Goal: Task Accomplishment & Management: Use online tool/utility

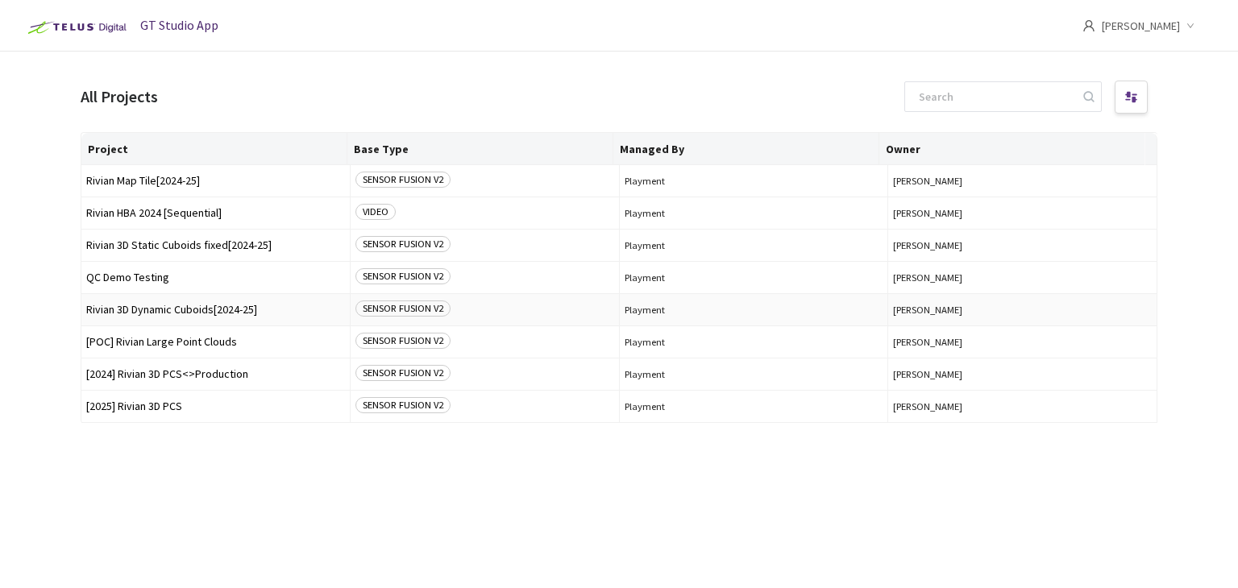
click at [176, 312] on span "Rivian 3D Dynamic Cuboids[2024-25]" at bounding box center [215, 310] width 259 height 12
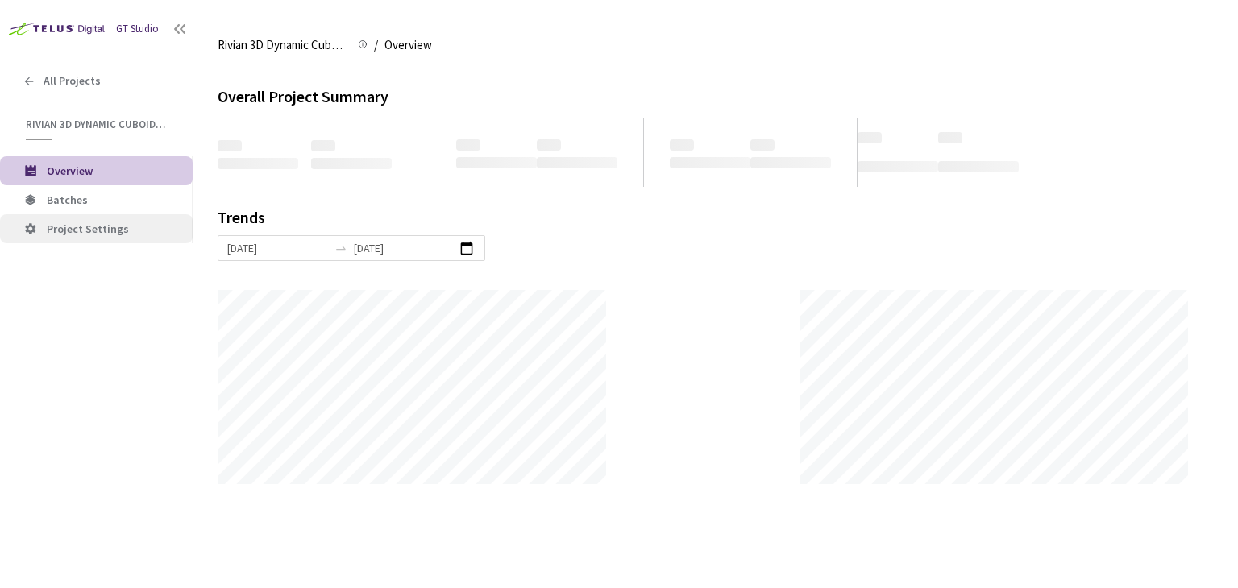
scroll to position [587, 1238]
click at [84, 199] on span "Batches" at bounding box center [67, 200] width 41 height 15
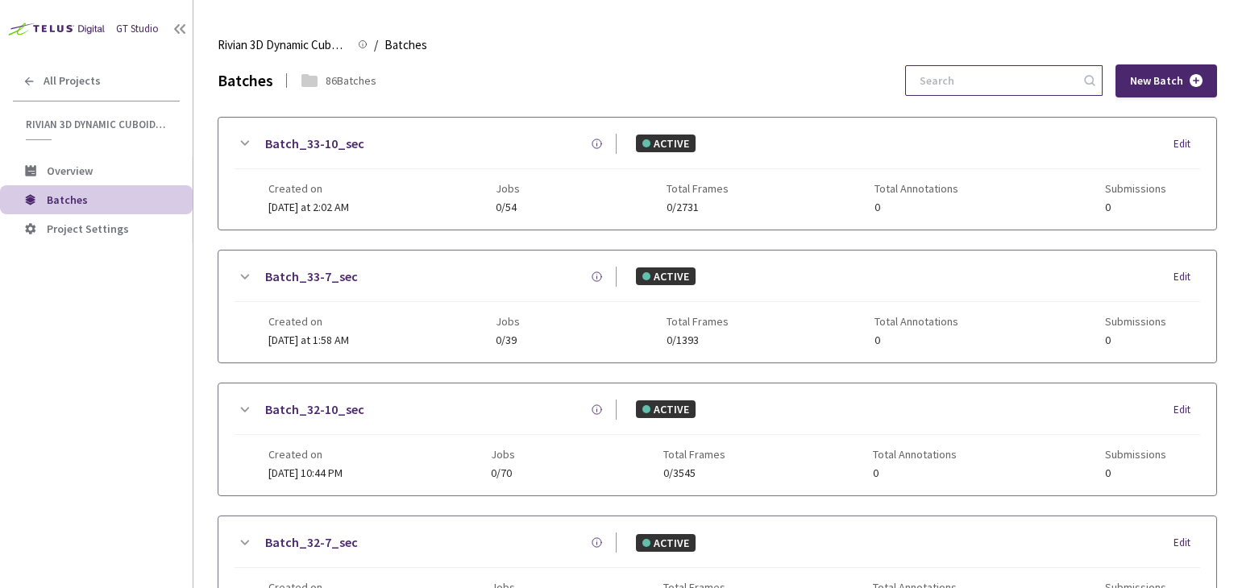
click at [1048, 91] on input at bounding box center [996, 80] width 172 height 29
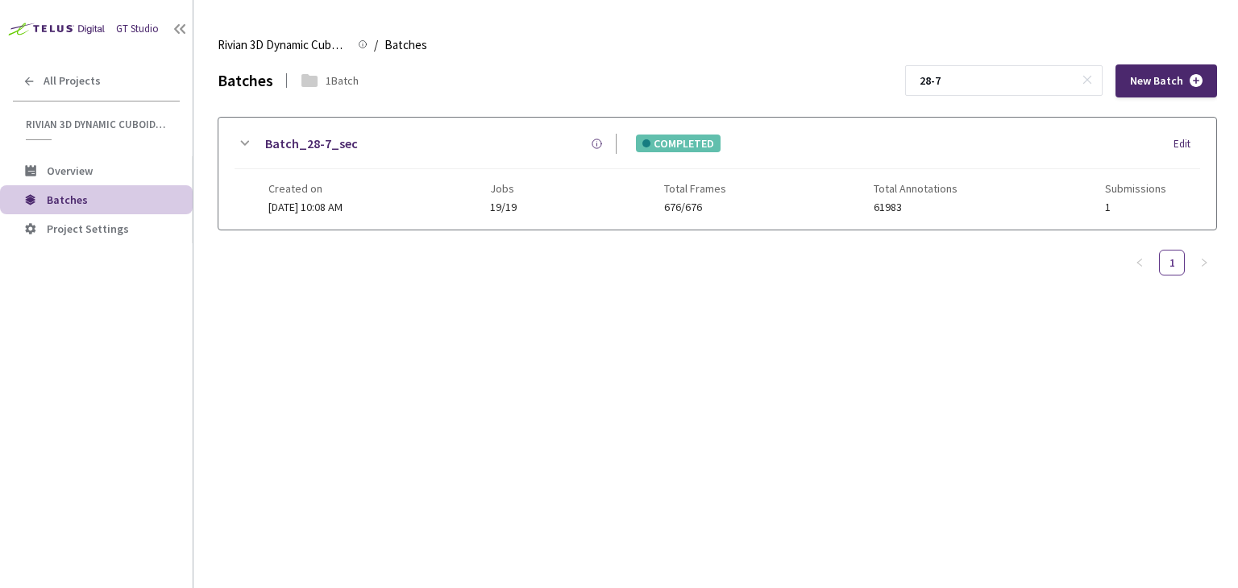
type input "28-7"
click at [335, 147] on link "Batch_28-7_sec" at bounding box center [311, 144] width 93 height 20
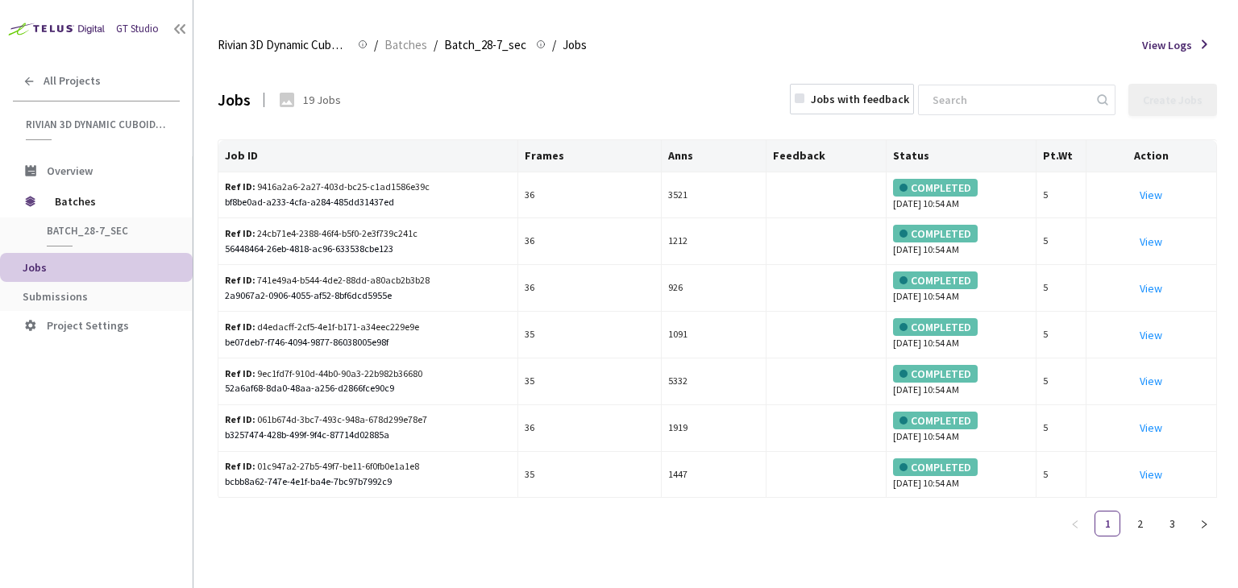
click at [53, 282] on li "Submissions" at bounding box center [96, 296] width 193 height 29
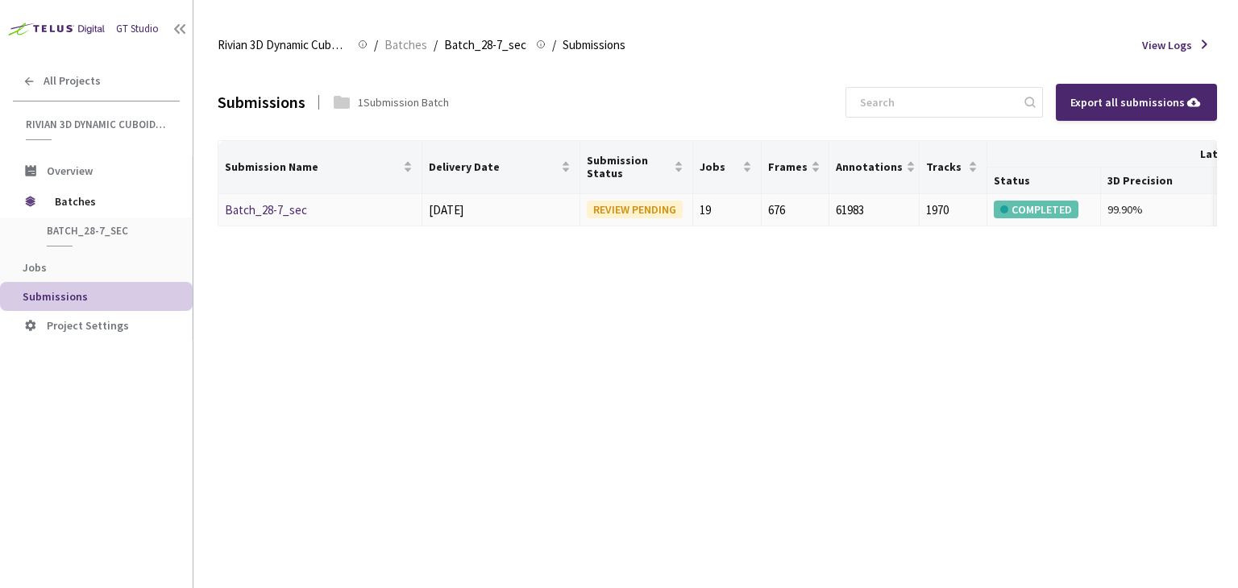
click at [283, 201] on div "Batch_28-7_sec" at bounding box center [310, 210] width 171 height 19
click at [273, 213] on link "Batch_28-7_sec" at bounding box center [266, 209] width 82 height 15
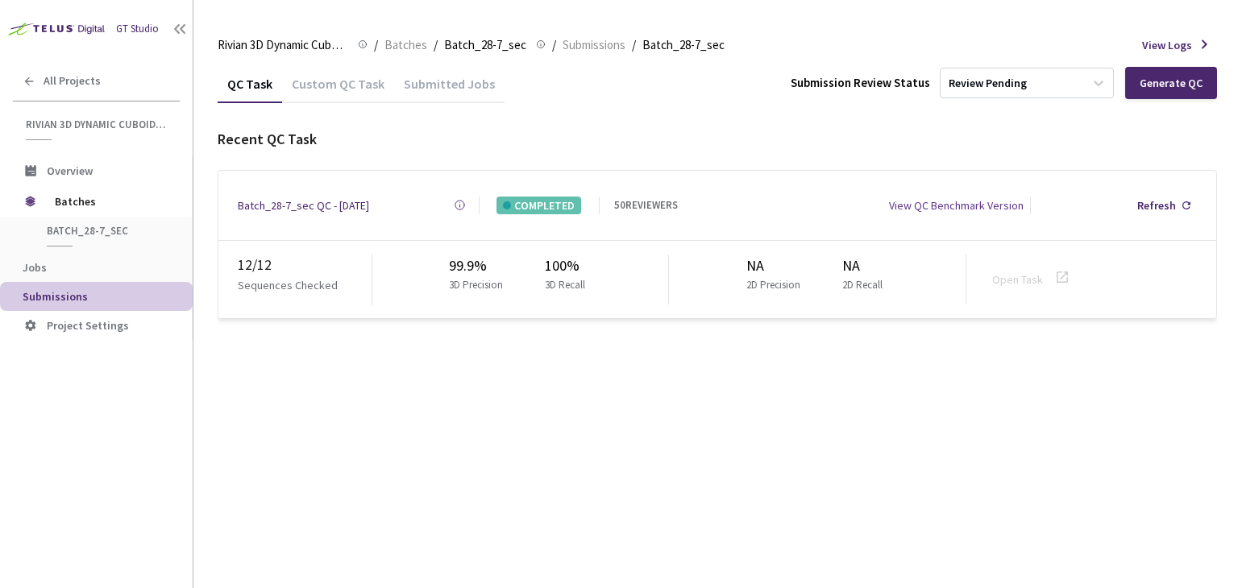
click at [27, 406] on div "GT Studio All Projects Rivian 3D Dynamic Cuboids[2024-25] Rivian 3D Dynamic Cub…" at bounding box center [96, 276] width 193 height 553
drag, startPoint x: 441, startPoint y: 262, endPoint x: 492, endPoint y: 261, distance: 50.8
click at [492, 261] on div "99.9% 3D Precision 100% 3D Recall" at bounding box center [520, 280] width 297 height 50
copy div "99.9%"
click at [51, 401] on div "GT Studio All Projects Rivian 3D Dynamic Cuboids[2024-25] Rivian 3D Dynamic Cub…" at bounding box center [96, 276] width 193 height 553
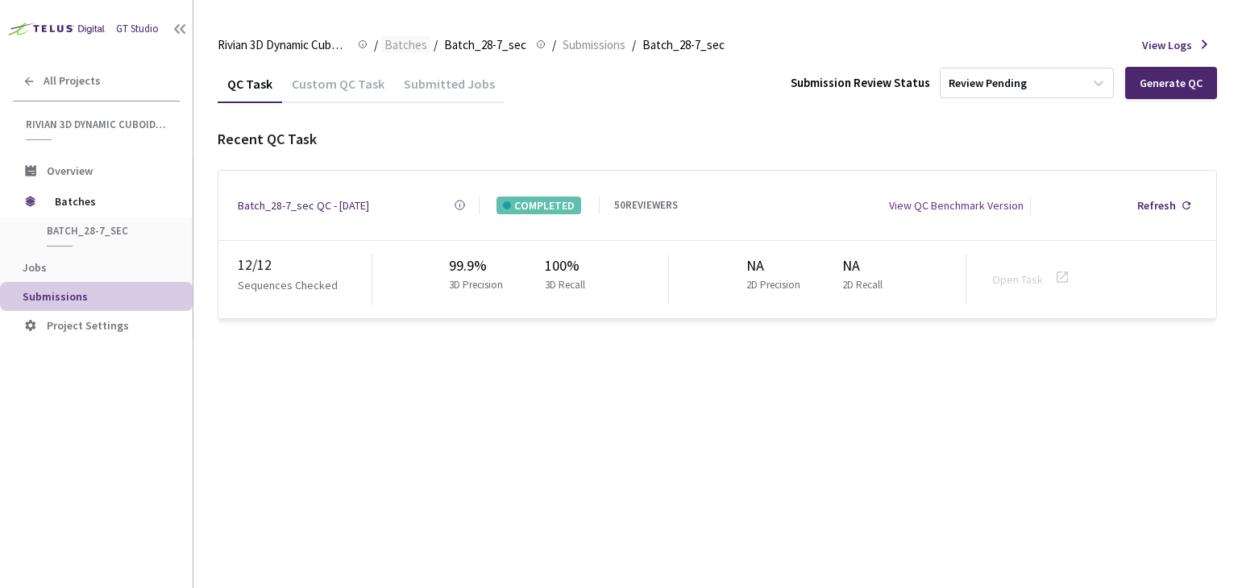
click at [423, 45] on span "Batches" at bounding box center [405, 44] width 43 height 19
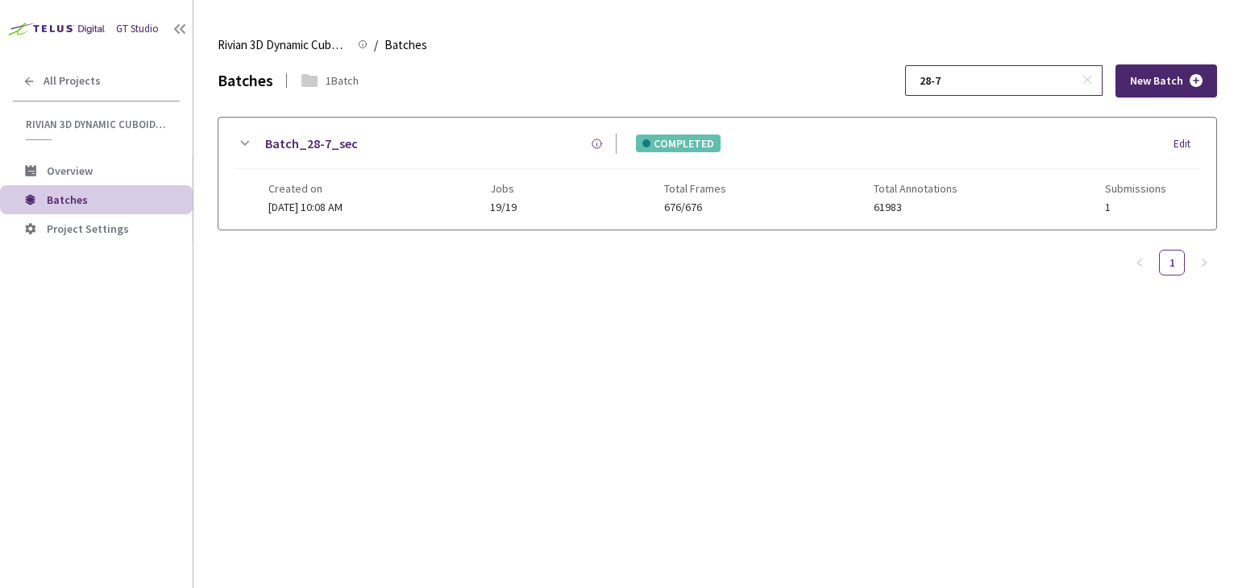
click at [964, 81] on input "28-7" at bounding box center [996, 80] width 172 height 29
click at [948, 83] on input "28-10" at bounding box center [996, 80] width 172 height 29
type input "27-10"
click at [278, 143] on link "Batch_27-10_sec" at bounding box center [314, 144] width 99 height 20
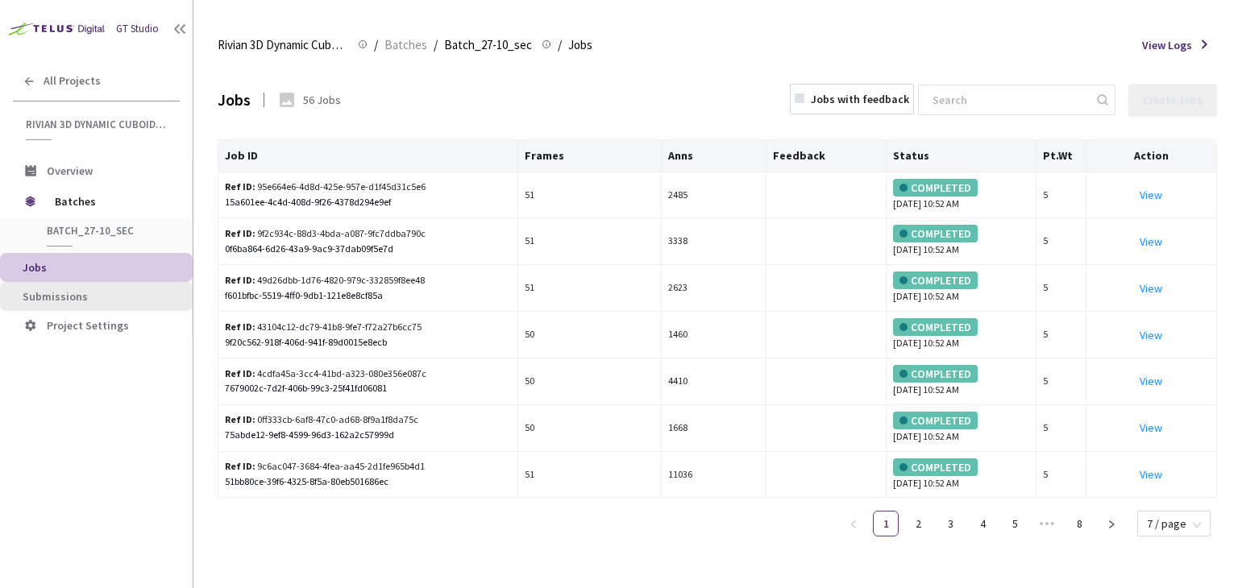
click at [73, 297] on span "Submissions" at bounding box center [55, 296] width 65 height 15
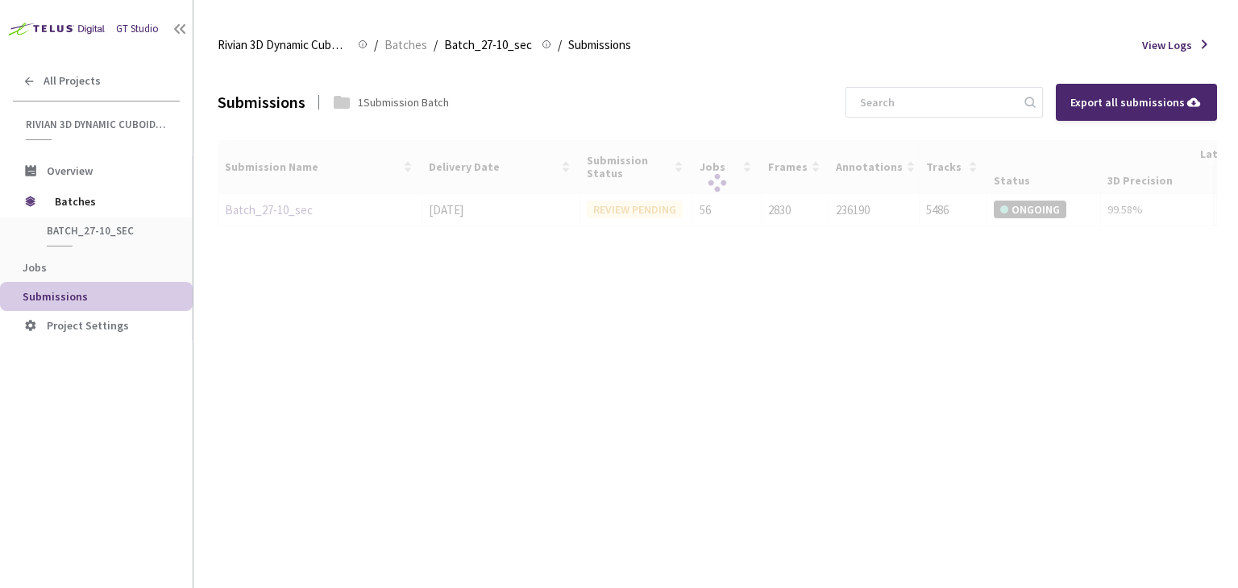
click at [305, 218] on div at bounding box center [717, 183] width 999 height 87
click at [290, 212] on div at bounding box center [717, 183] width 999 height 87
click at [280, 210] on div at bounding box center [717, 183] width 999 height 87
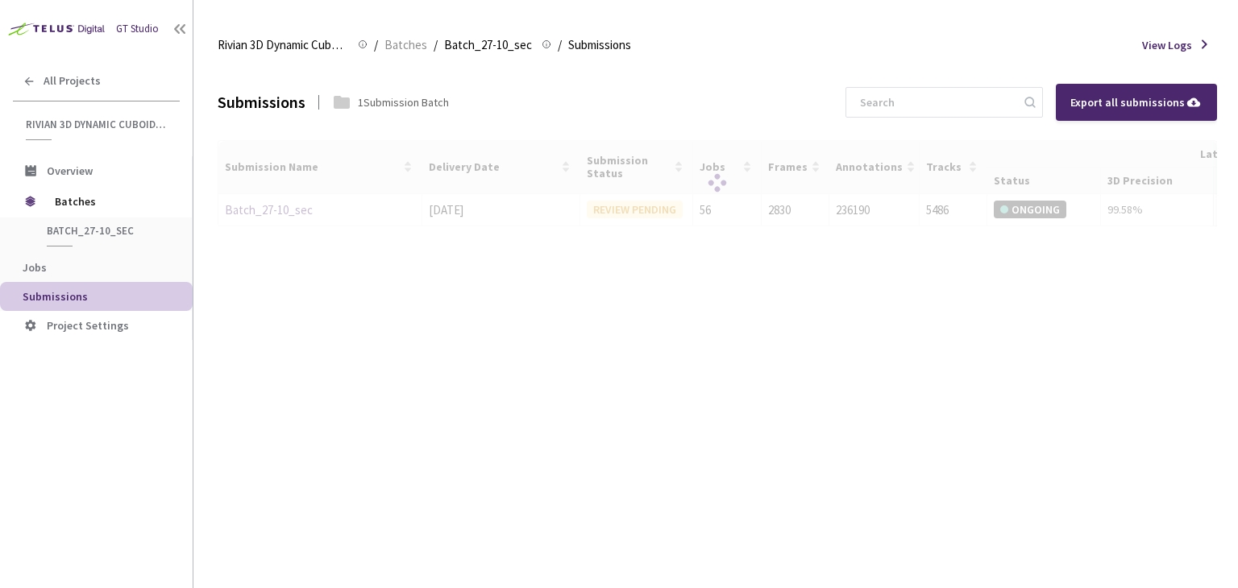
click at [280, 210] on div at bounding box center [717, 183] width 999 height 87
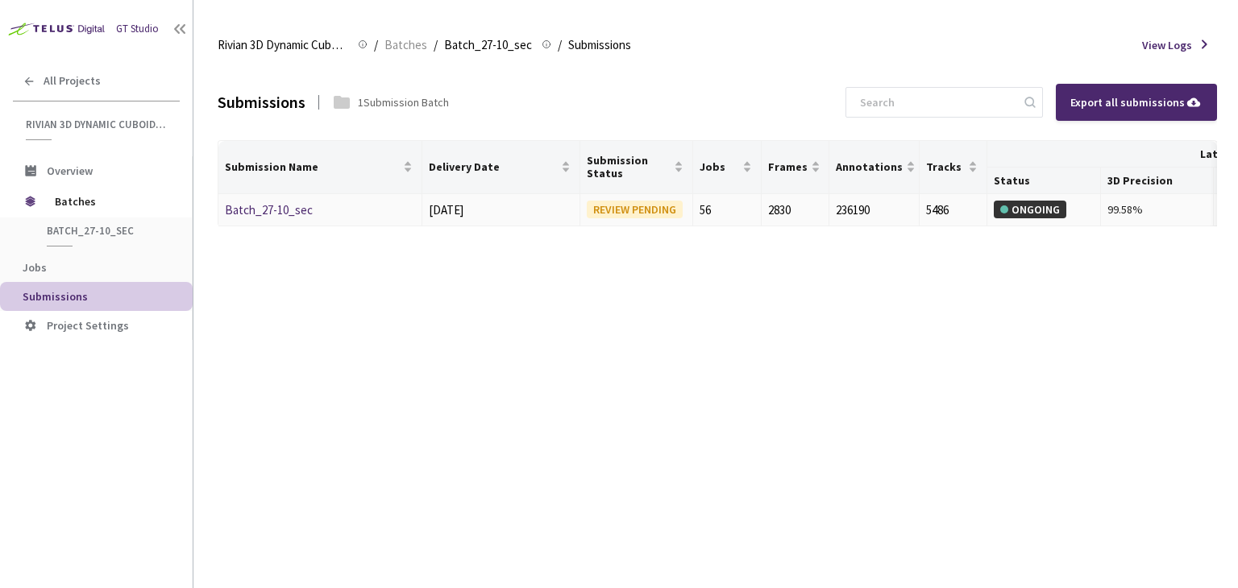
click at [284, 210] on link "Batch_27-10_sec" at bounding box center [269, 209] width 88 height 15
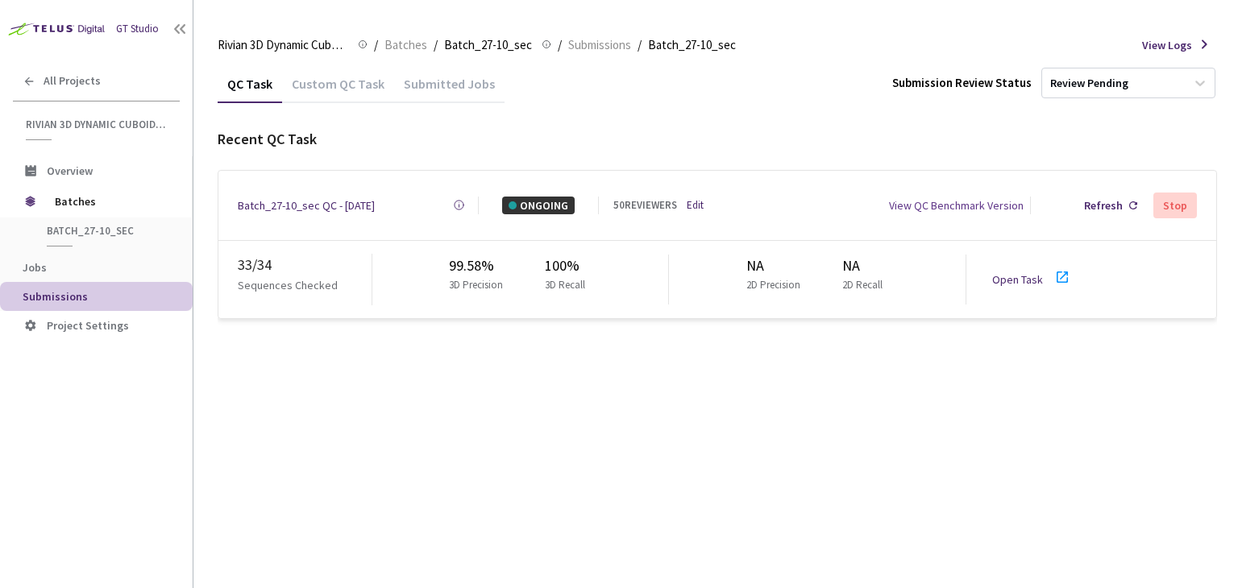
click at [690, 197] on link "Edit" at bounding box center [694, 205] width 17 height 16
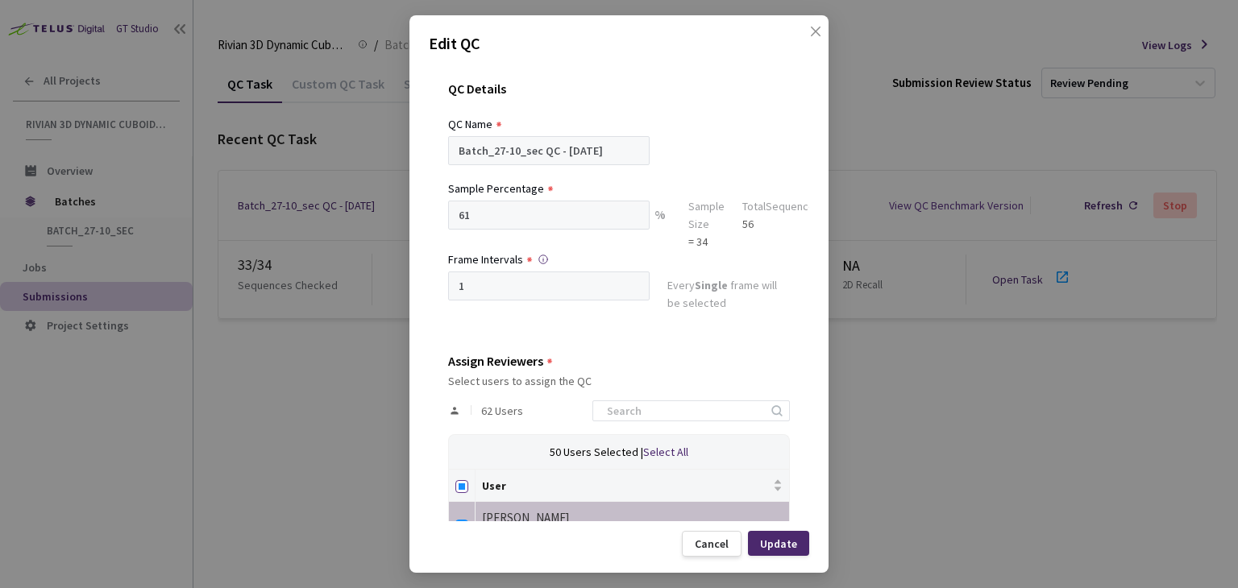
click at [459, 487] on input "Select all" at bounding box center [461, 486] width 13 height 13
checkbox input "true"
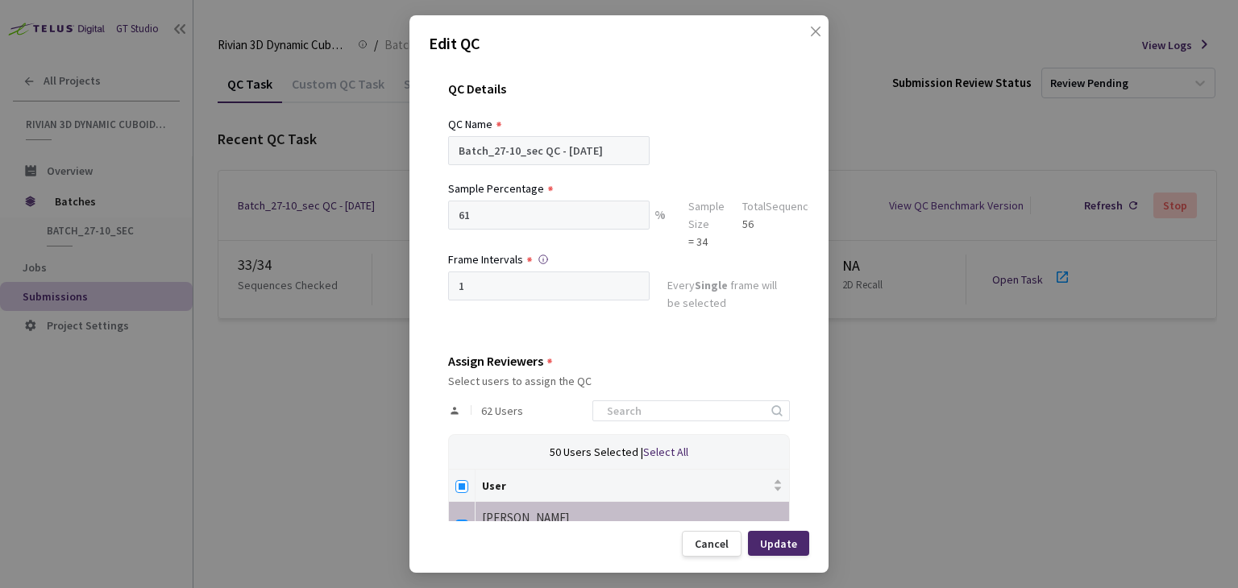
checkbox input "true"
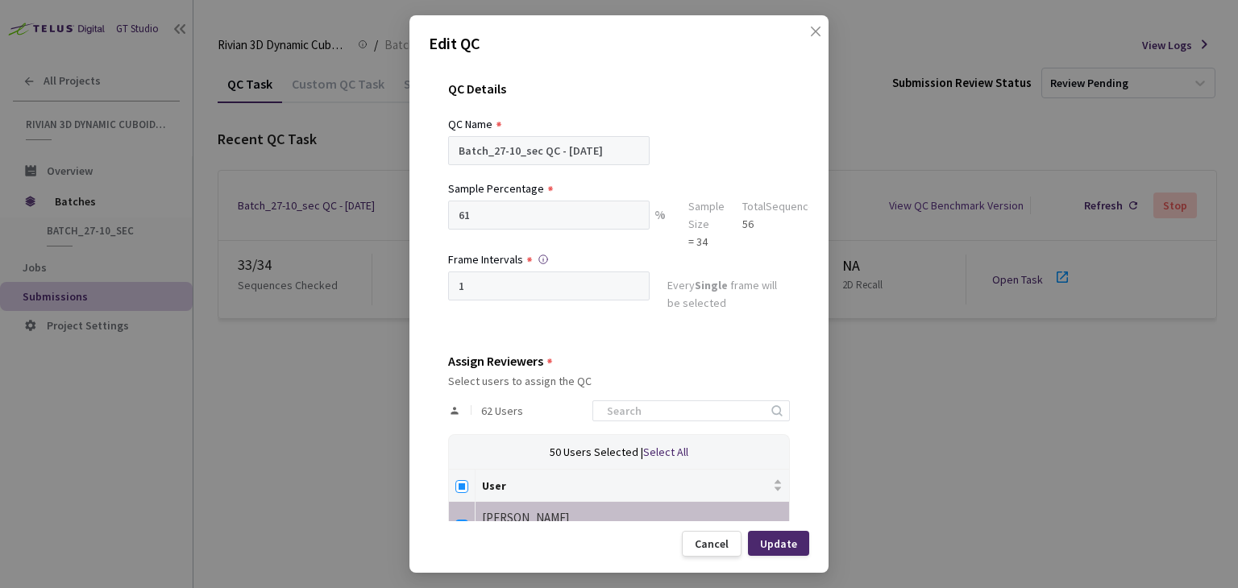
checkbox input "true"
click at [463, 484] on input "Select all" at bounding box center [461, 486] width 13 height 13
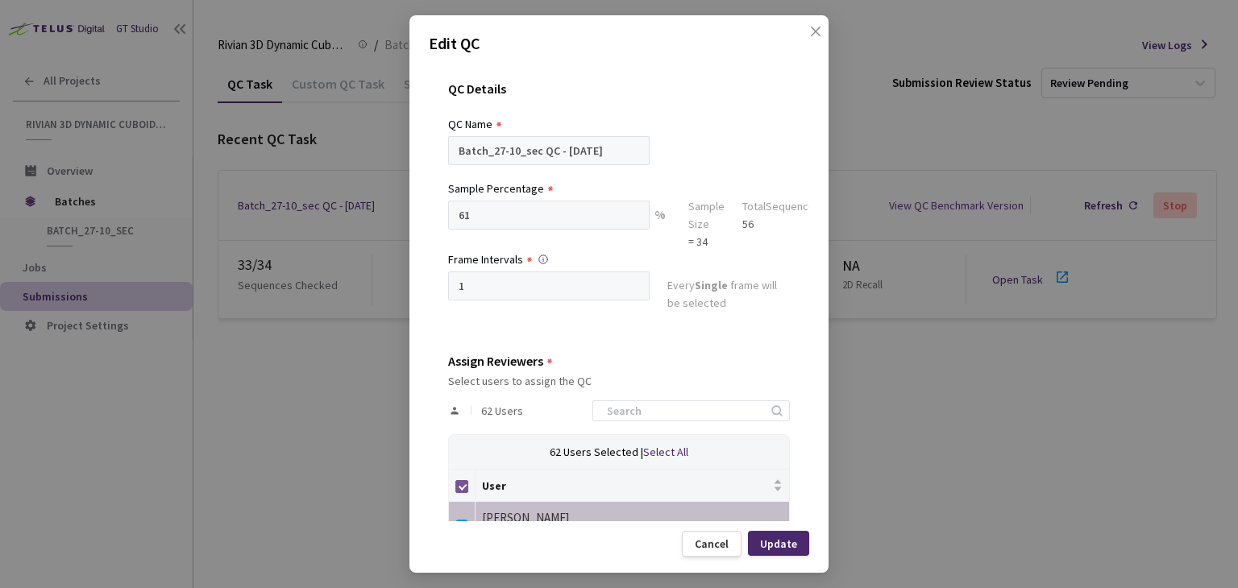
checkbox input "false"
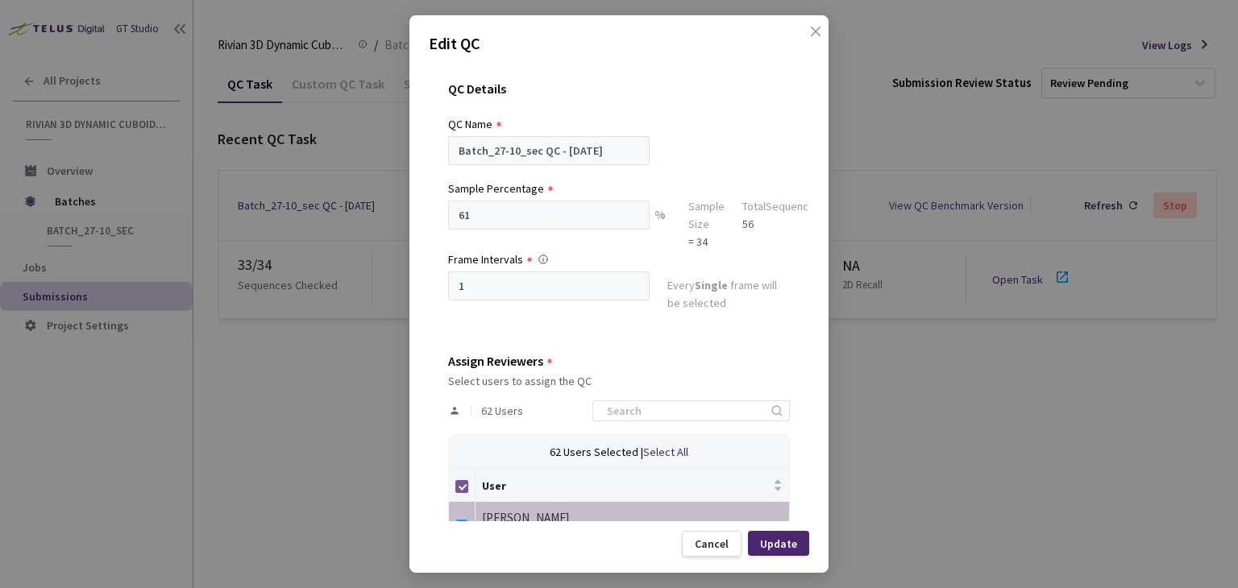
checkbox input "false"
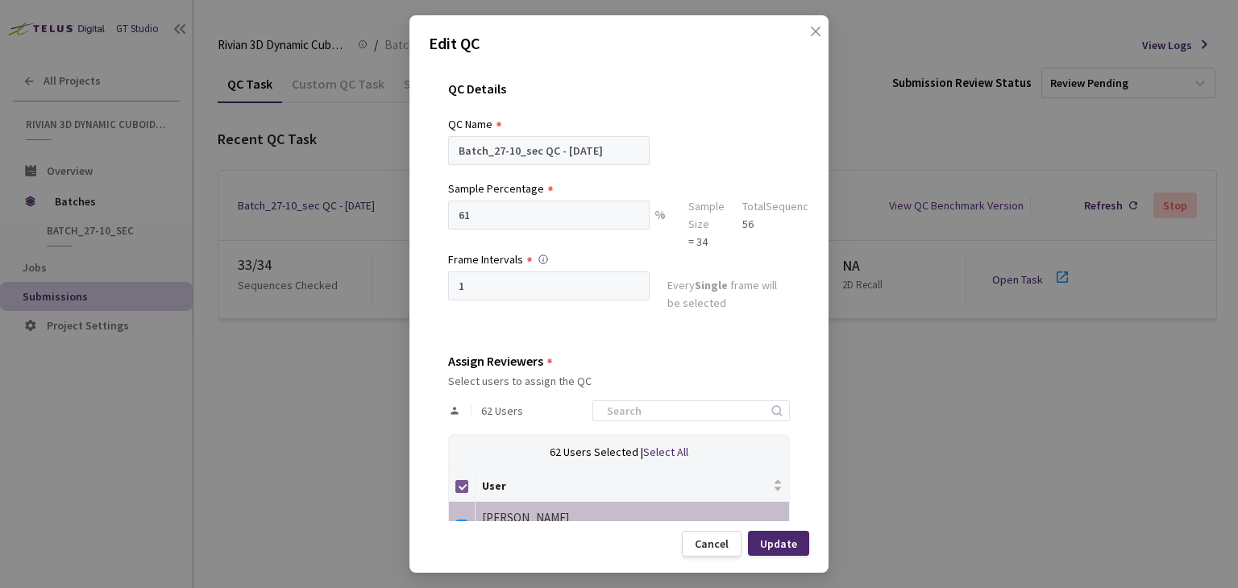
checkbox input "false"
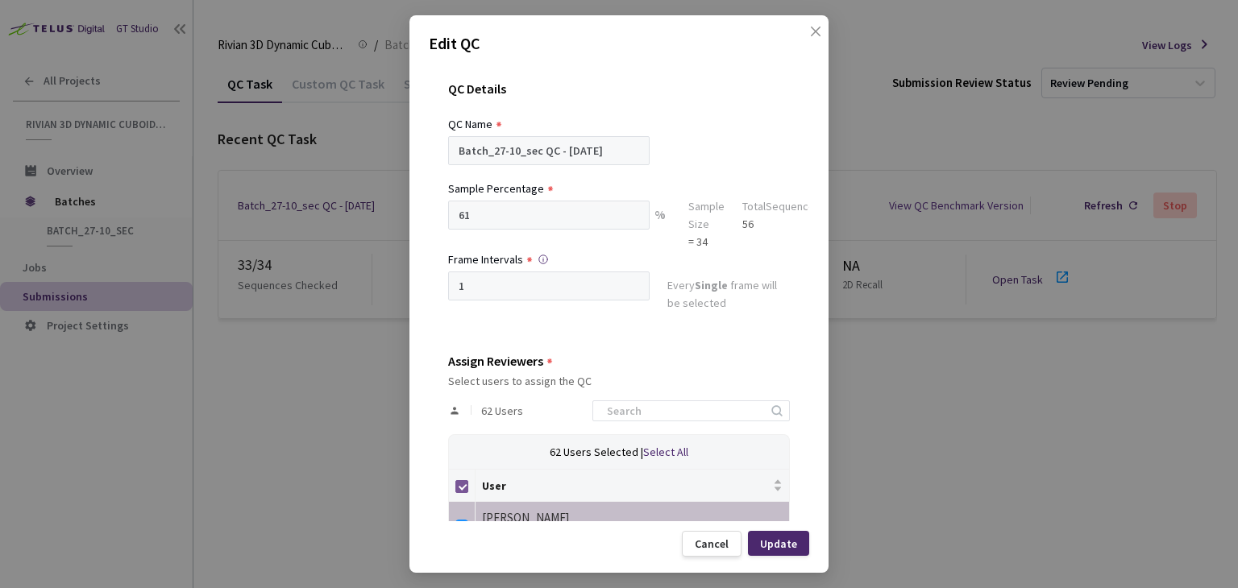
checkbox input "false"
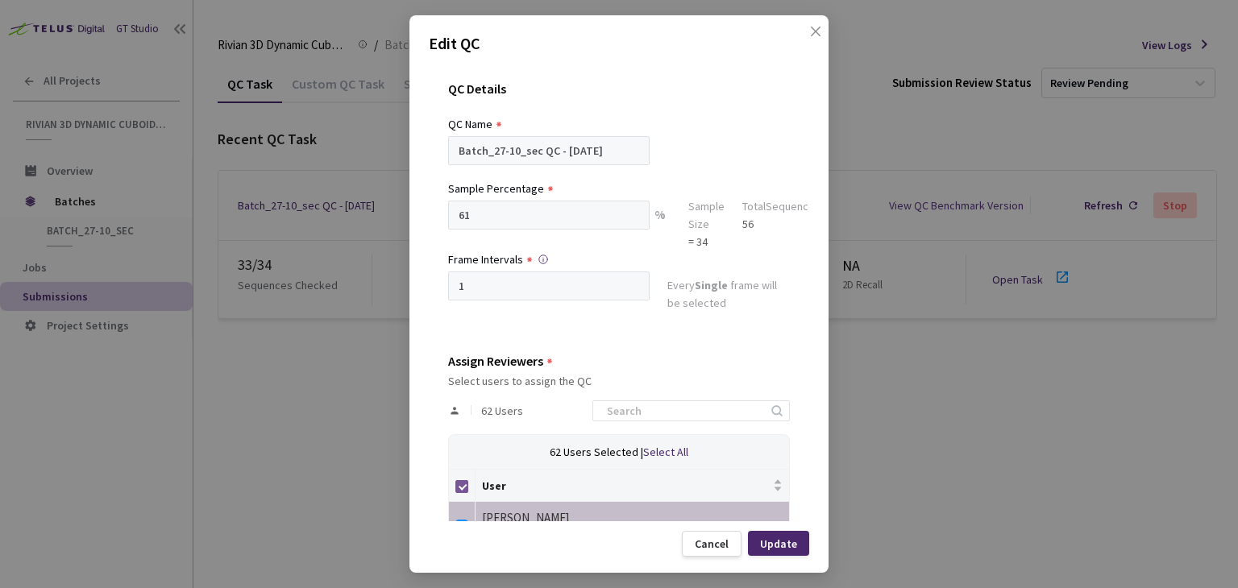
checkbox input "false"
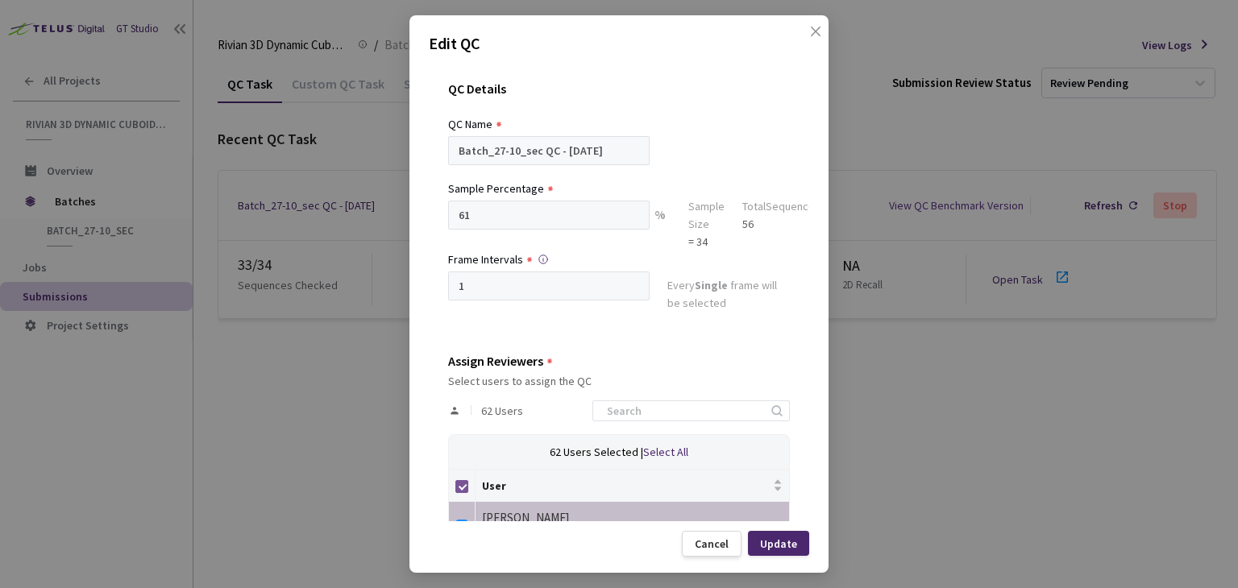
checkbox input "false"
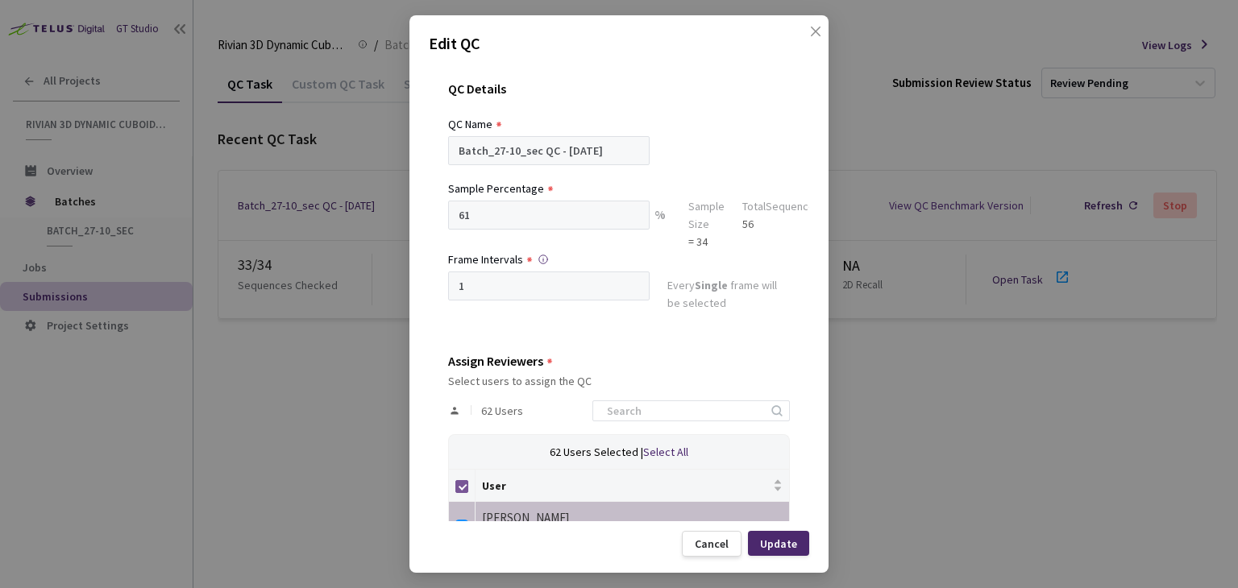
checkbox input "false"
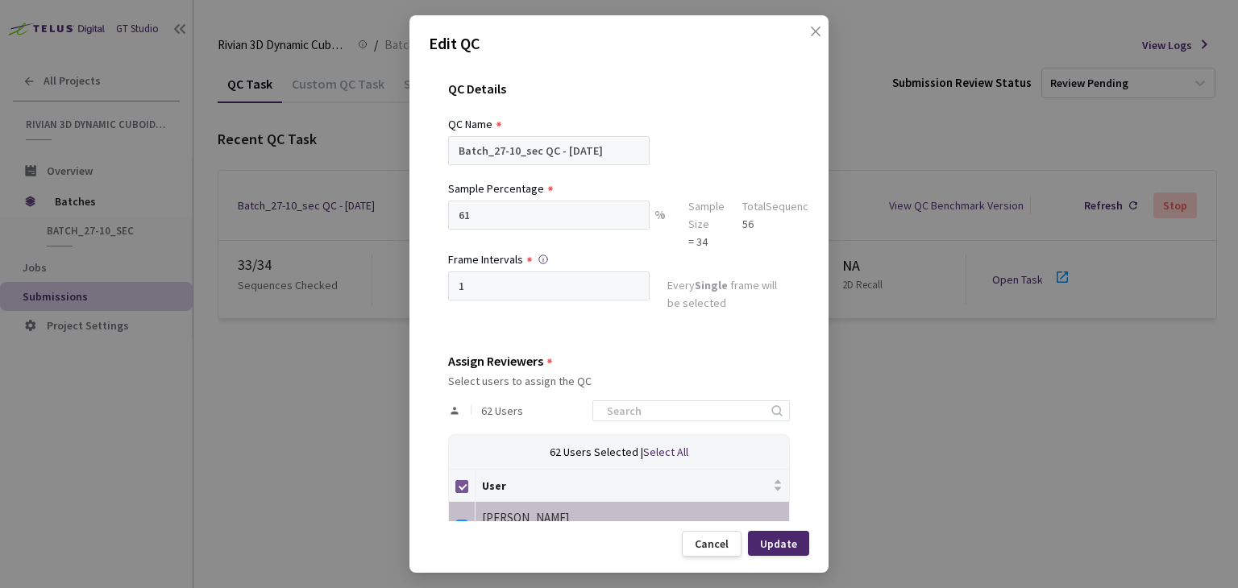
checkbox input "false"
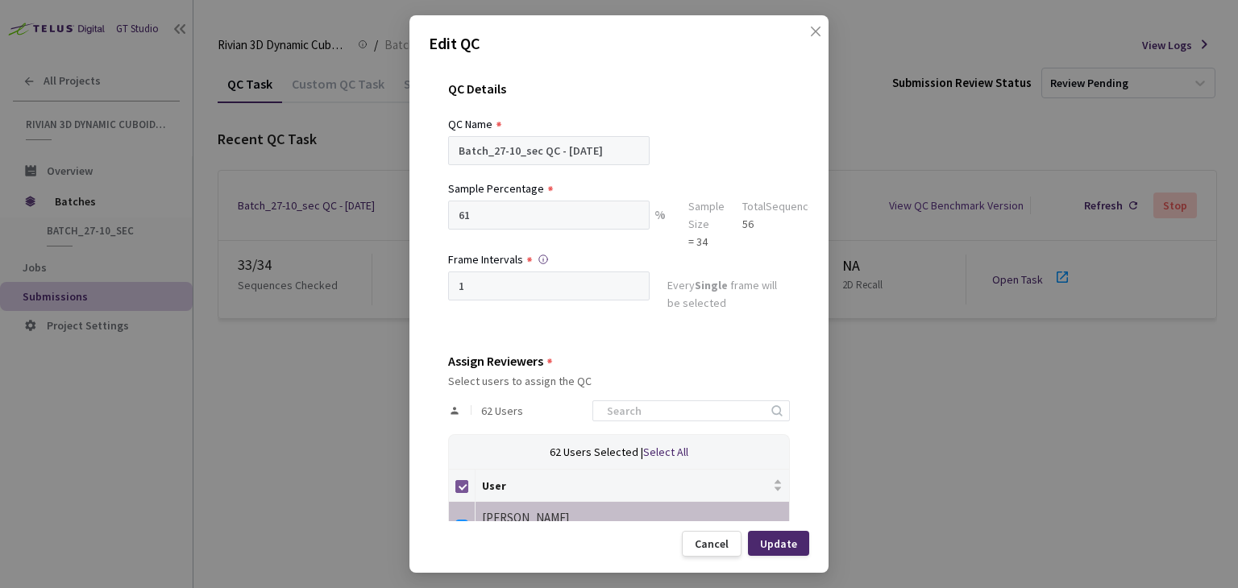
checkbox input "false"
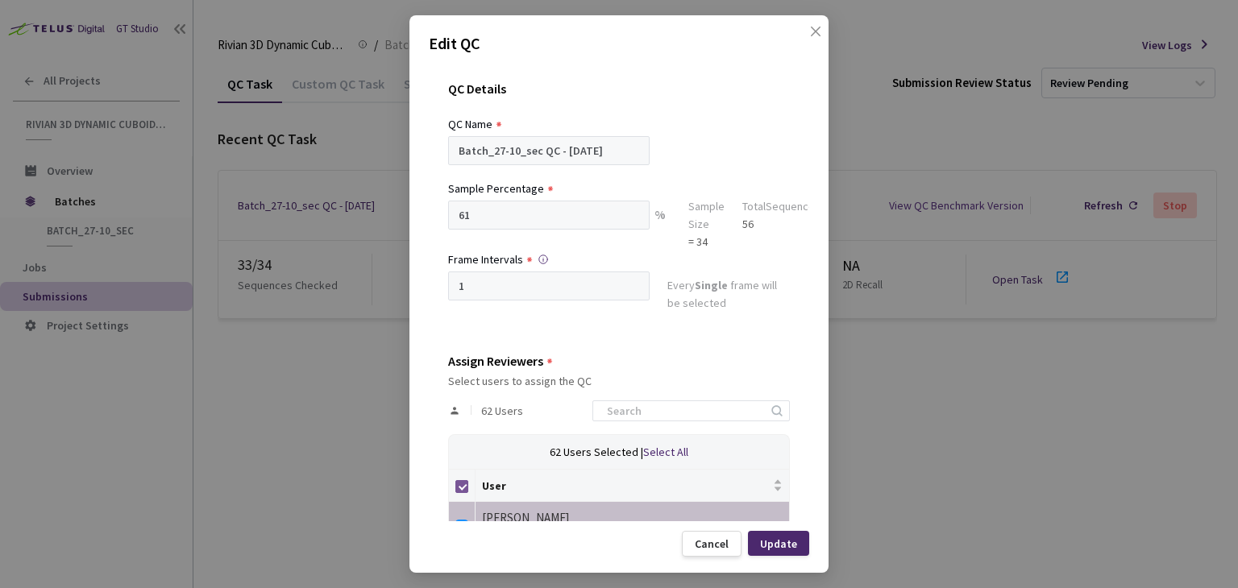
checkbox input "false"
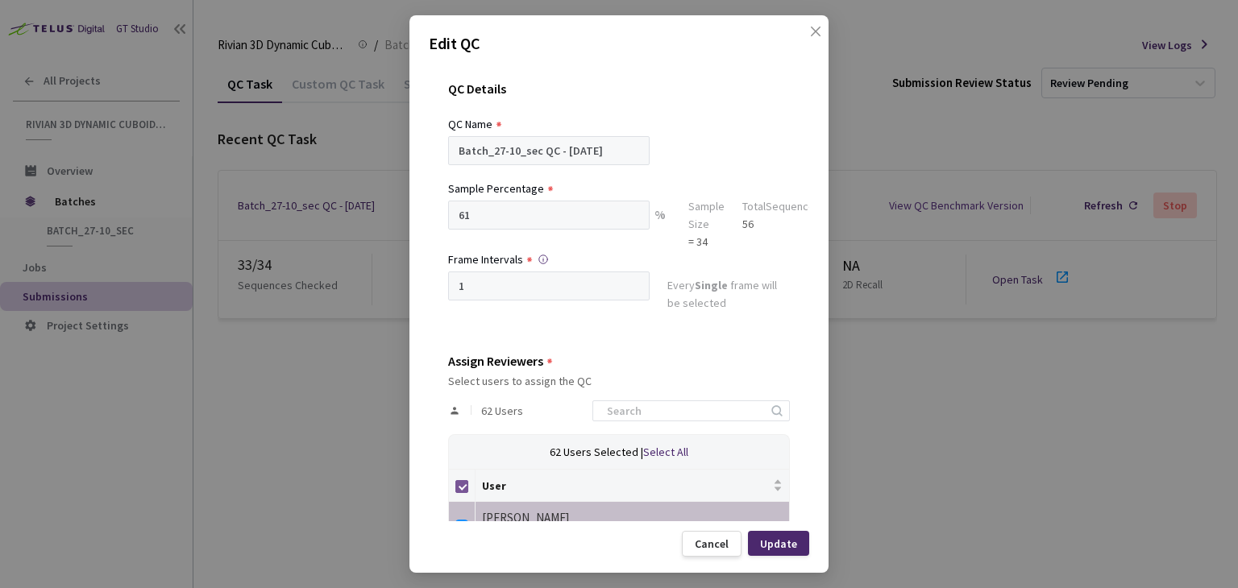
checkbox input "false"
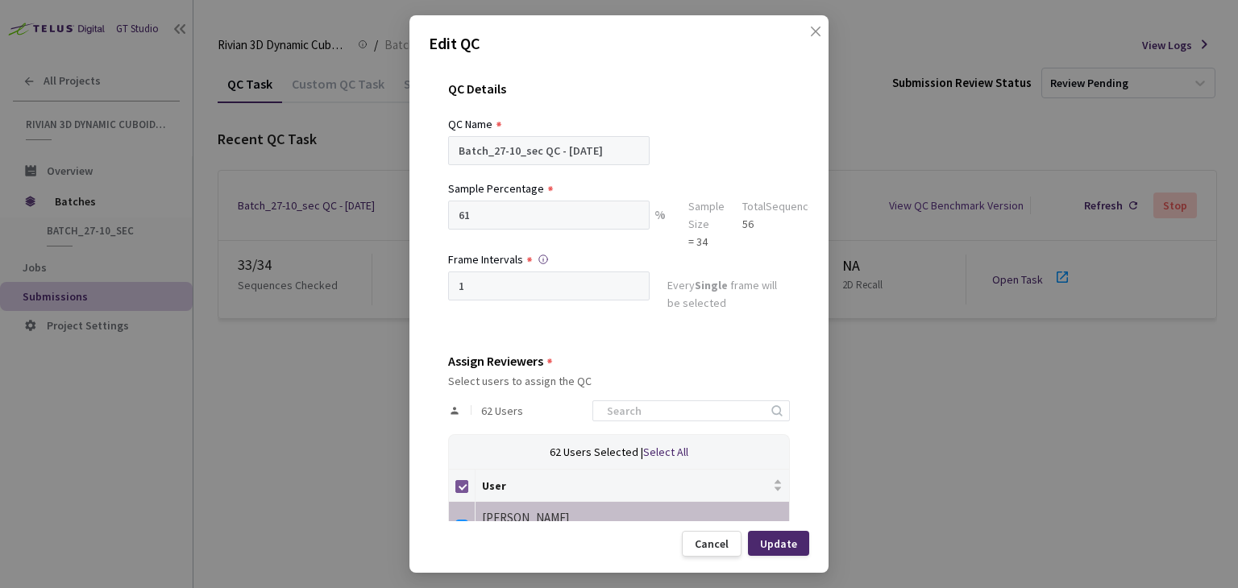
checkbox input "false"
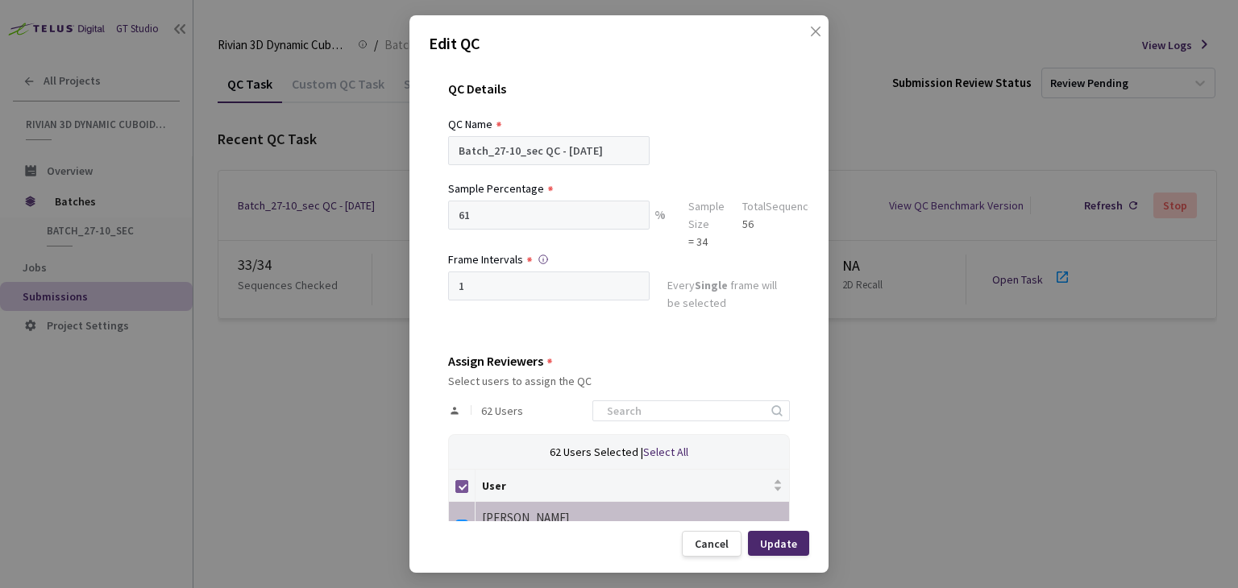
checkbox input "false"
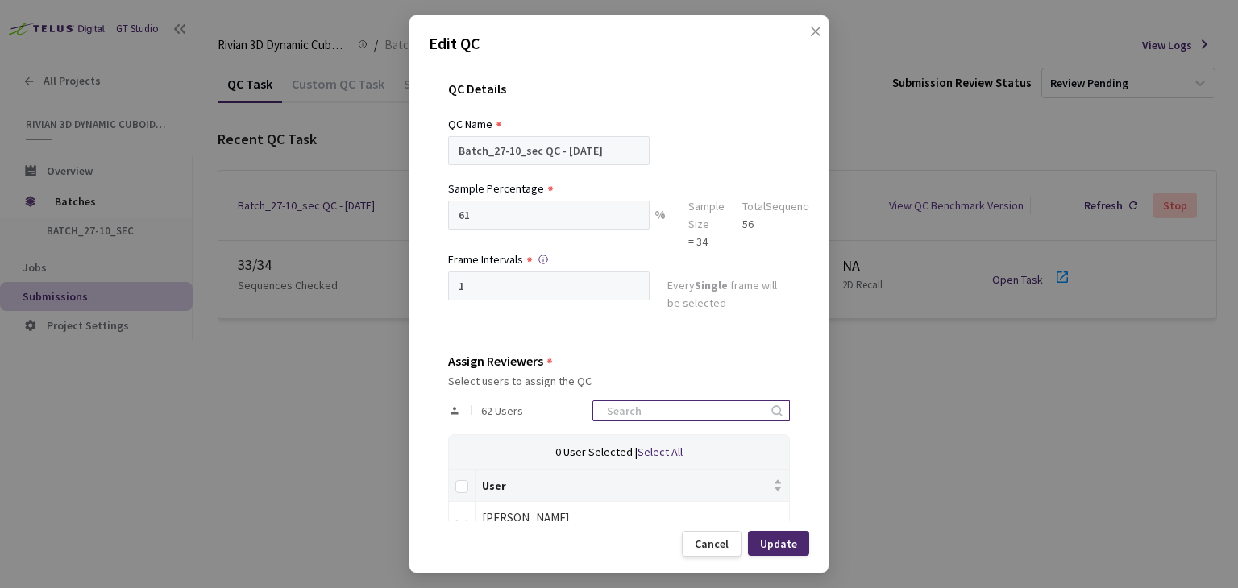
click at [674, 416] on input at bounding box center [683, 410] width 172 height 19
type input "M"
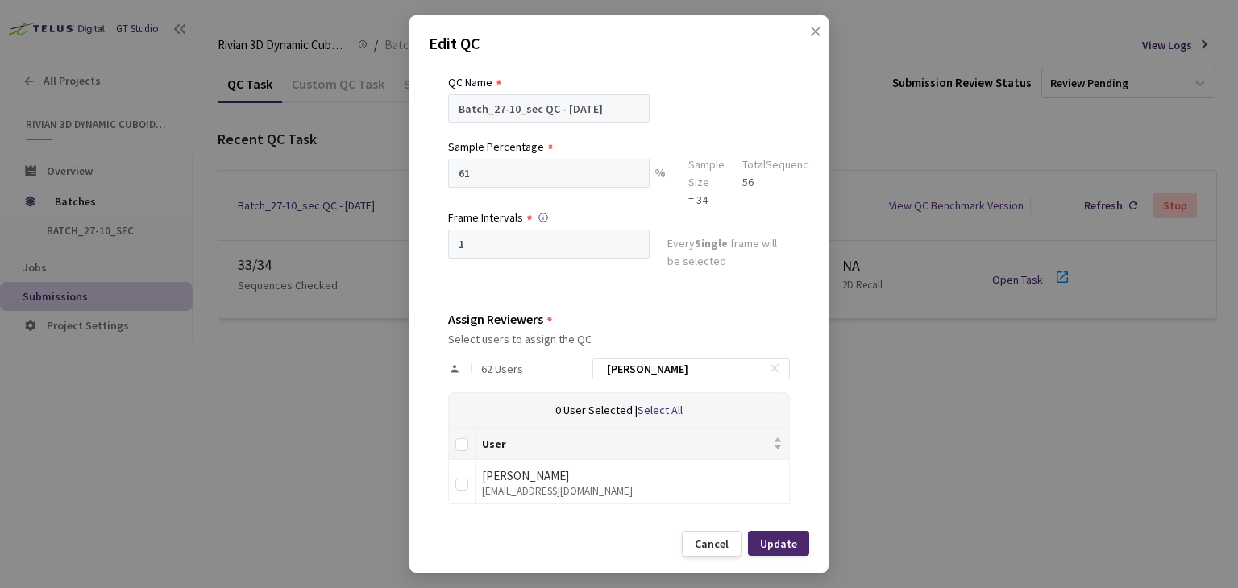
drag, startPoint x: 680, startPoint y: 367, endPoint x: 564, endPoint y: 380, distance: 116.8
click at [568, 380] on div "62 Users Marko" at bounding box center [619, 369] width 342 height 47
type input "Stefan b"
click at [472, 469] on td at bounding box center [462, 482] width 27 height 44
click at [458, 483] on input "checkbox" at bounding box center [461, 484] width 13 height 13
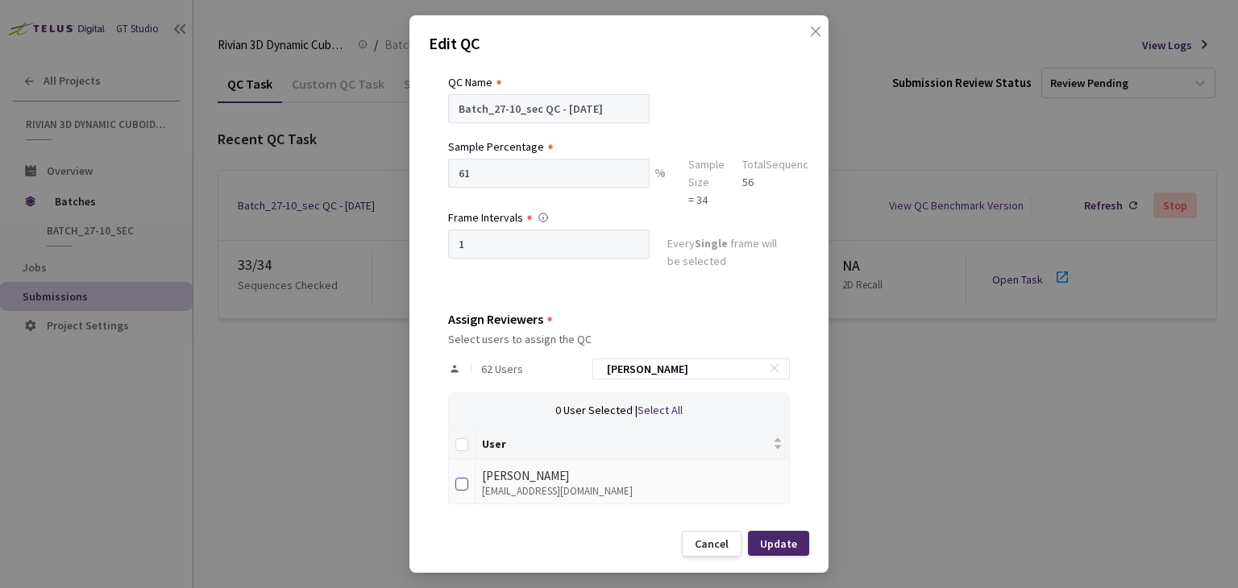
checkbox input "true"
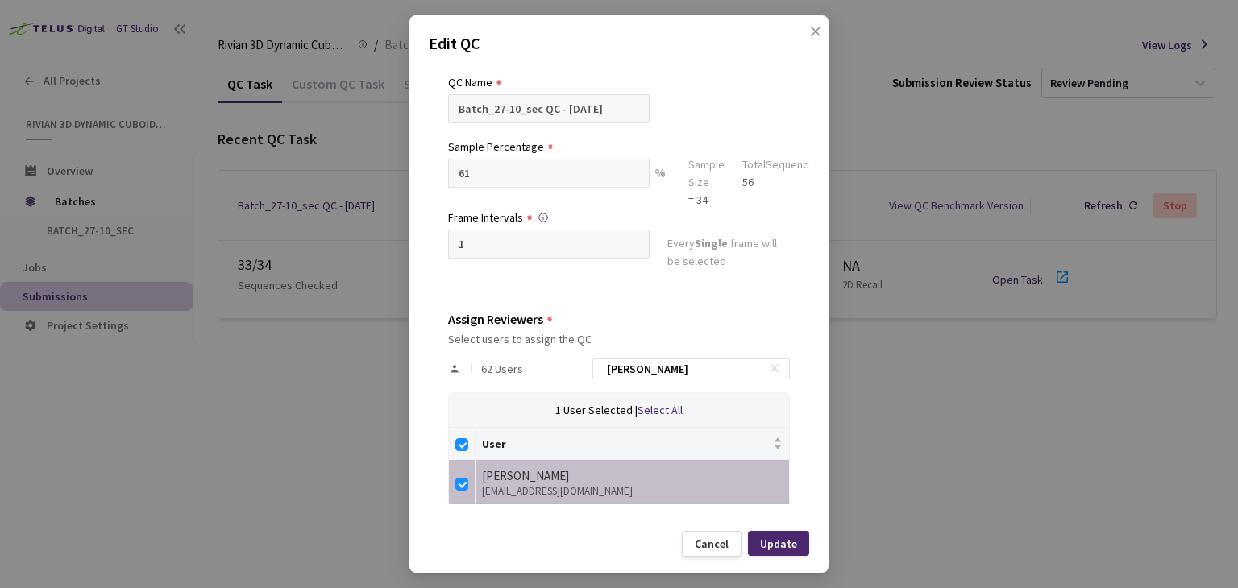
drag, startPoint x: 693, startPoint y: 368, endPoint x: 561, endPoint y: 382, distance: 132.8
click at [561, 382] on div "62 Users Stefan b" at bounding box center [619, 369] width 342 height 47
type input "m"
checkbox input "false"
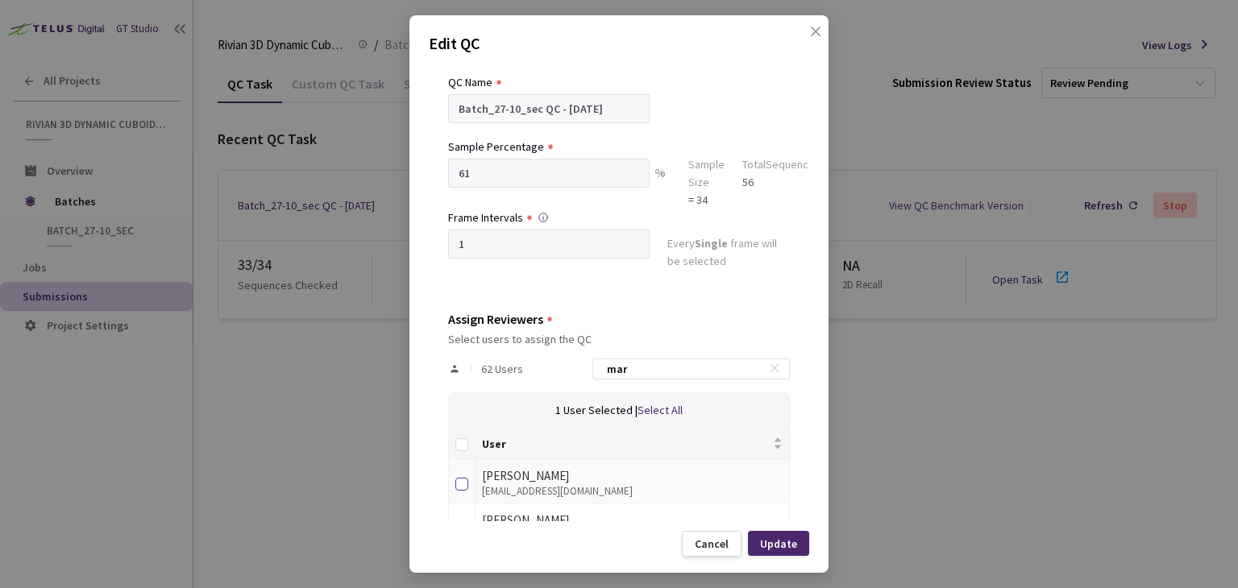
type input "mar"
click at [459, 484] on input "checkbox" at bounding box center [461, 484] width 13 height 13
checkbox input "true"
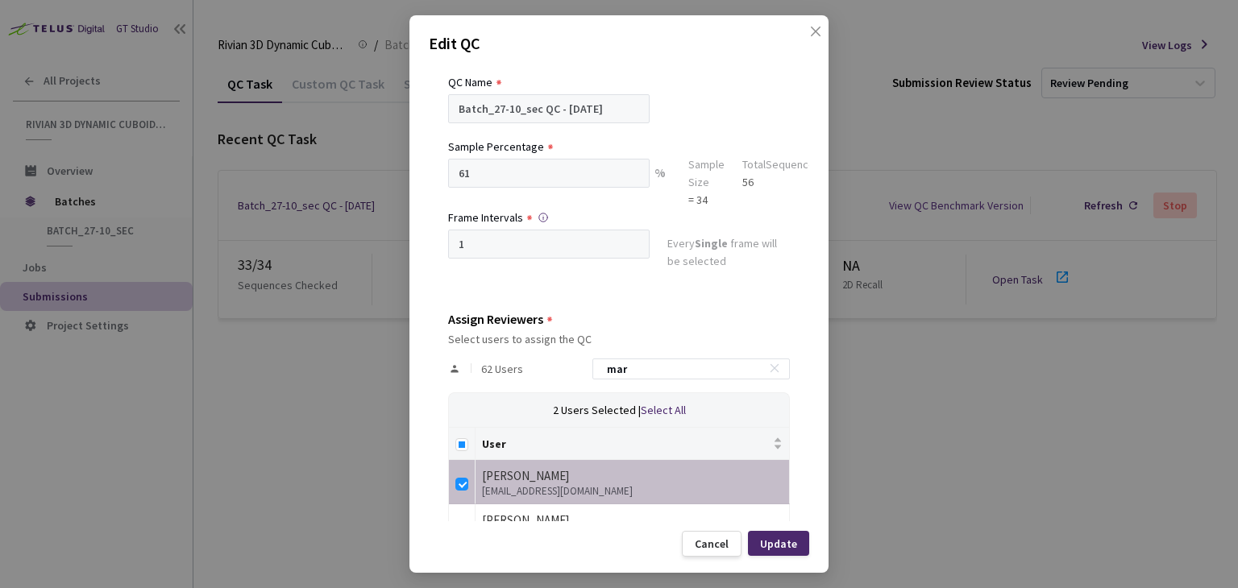
scroll to position [174, 0]
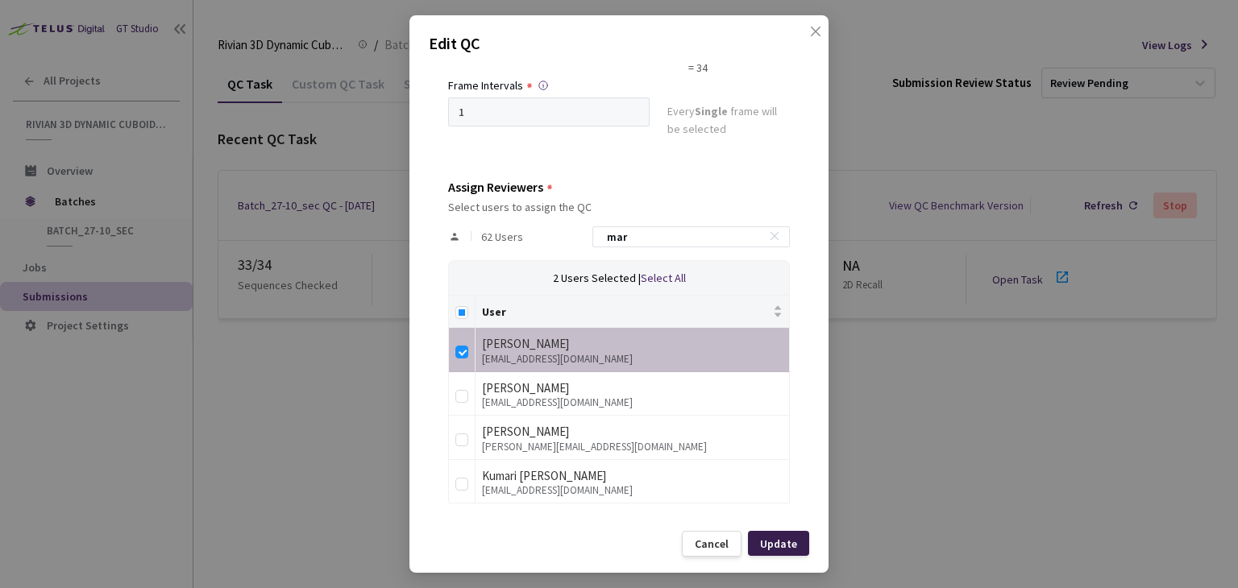
click at [793, 544] on div "Update" at bounding box center [778, 543] width 37 height 13
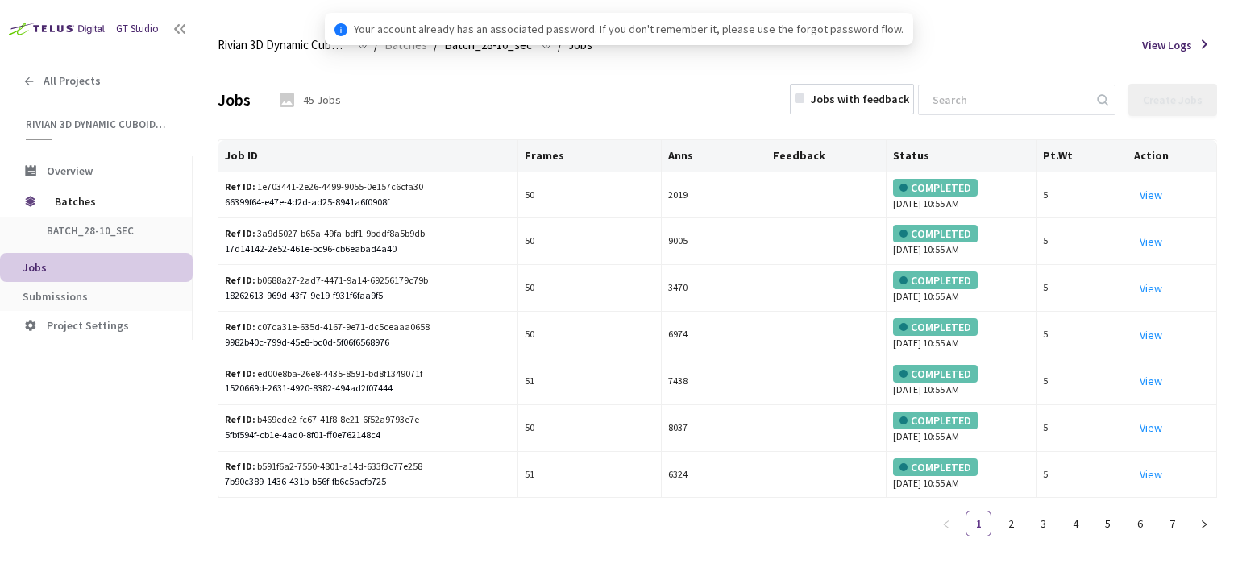
click at [68, 294] on span "Submissions" at bounding box center [55, 296] width 65 height 15
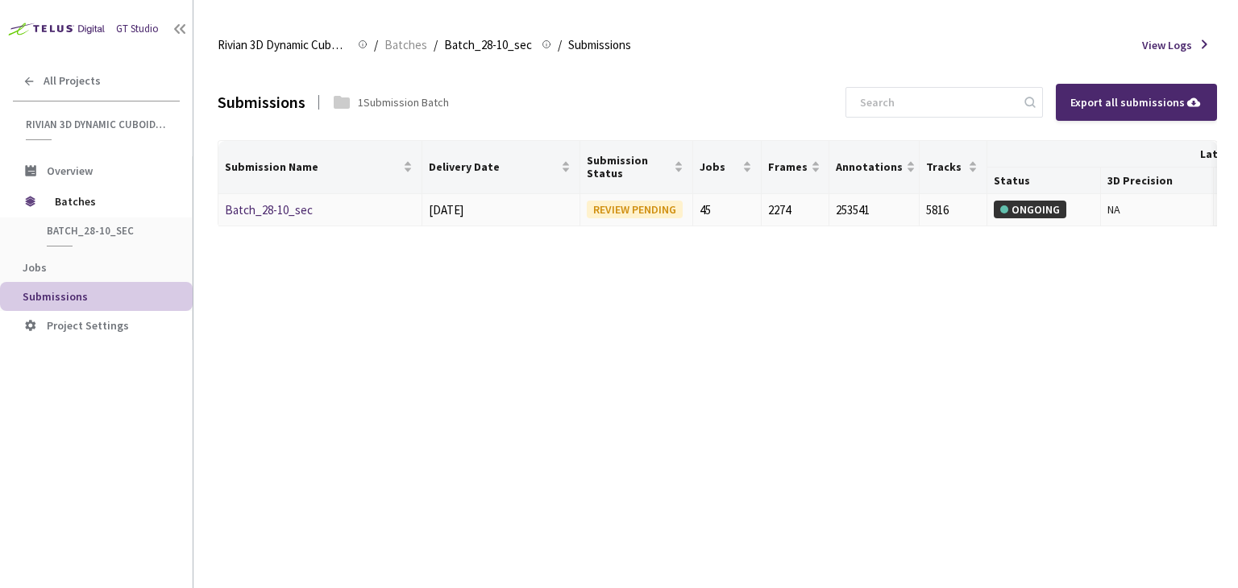
click at [273, 215] on link "Batch_28-10_sec" at bounding box center [269, 209] width 88 height 15
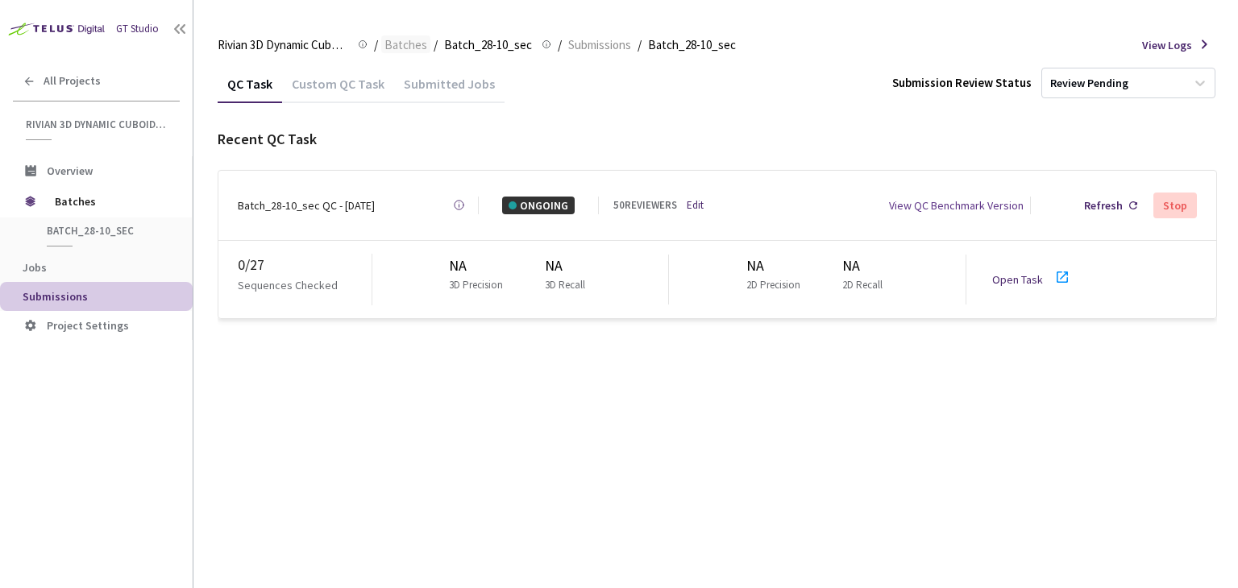
click at [406, 52] on span "Batches" at bounding box center [405, 44] width 43 height 19
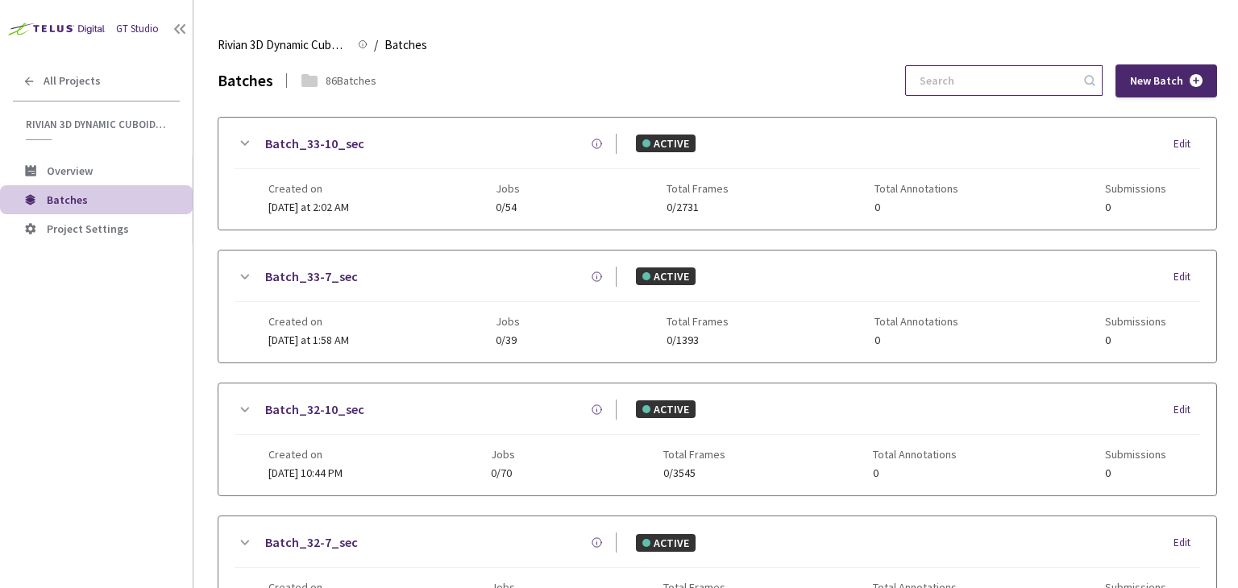
click at [1035, 85] on input at bounding box center [996, 80] width 172 height 29
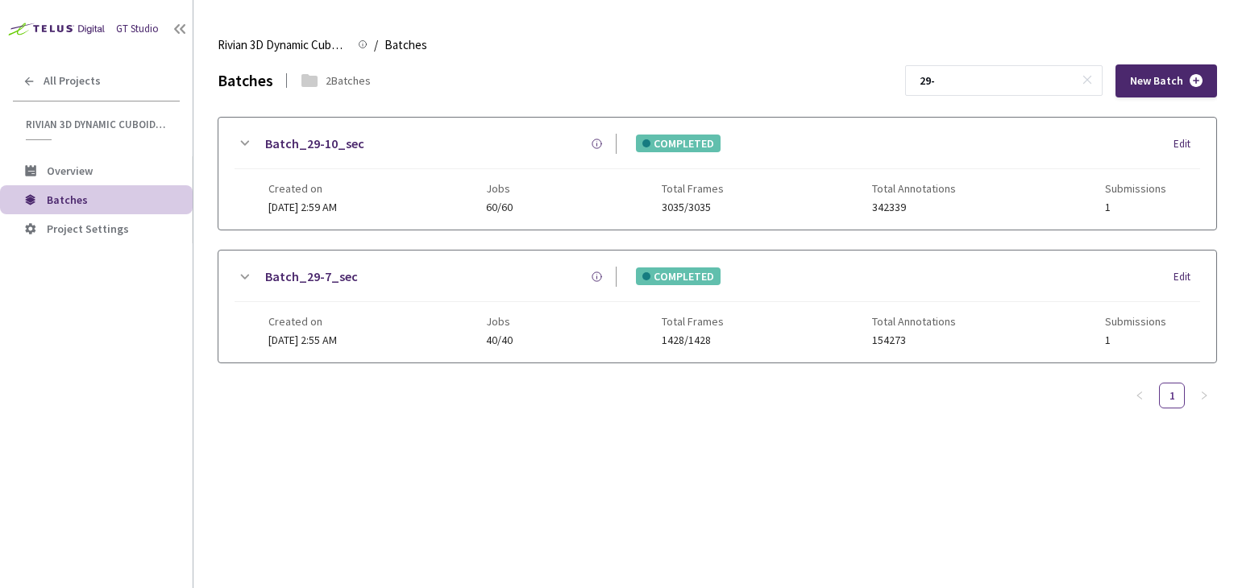
drag, startPoint x: 963, startPoint y: 78, endPoint x: 817, endPoint y: 88, distance: 146.2
click at [817, 88] on div "Batches 2 Batches 29- New Batch" at bounding box center [717, 80] width 999 height 33
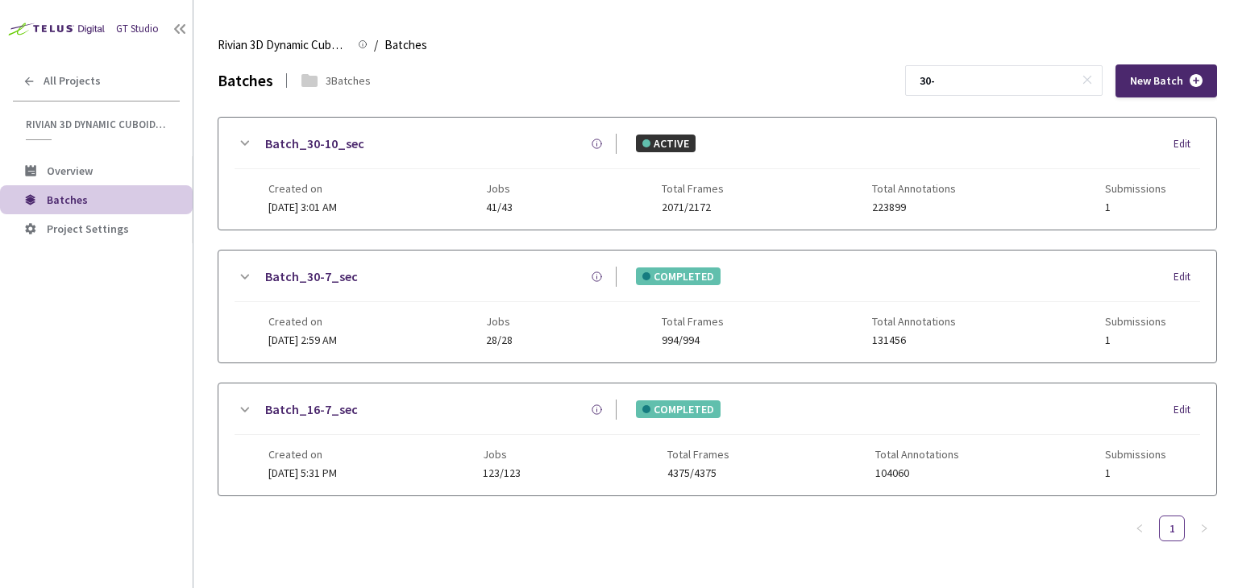
type input "30-"
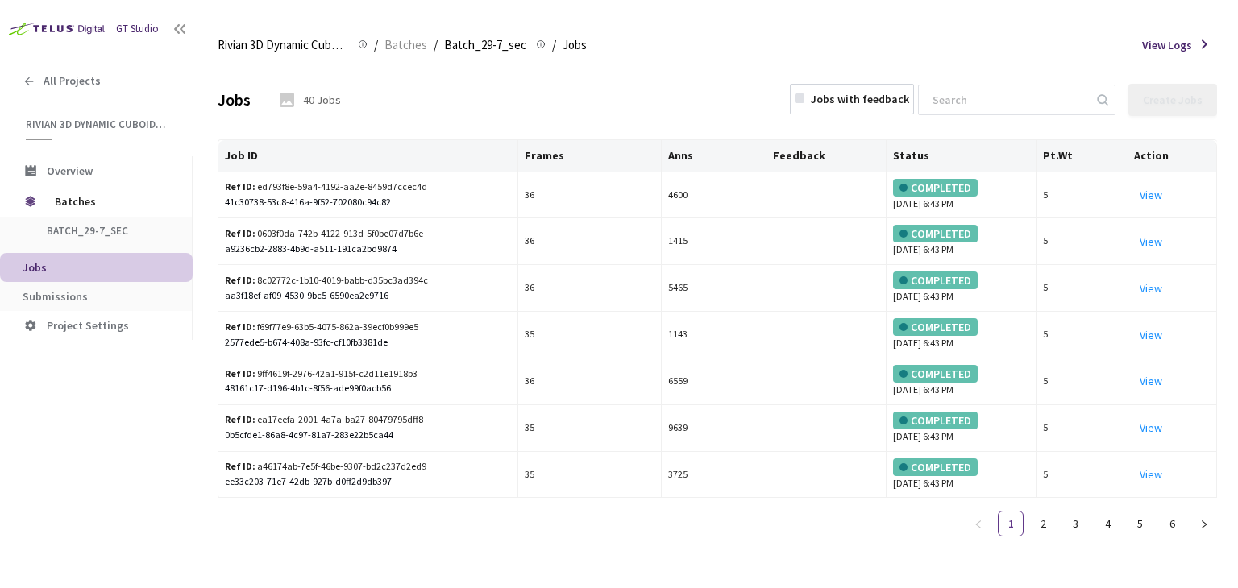
click at [60, 425] on div "GT Studio All Projects Rivian 3D Dynamic Cuboids[2024-25] Rivian 3D Dynamic Cub…" at bounding box center [96, 276] width 193 height 553
click at [61, 294] on span "Submissions" at bounding box center [55, 296] width 65 height 15
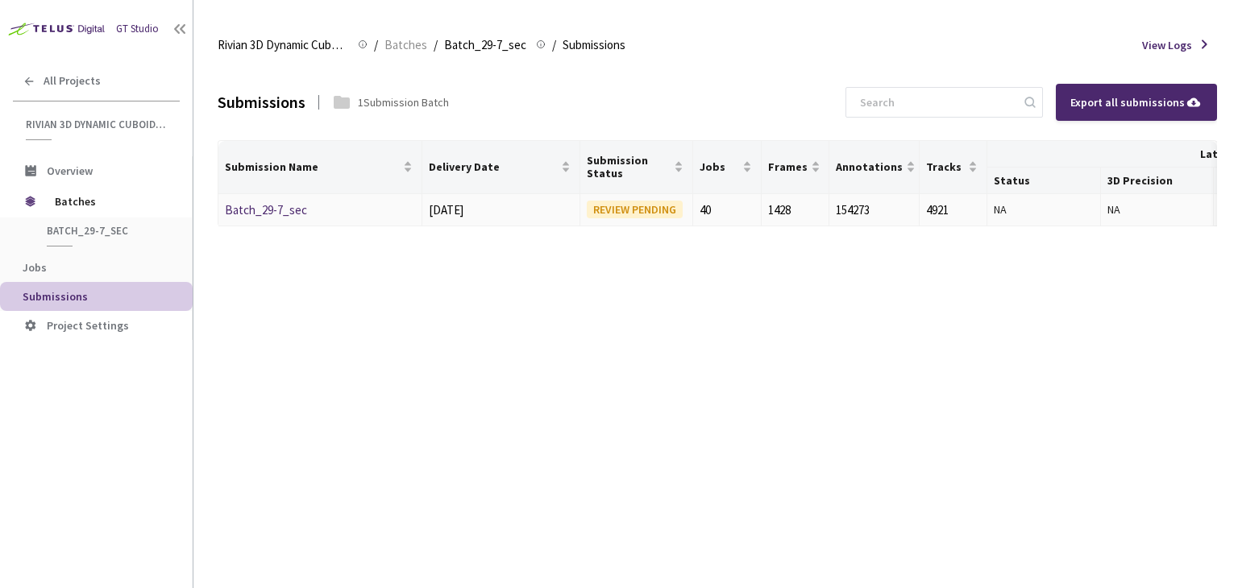
click at [272, 202] on link "Batch_29-7_sec" at bounding box center [266, 209] width 82 height 15
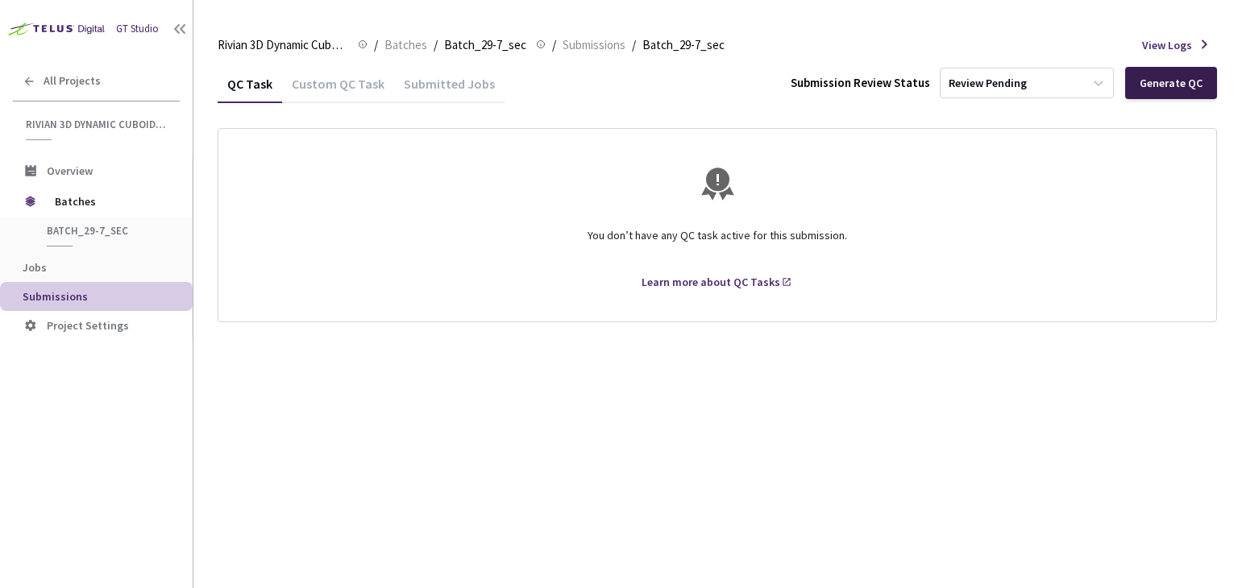
click at [1172, 81] on div "Generate QC" at bounding box center [1170, 83] width 63 height 13
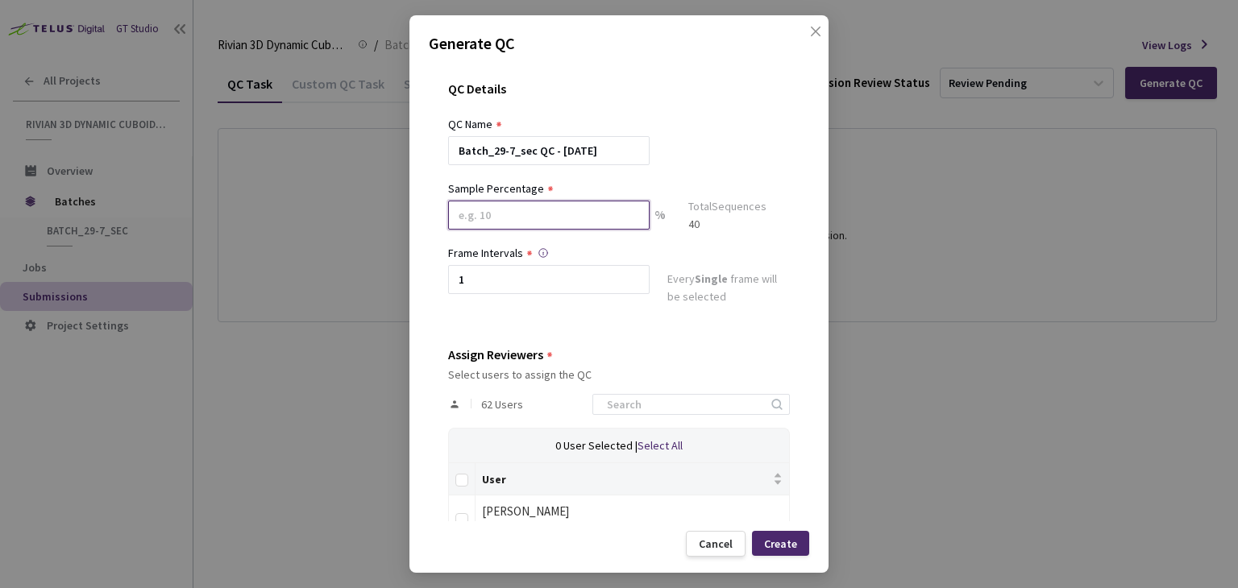
click at [554, 226] on input at bounding box center [548, 215] width 201 height 29
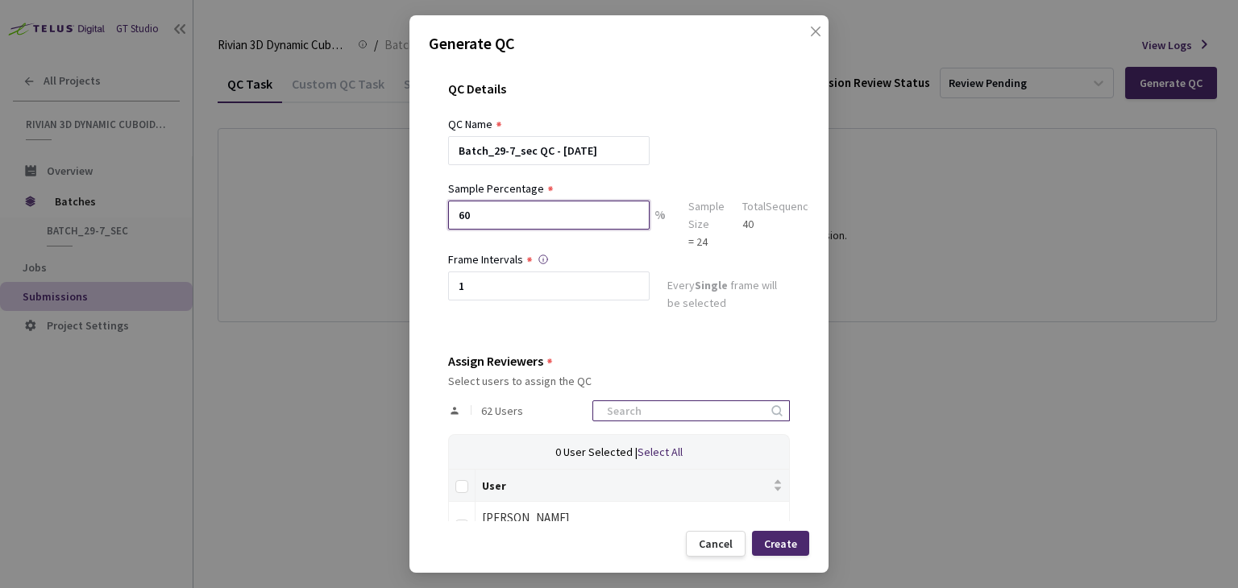
type input "60"
click at [627, 408] on input at bounding box center [683, 410] width 172 height 19
type input "rivian"
click at [453, 483] on th at bounding box center [462, 486] width 27 height 32
drag, startPoint x: 459, startPoint y: 484, endPoint x: 513, endPoint y: 500, distance: 56.3
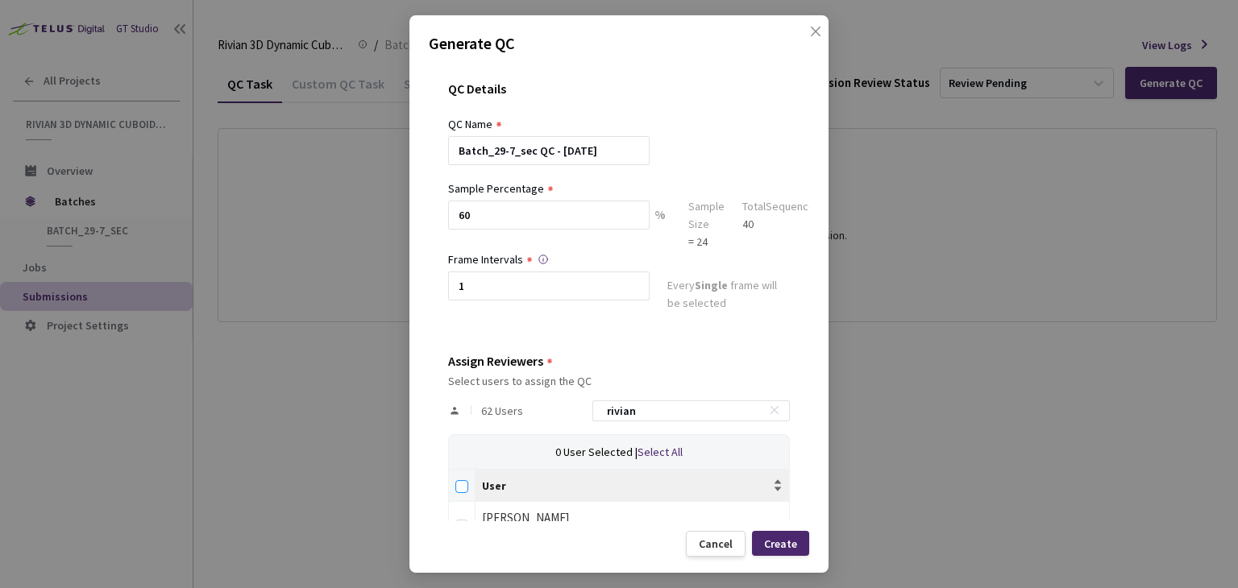
click at [460, 484] on input "Select all" at bounding box center [461, 486] width 13 height 13
checkbox input "true"
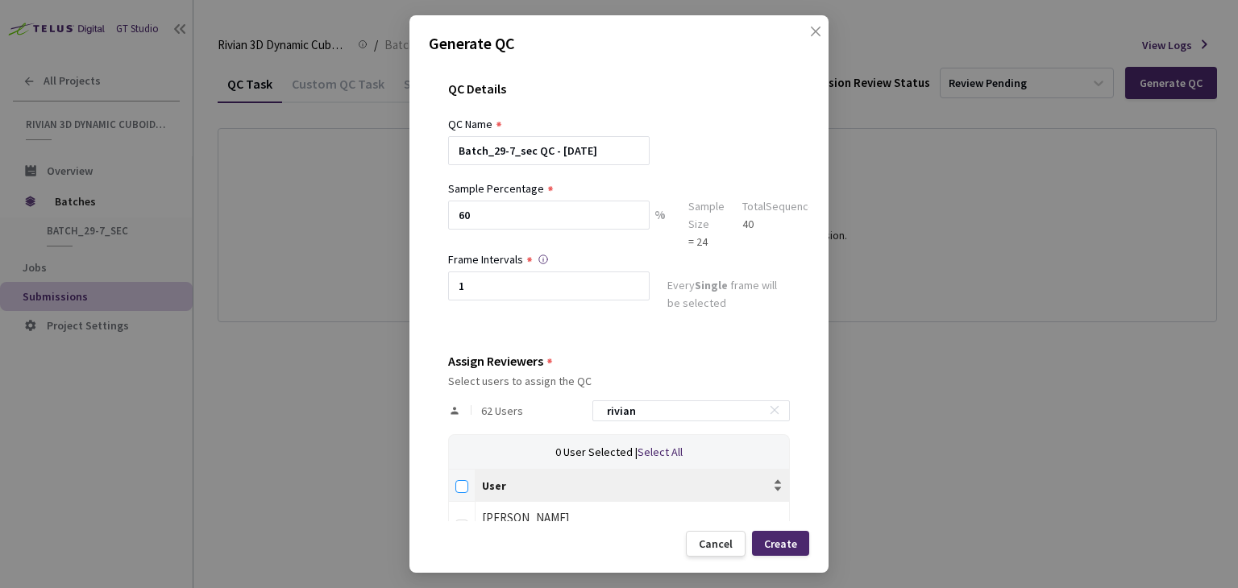
checkbox input "true"
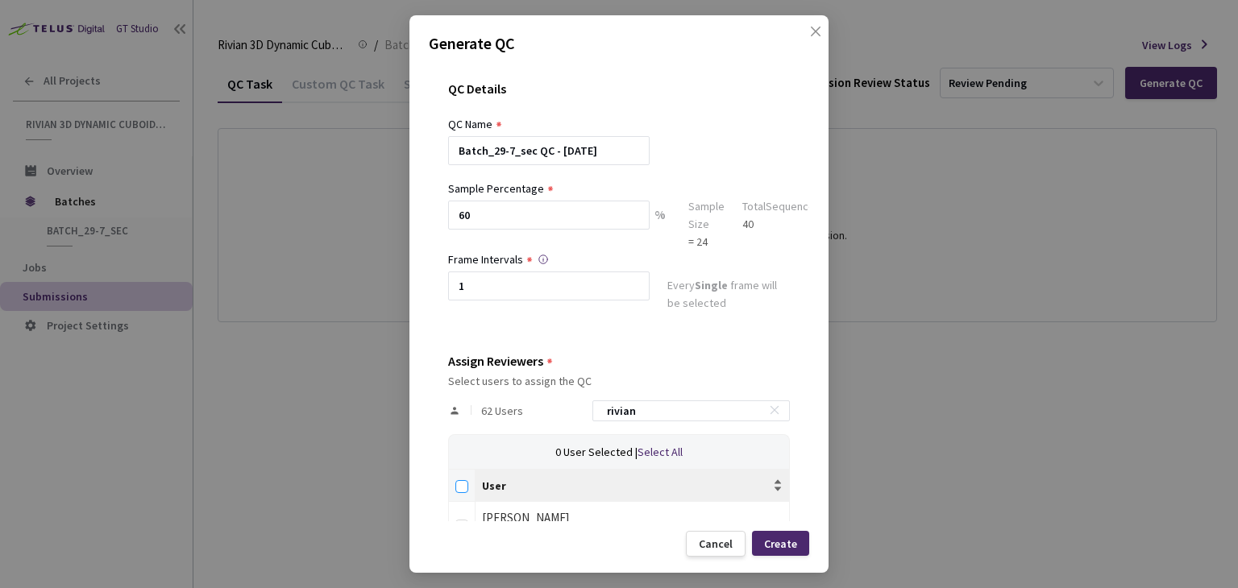
checkbox input "true"
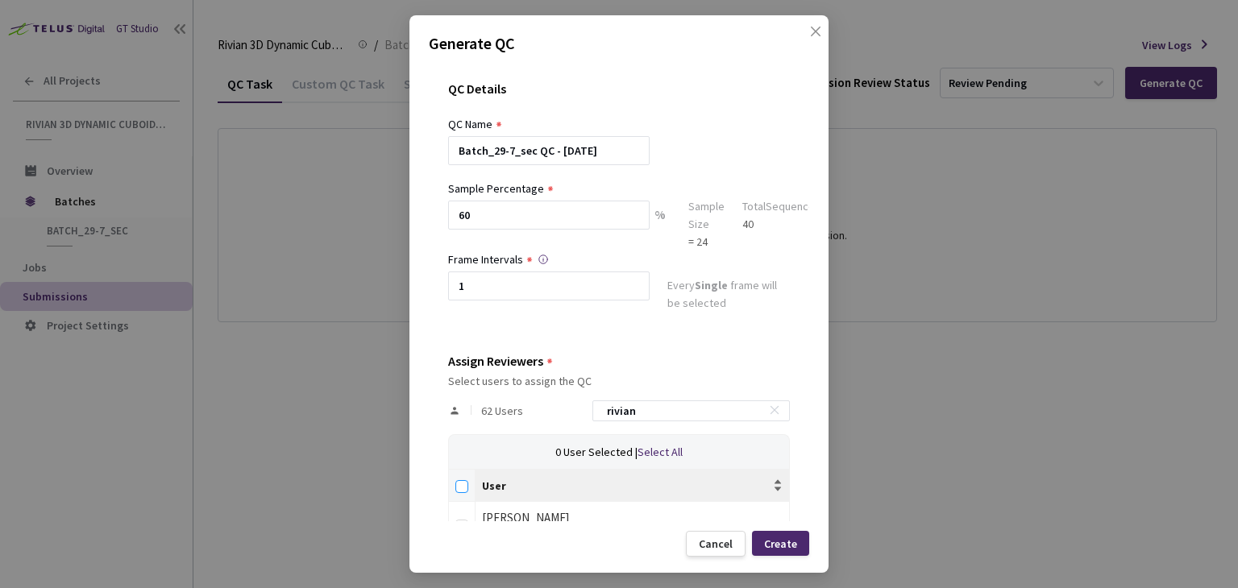
checkbox input "true"
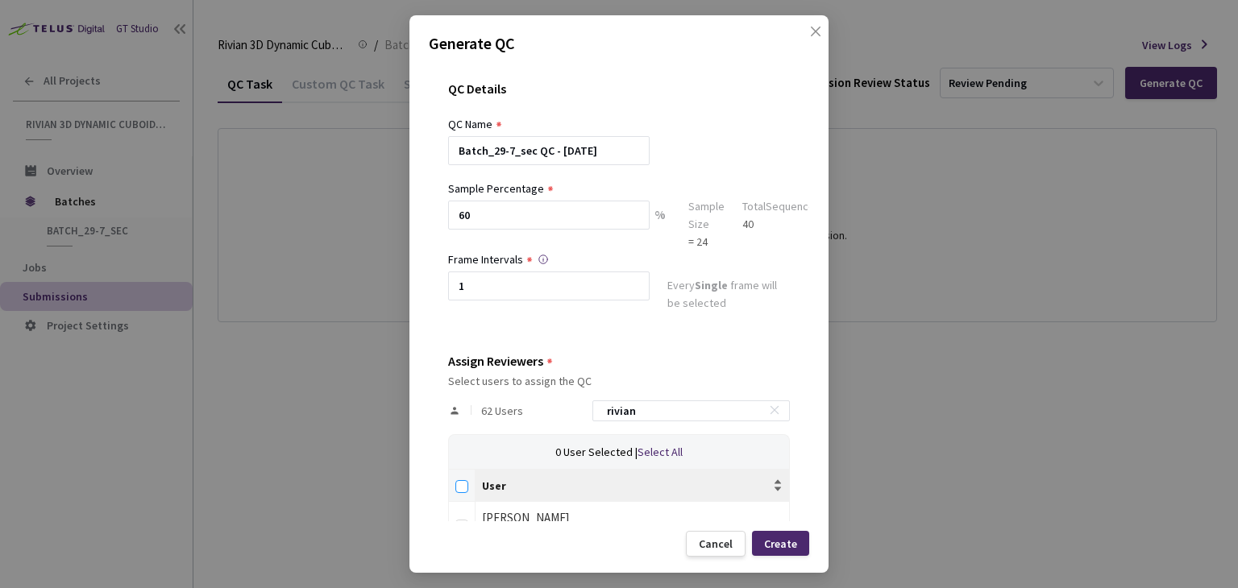
checkbox input "true"
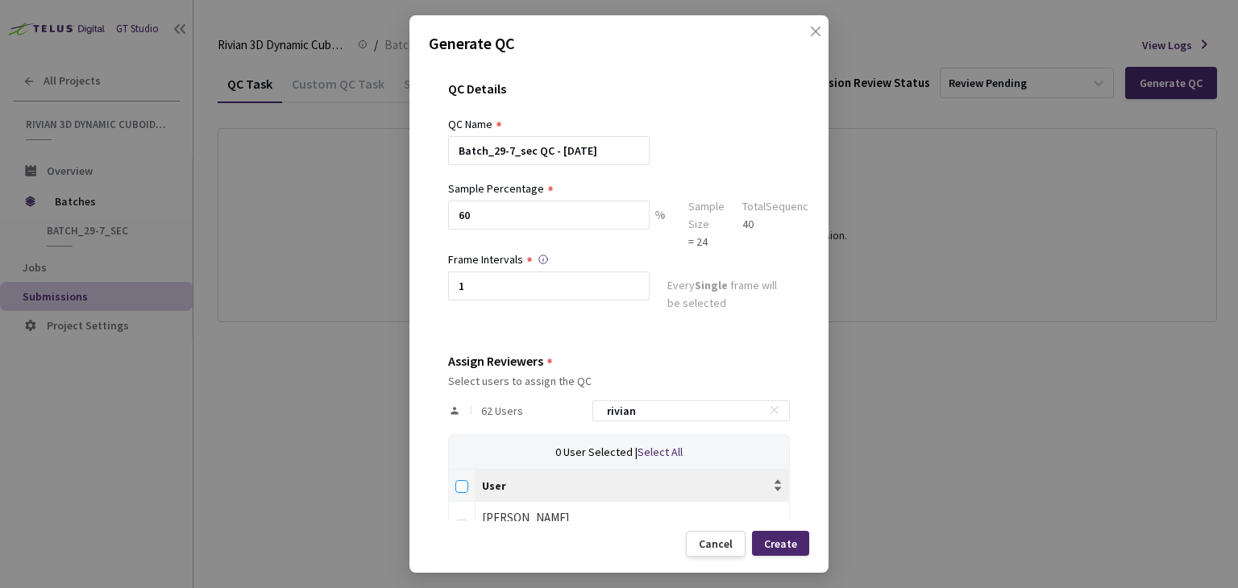
checkbox input "true"
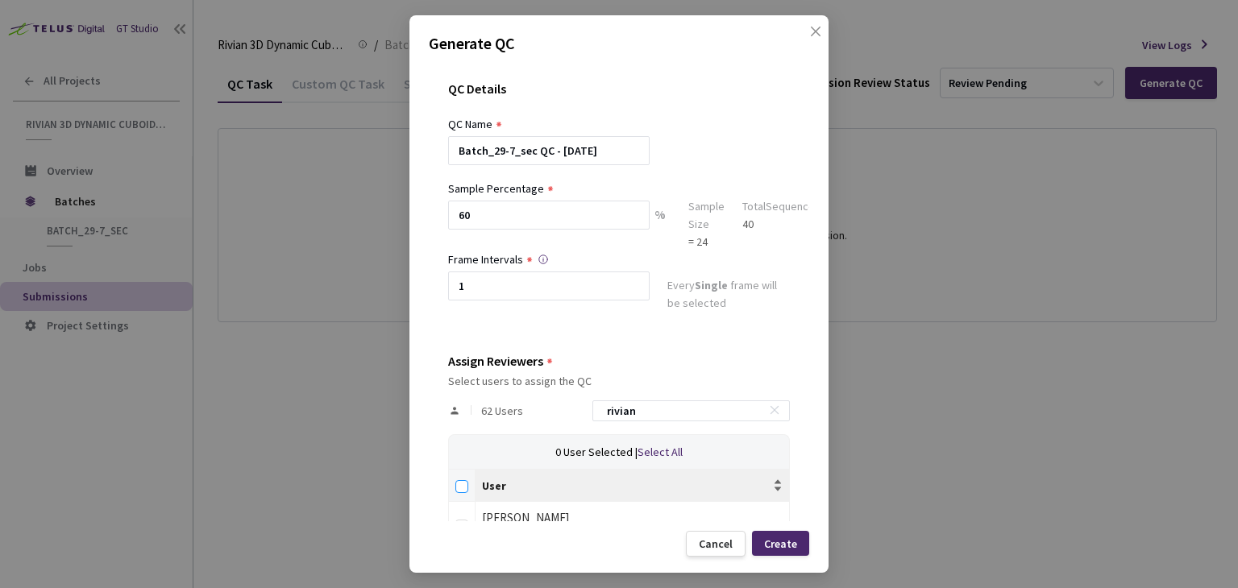
checkbox input "true"
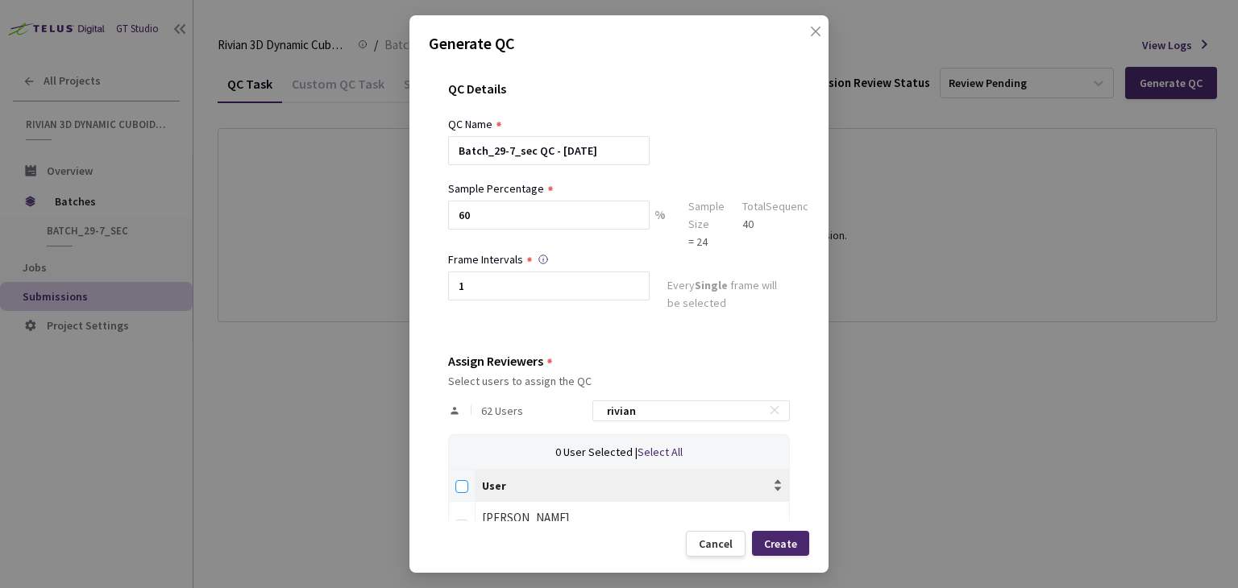
checkbox input "true"
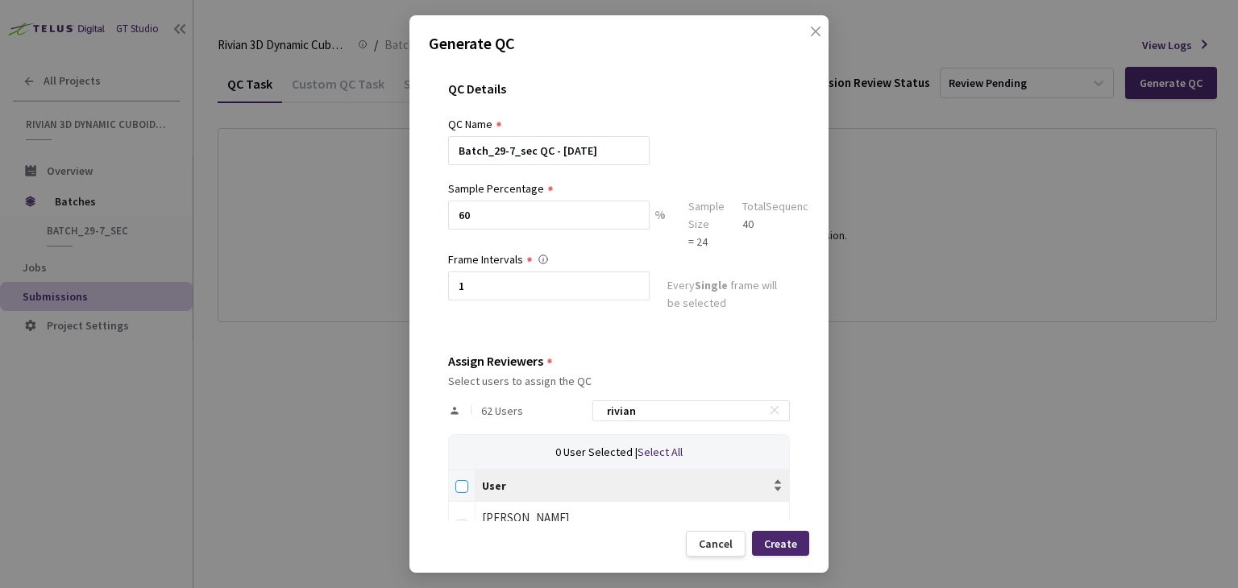
checkbox input "true"
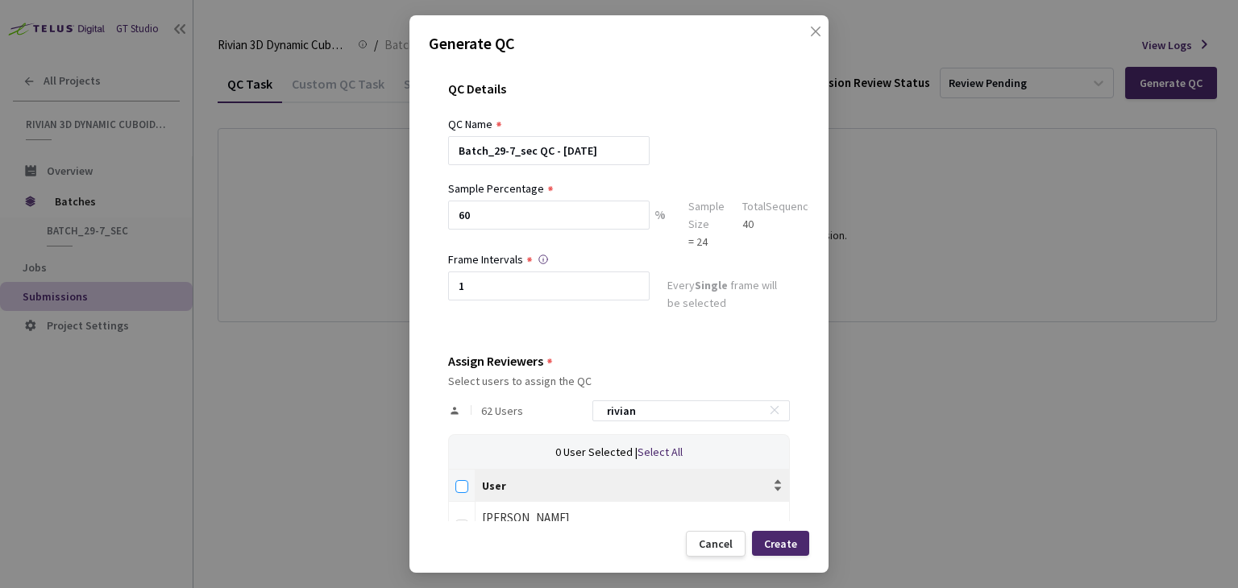
checkbox input "true"
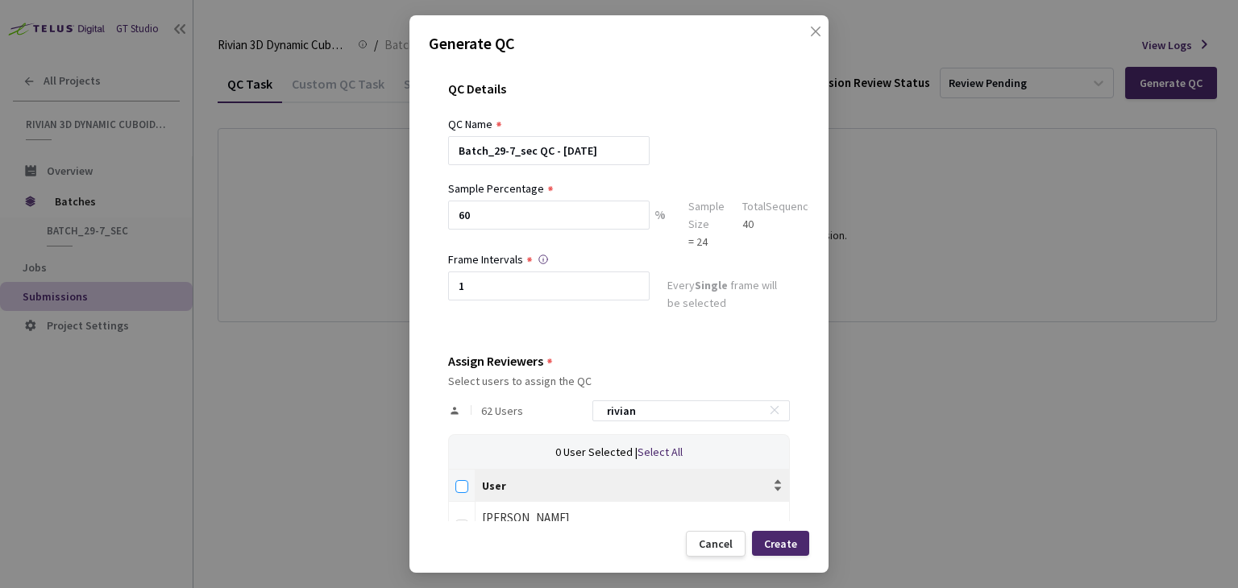
checkbox input "true"
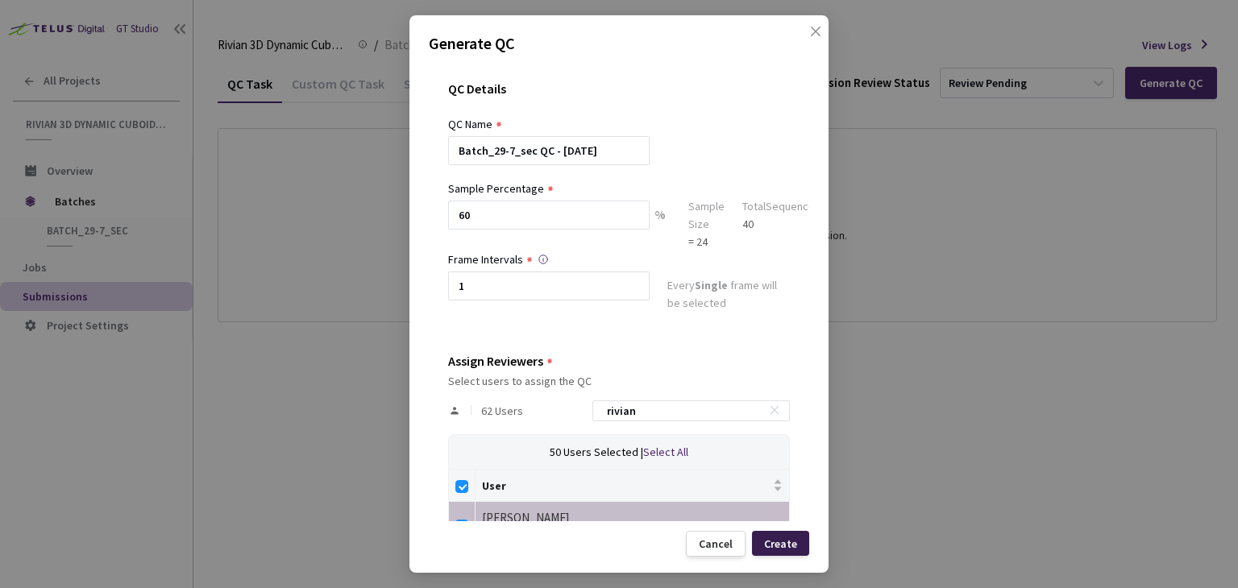
click at [790, 545] on div "Create" at bounding box center [780, 543] width 33 height 13
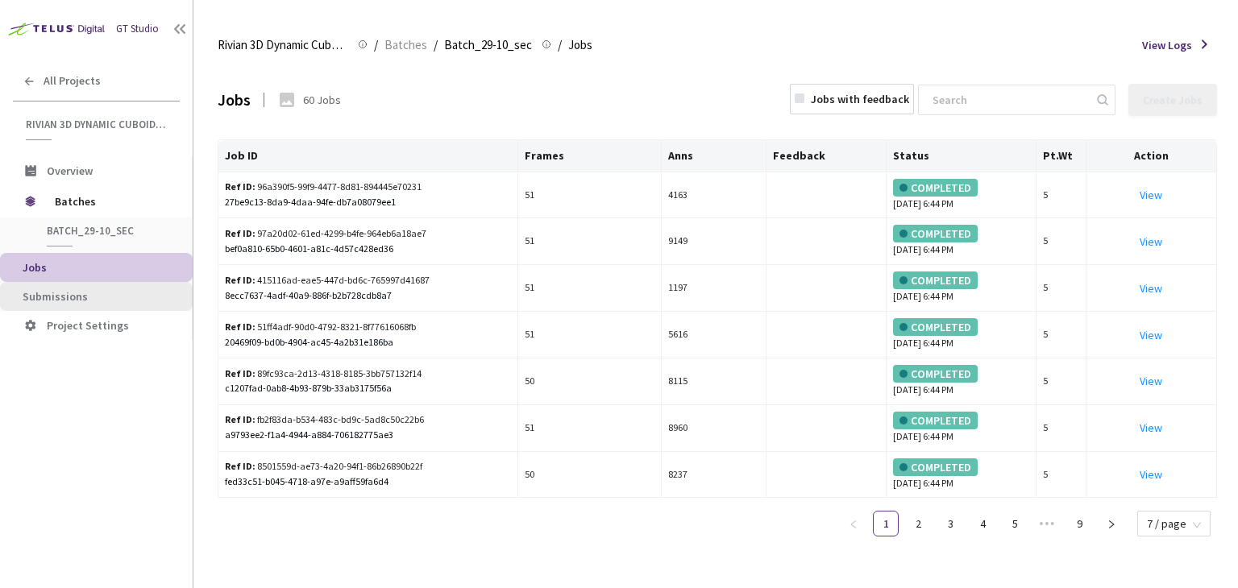
click at [41, 295] on span "Submissions" at bounding box center [55, 296] width 65 height 15
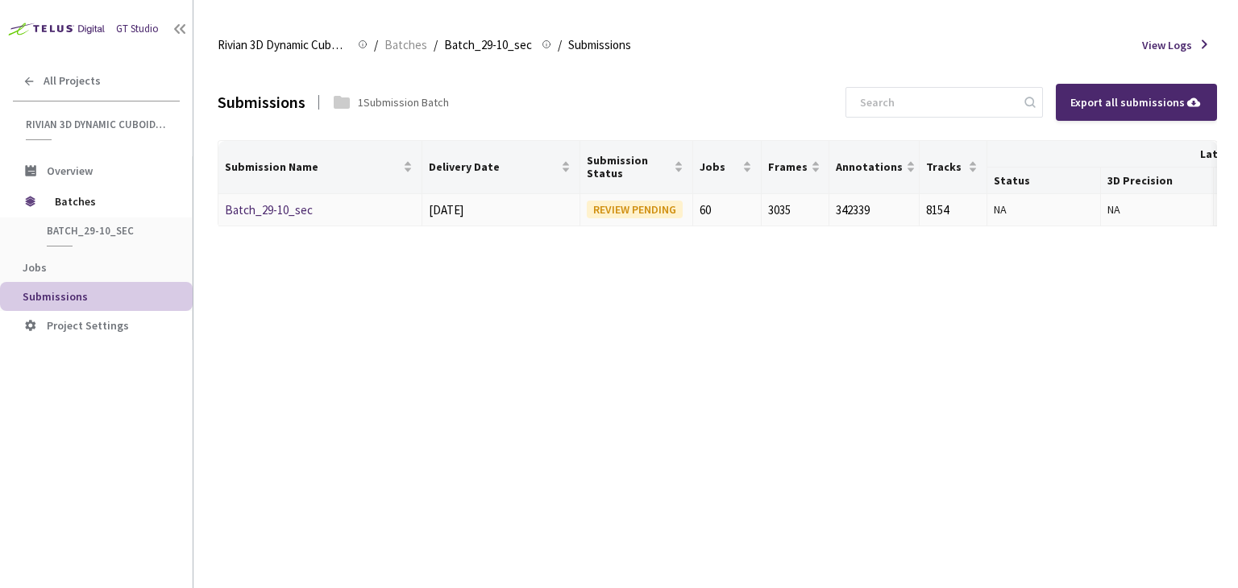
click at [274, 208] on link "Batch_29-10_sec" at bounding box center [269, 209] width 88 height 15
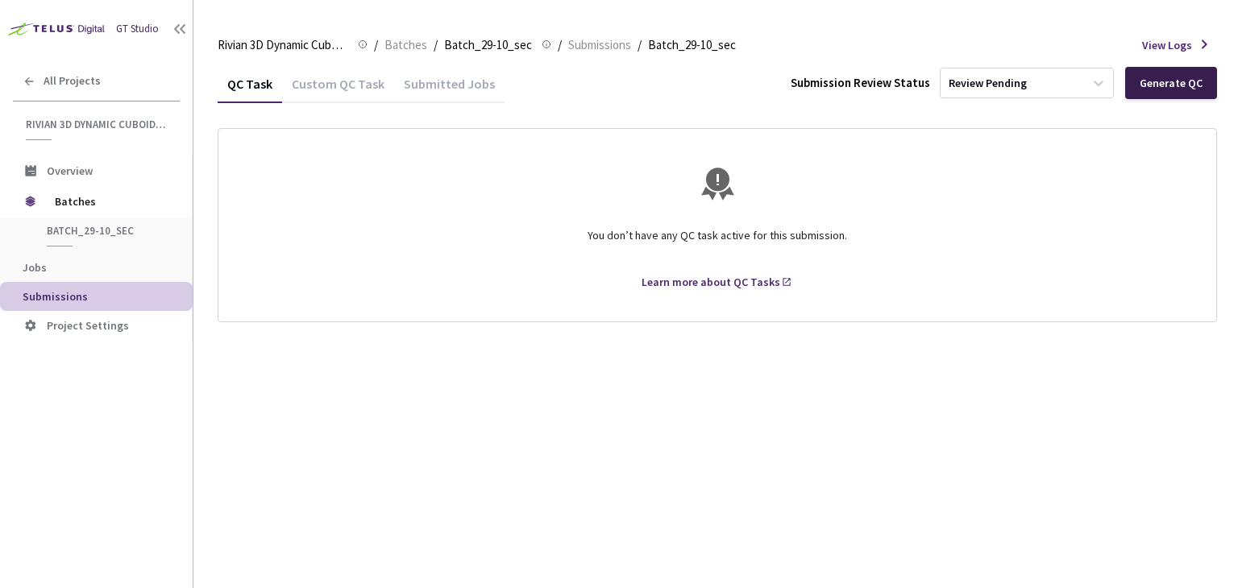
click at [1172, 82] on div "Generate QC" at bounding box center [1170, 83] width 63 height 13
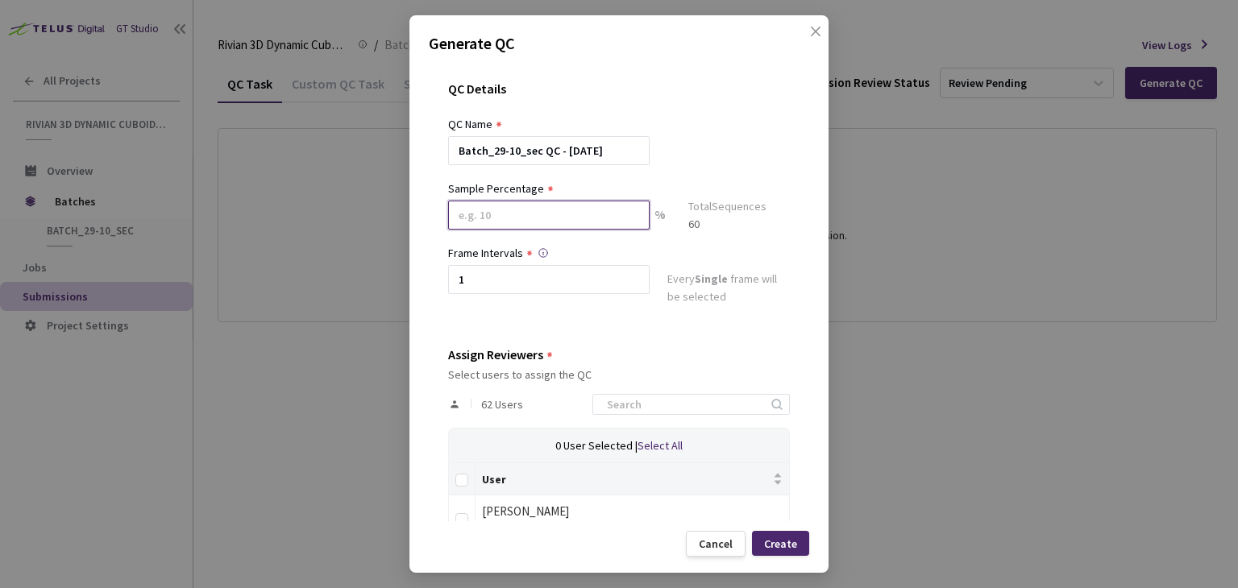
click at [558, 217] on input at bounding box center [548, 215] width 201 height 29
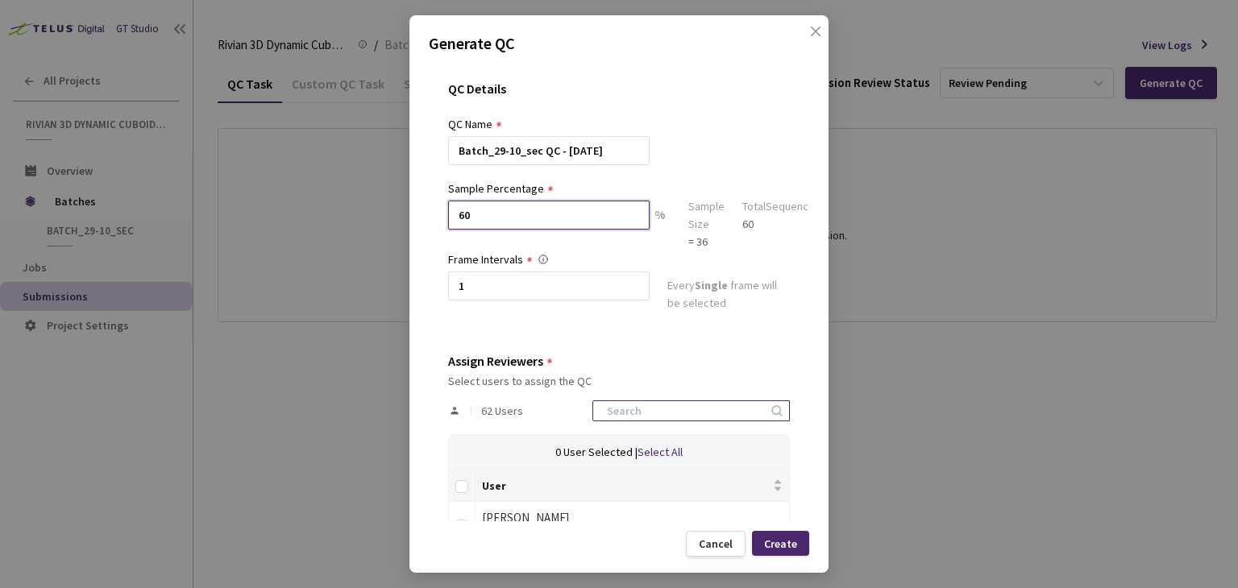
type input "60"
click at [641, 410] on input at bounding box center [683, 410] width 172 height 19
type input "rivian"
click at [459, 480] on input "Select all" at bounding box center [461, 486] width 13 height 13
checkbox input "true"
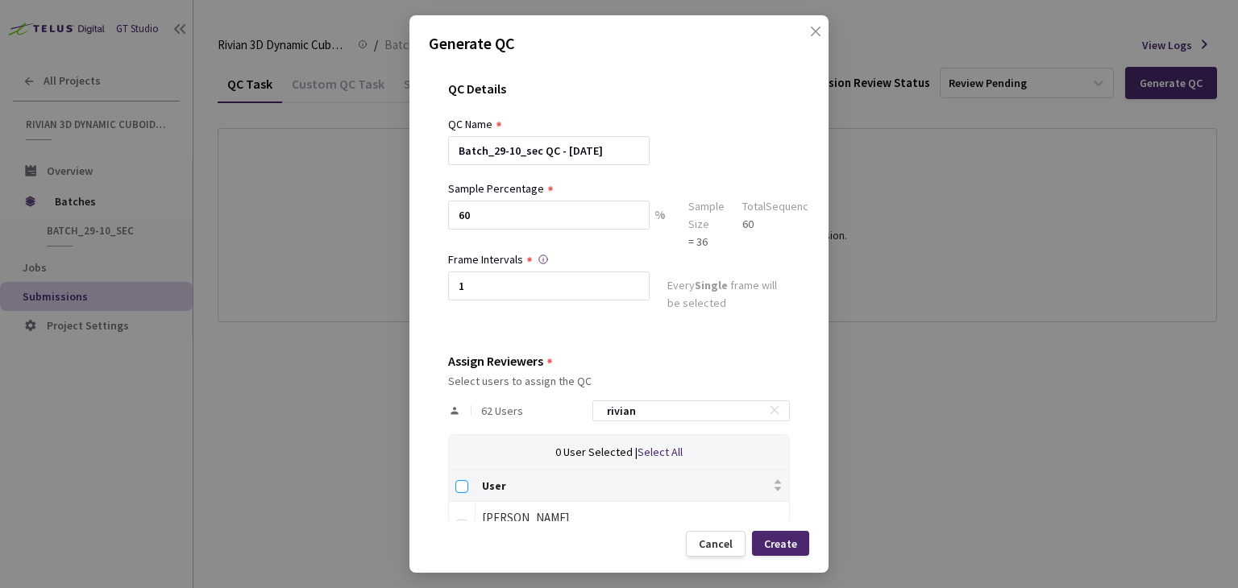
checkbox input "true"
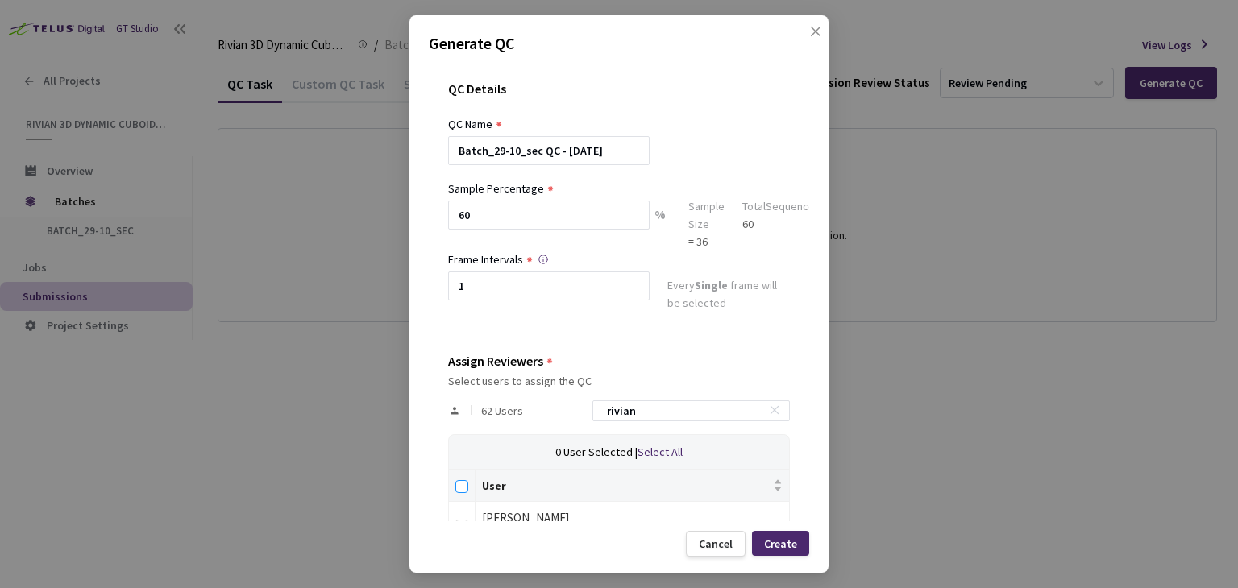
checkbox input "true"
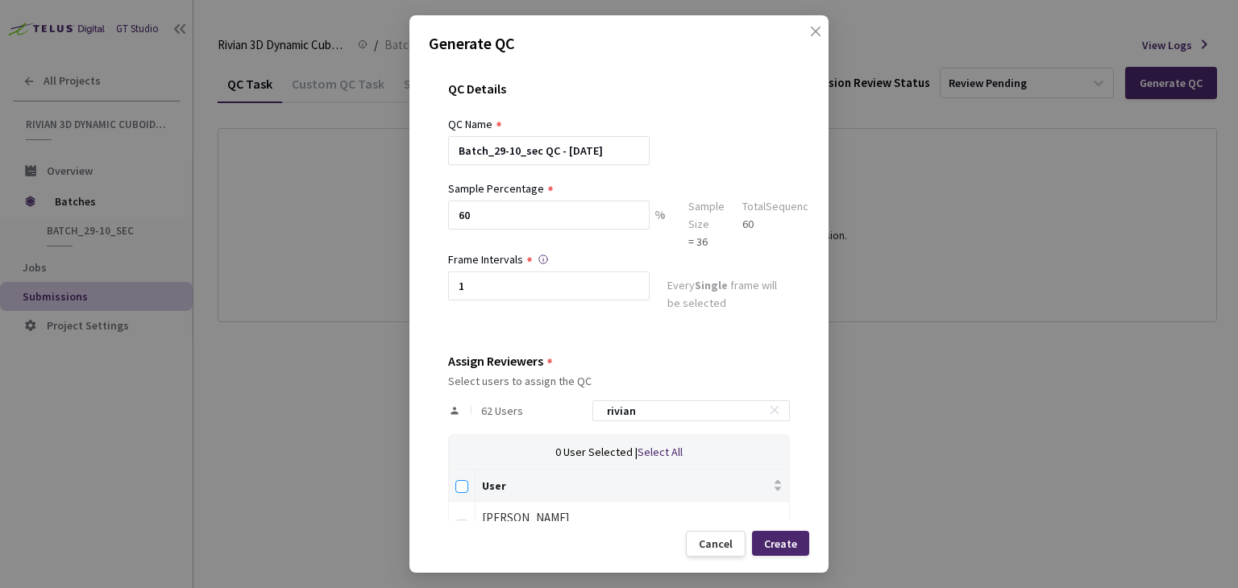
checkbox input "true"
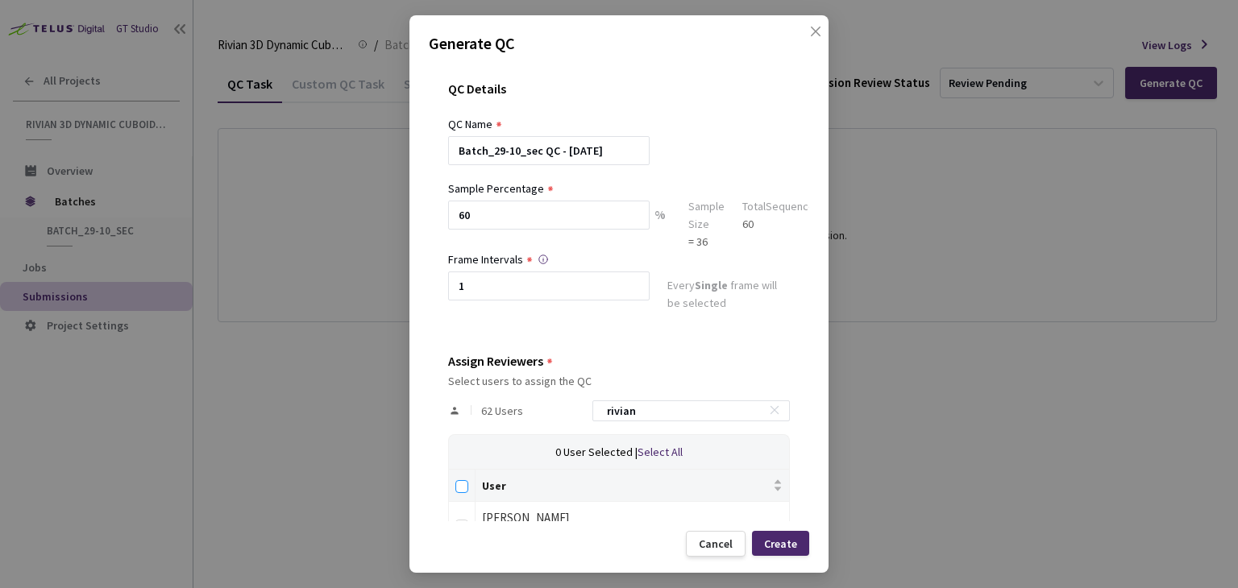
checkbox input "true"
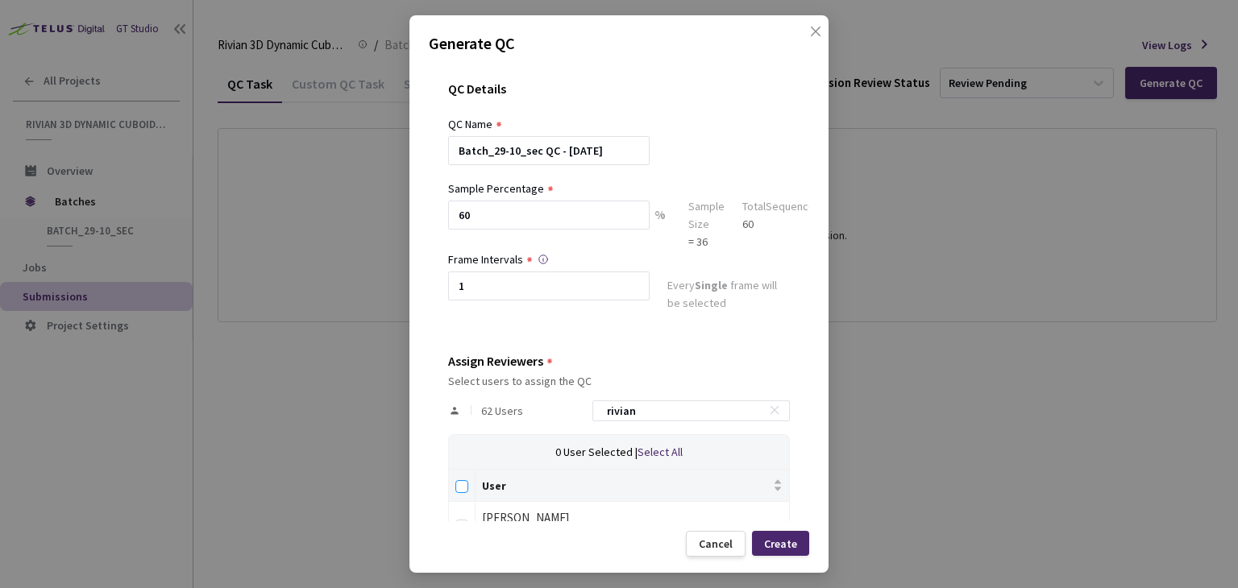
checkbox input "true"
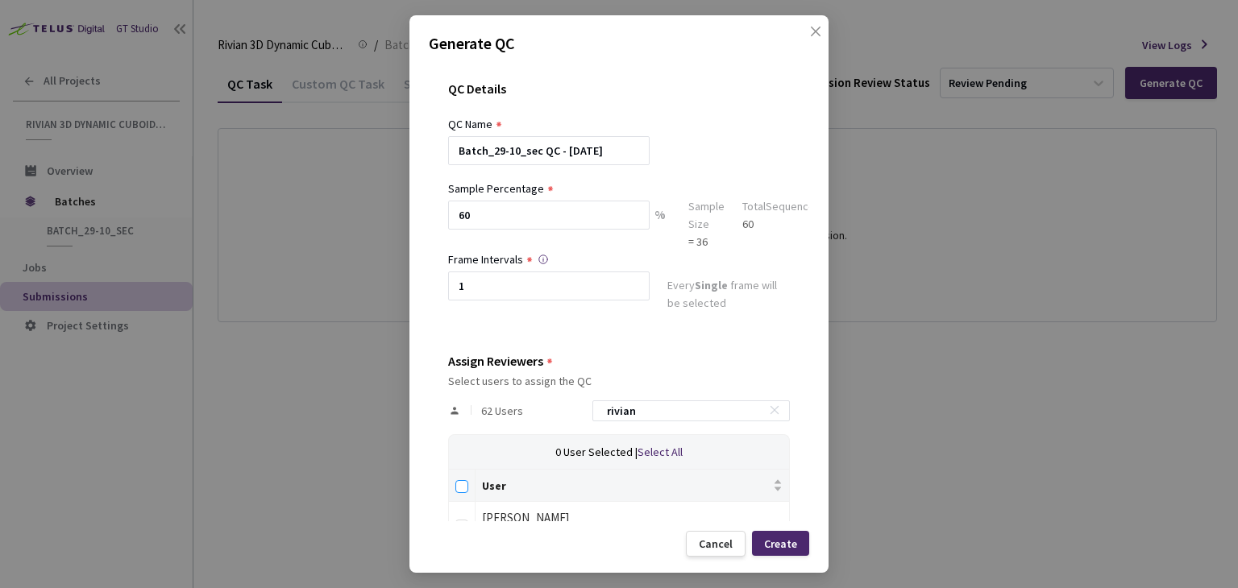
checkbox input "true"
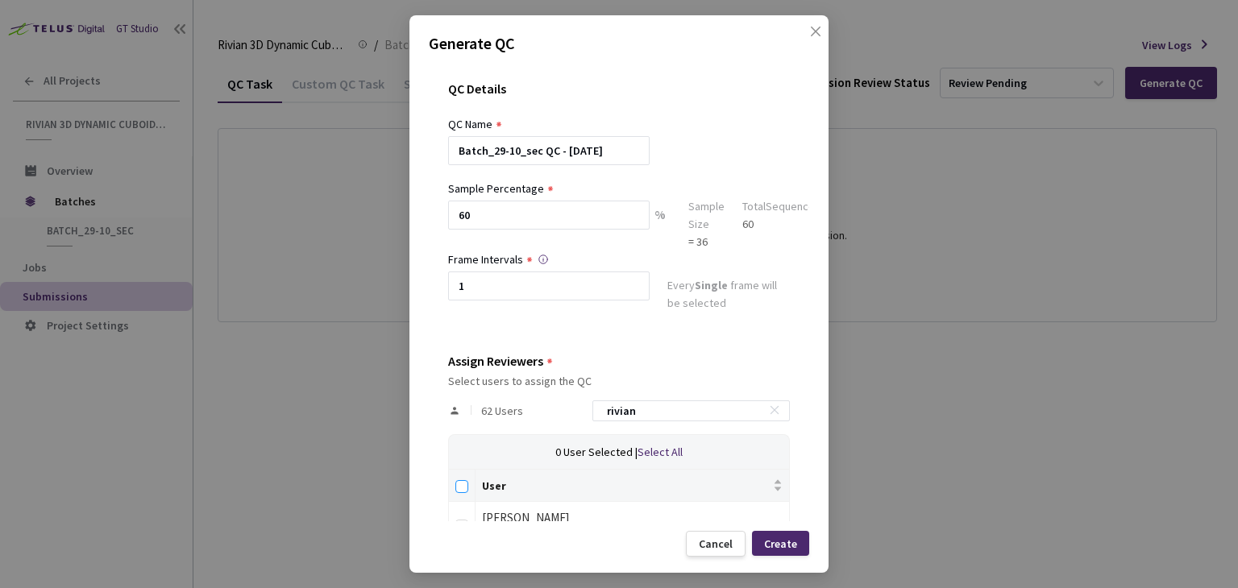
checkbox input "true"
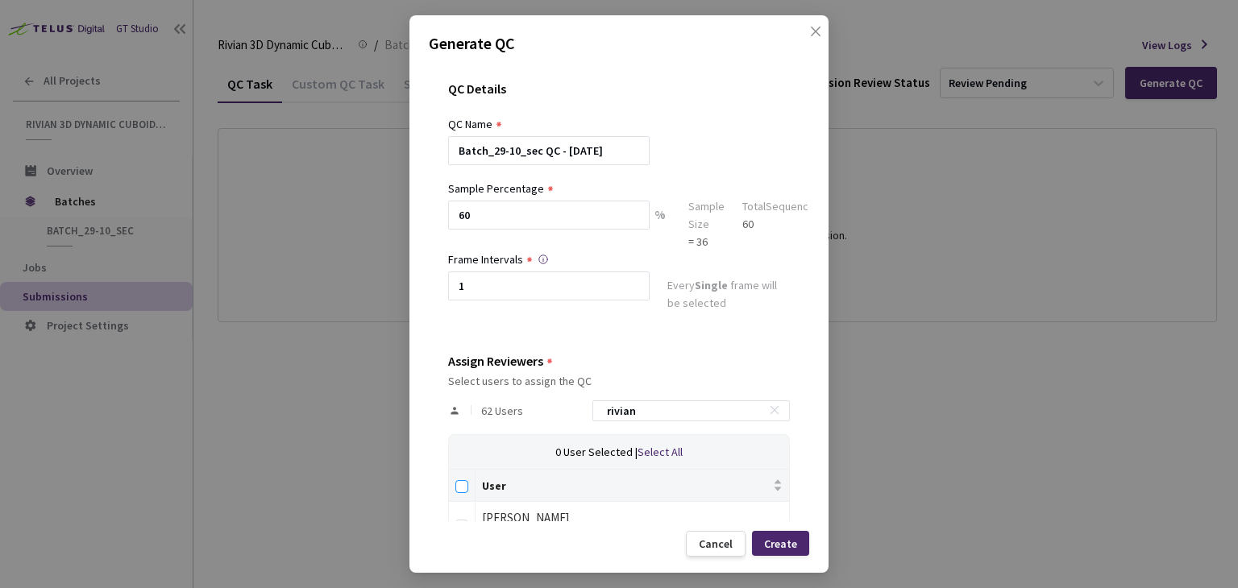
checkbox input "true"
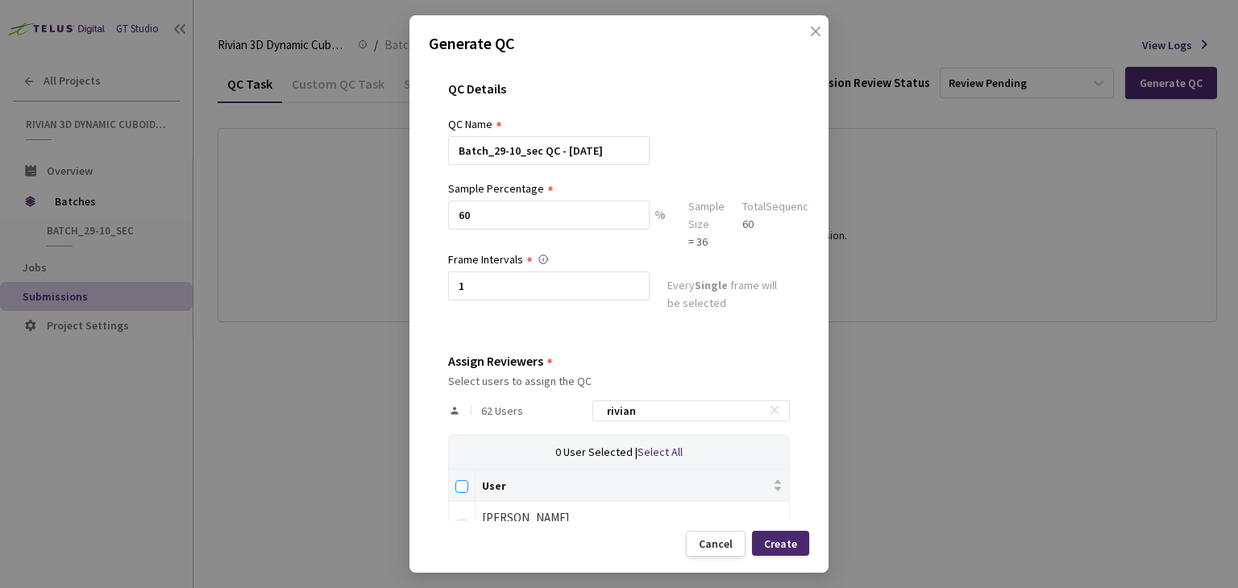
checkbox input "true"
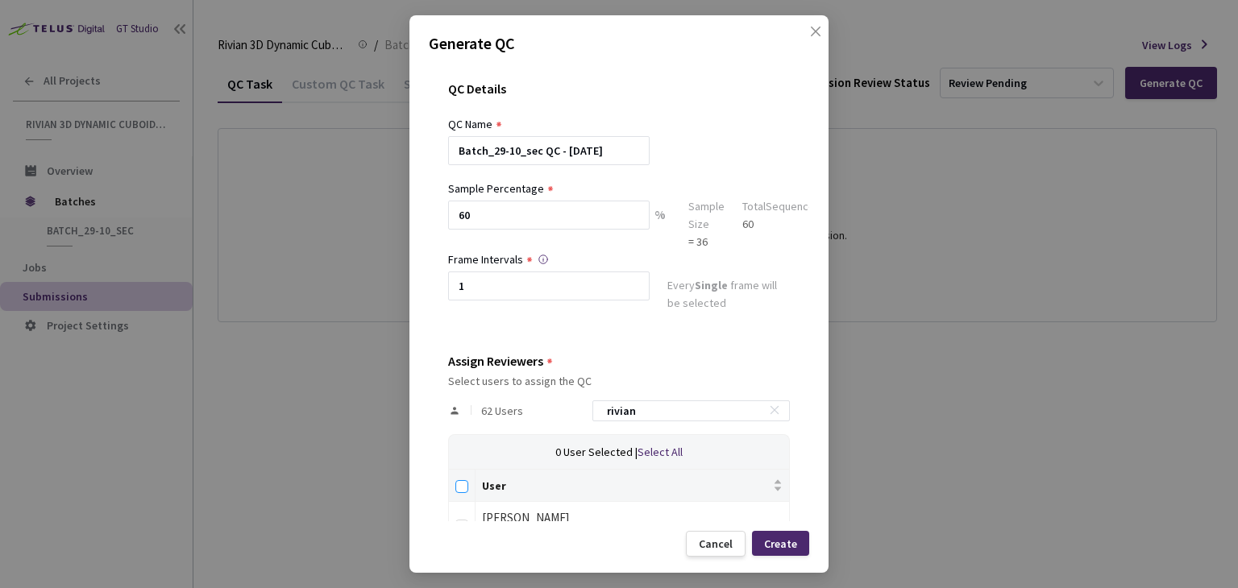
checkbox input "true"
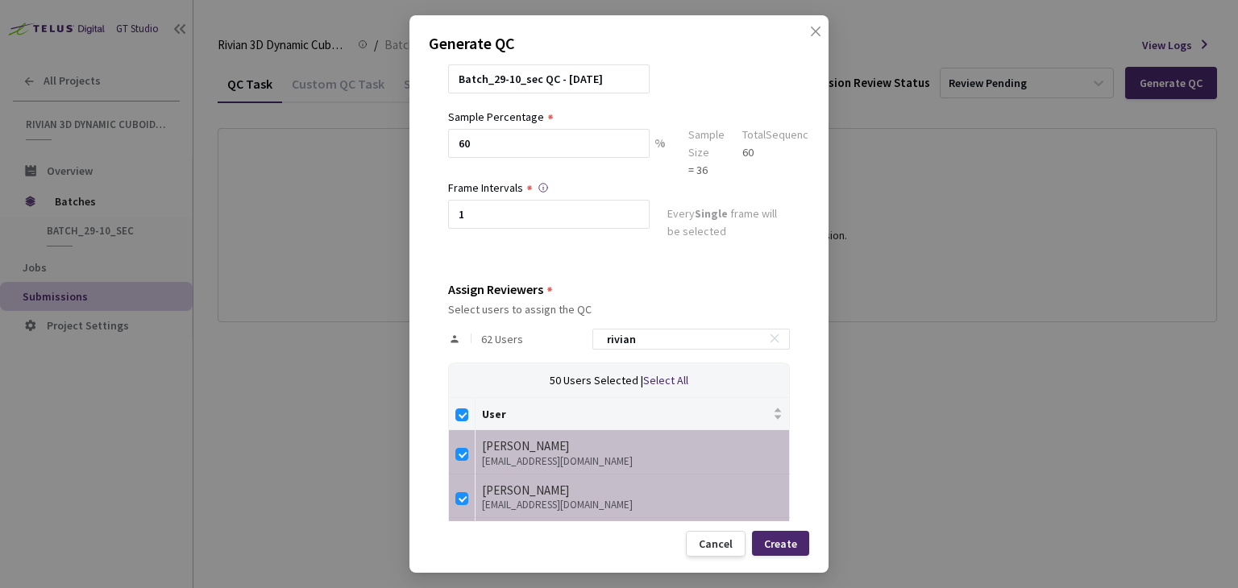
scroll to position [161, 0]
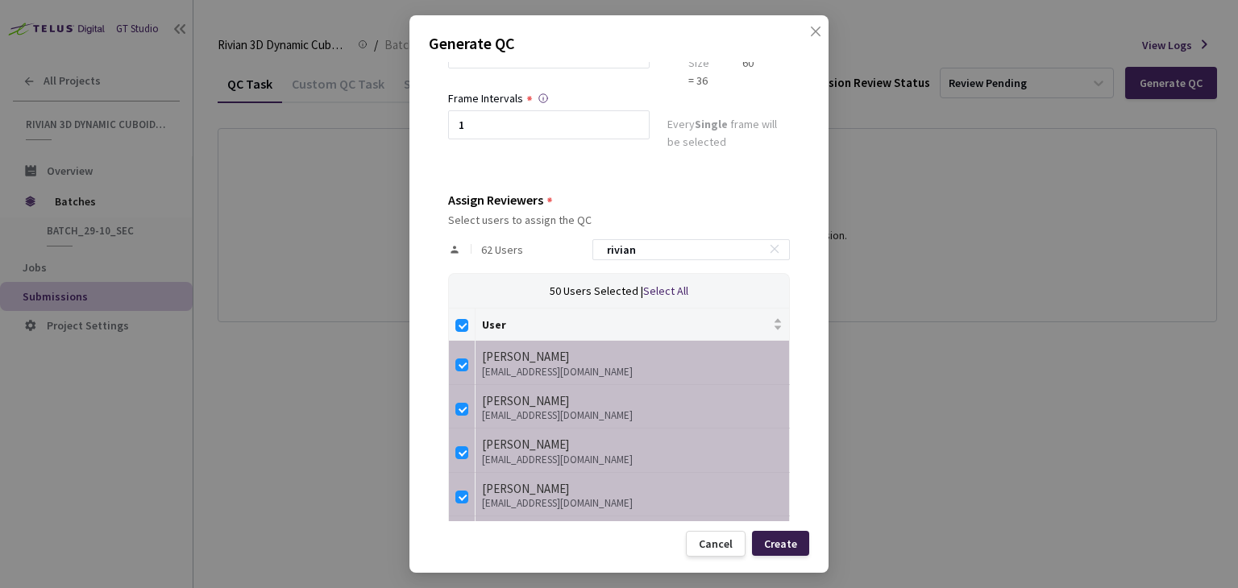
click at [782, 542] on div "Create" at bounding box center [780, 543] width 33 height 13
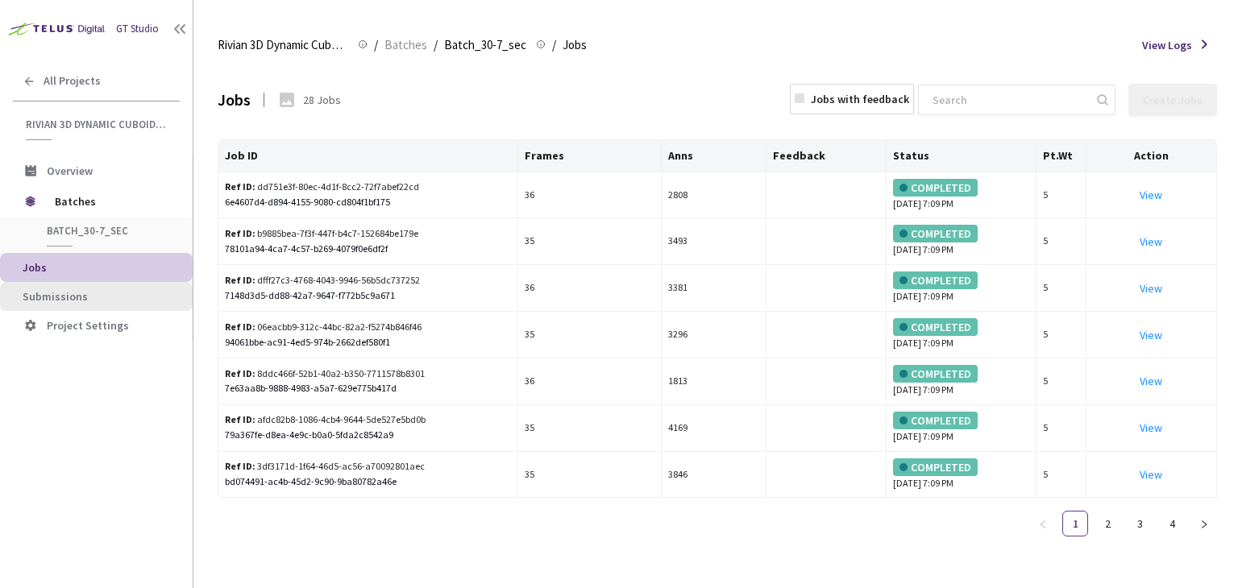
click at [45, 297] on span "Submissions" at bounding box center [55, 296] width 65 height 15
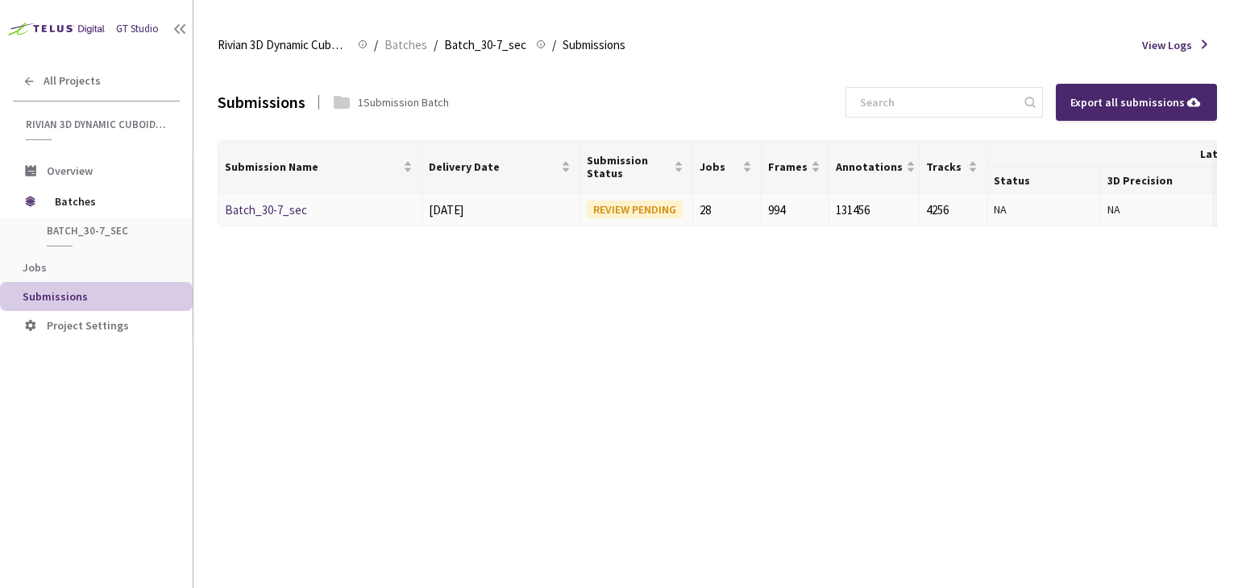
click at [305, 204] on div "Batch_30-7_sec" at bounding box center [310, 210] width 171 height 19
click at [292, 208] on link "Batch_30-7_sec" at bounding box center [266, 209] width 82 height 15
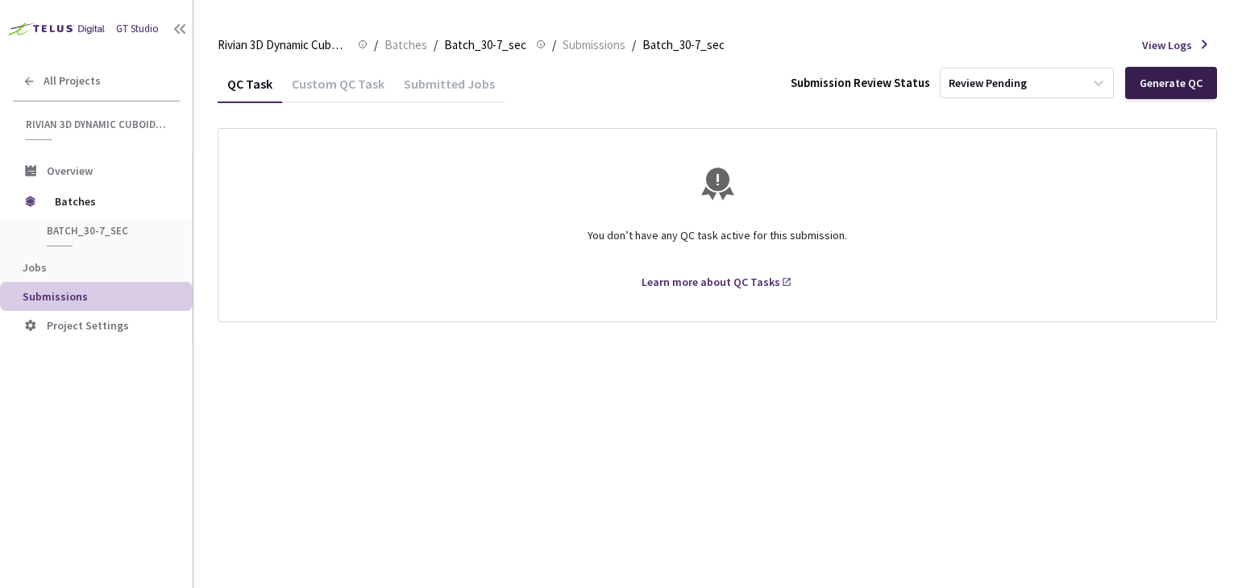
click at [1151, 86] on div "Generate QC" at bounding box center [1170, 83] width 63 height 13
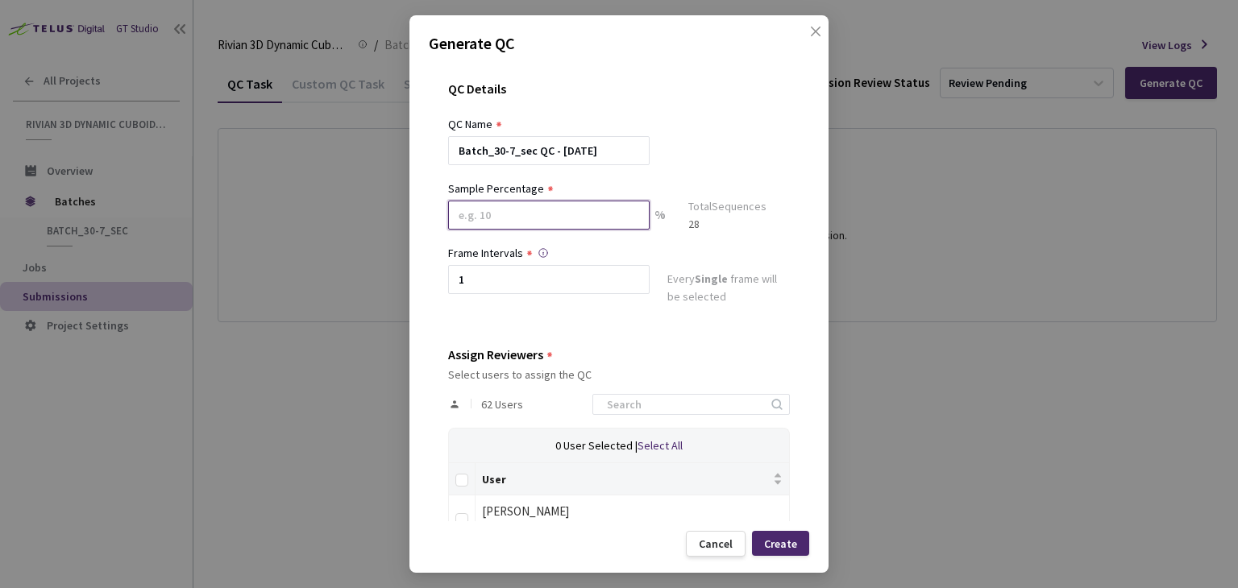
click at [543, 215] on input at bounding box center [548, 215] width 201 height 29
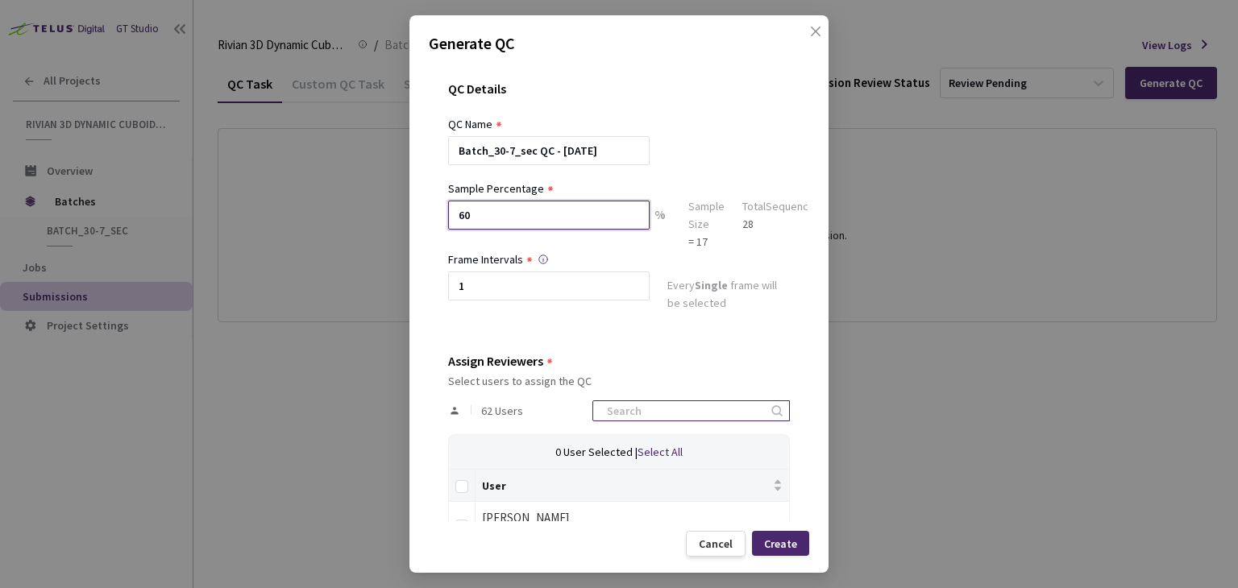
type input "60"
click at [639, 413] on input at bounding box center [683, 410] width 172 height 19
type input "rivian"
click at [459, 484] on input "Select all" at bounding box center [461, 486] width 13 height 13
checkbox input "true"
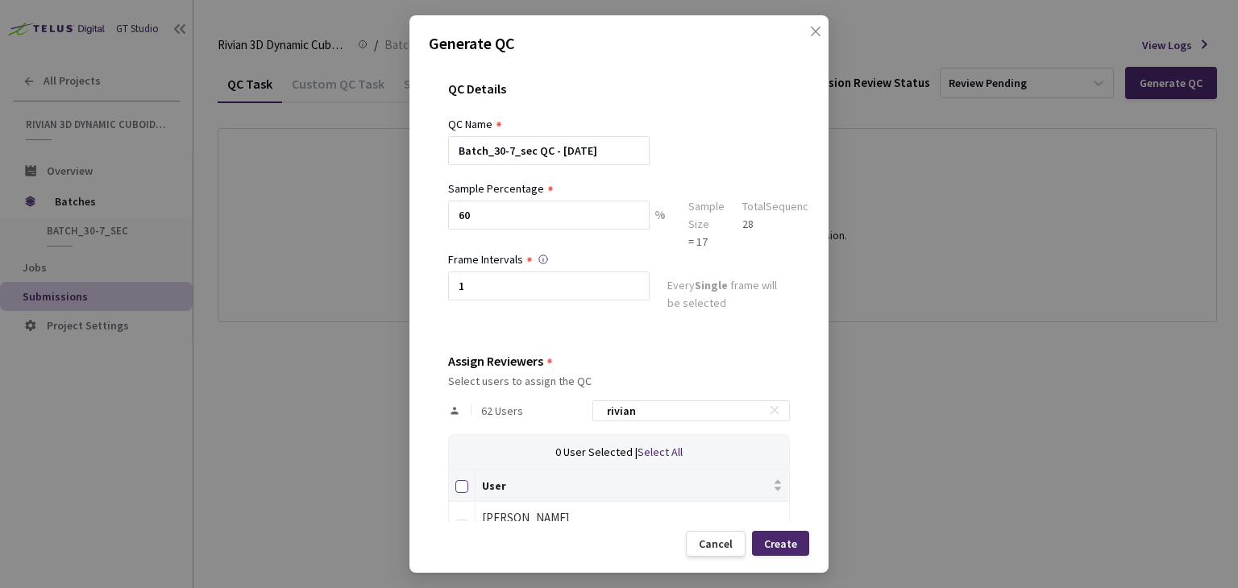
checkbox input "true"
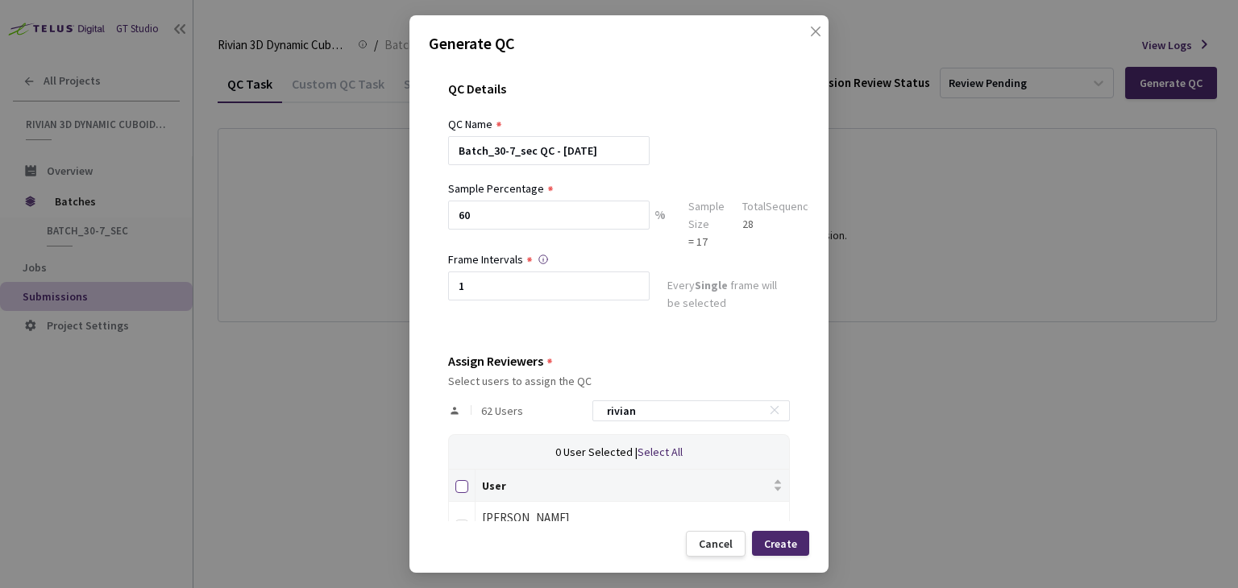
checkbox input "true"
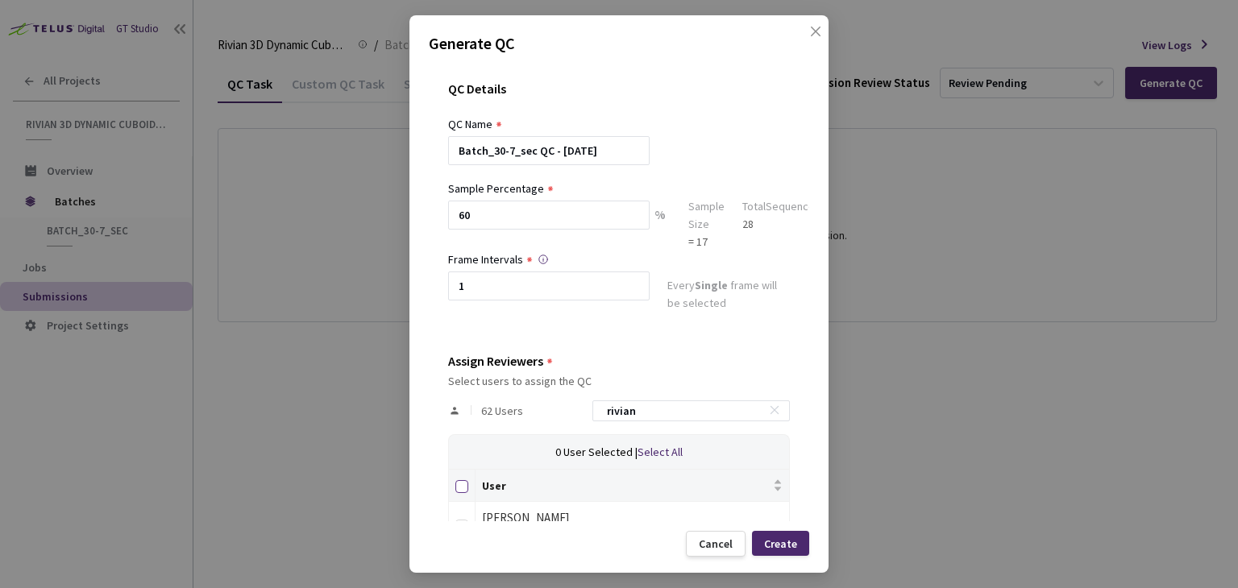
checkbox input "true"
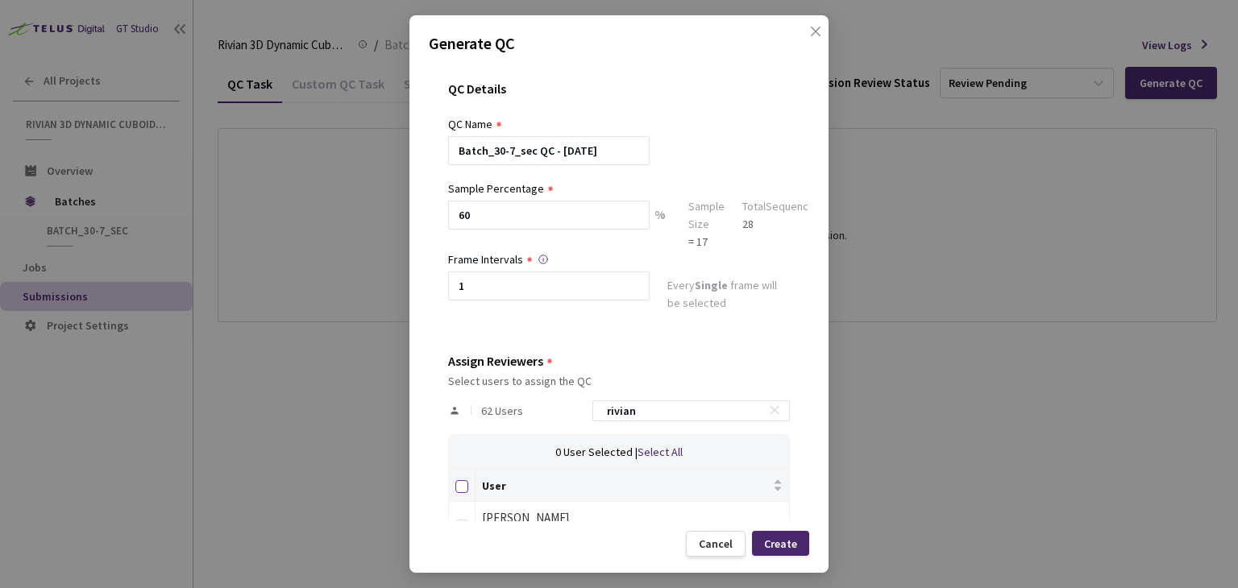
checkbox input "true"
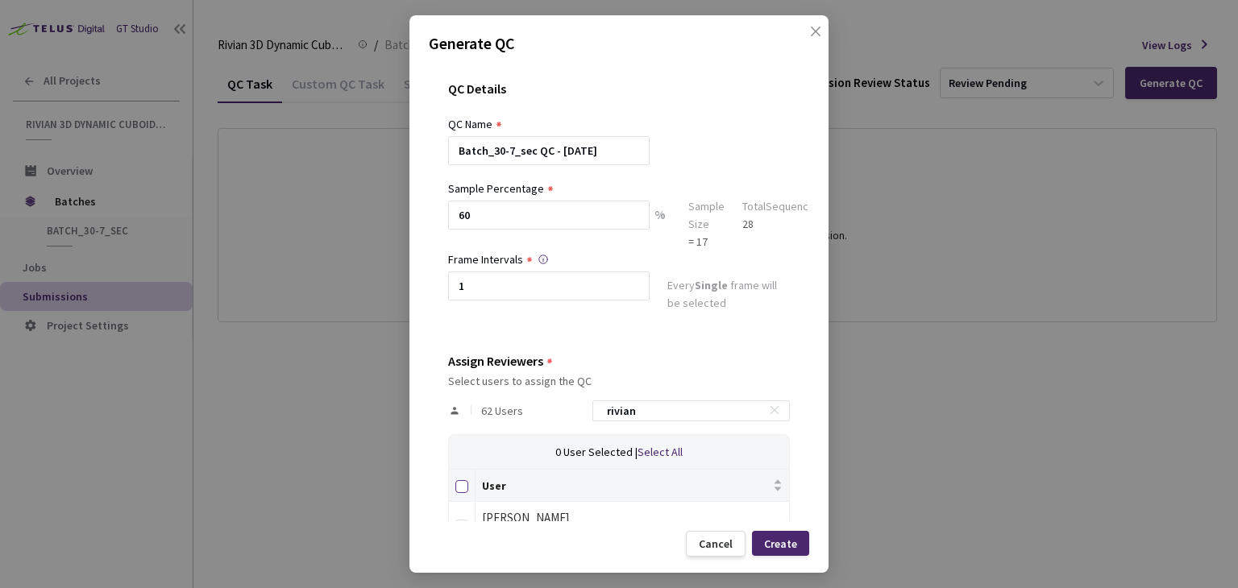
checkbox input "true"
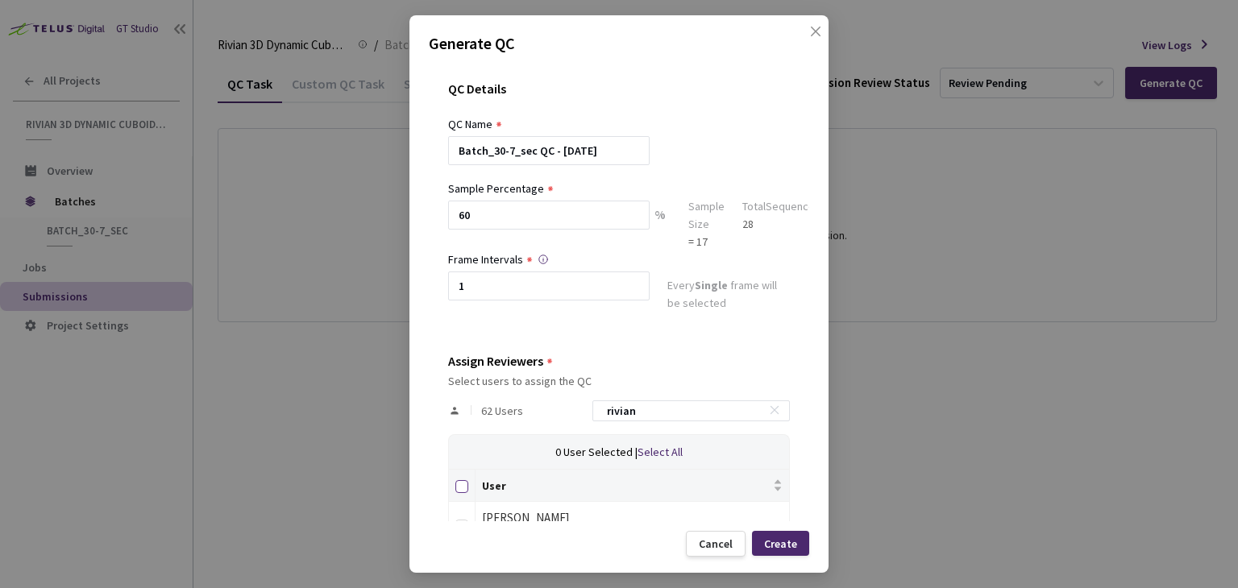
checkbox input "true"
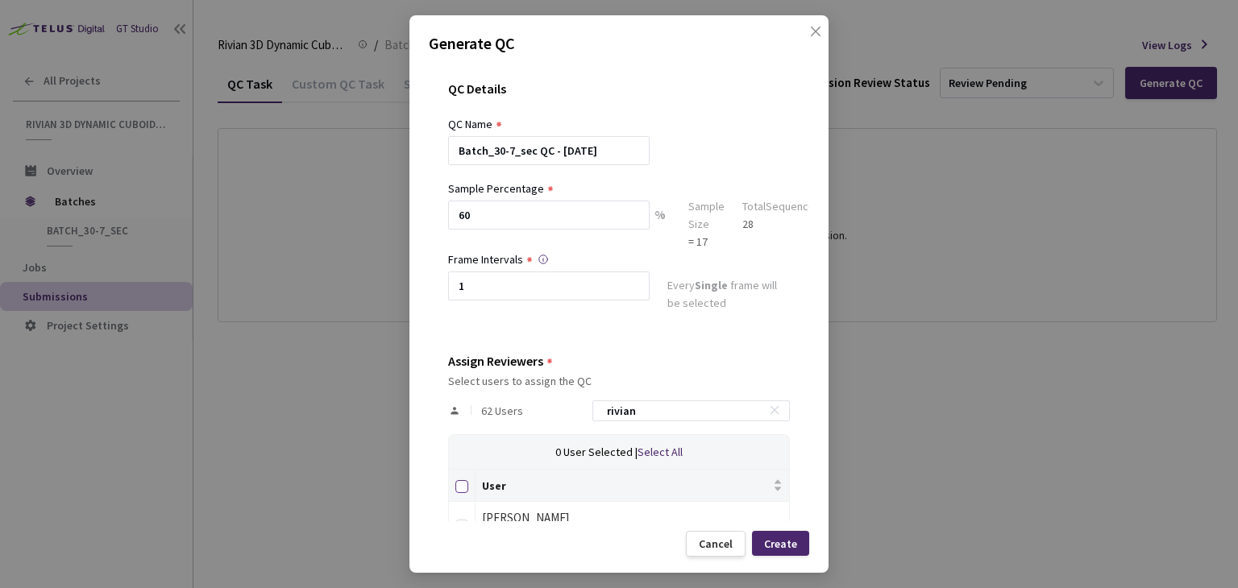
checkbox input "true"
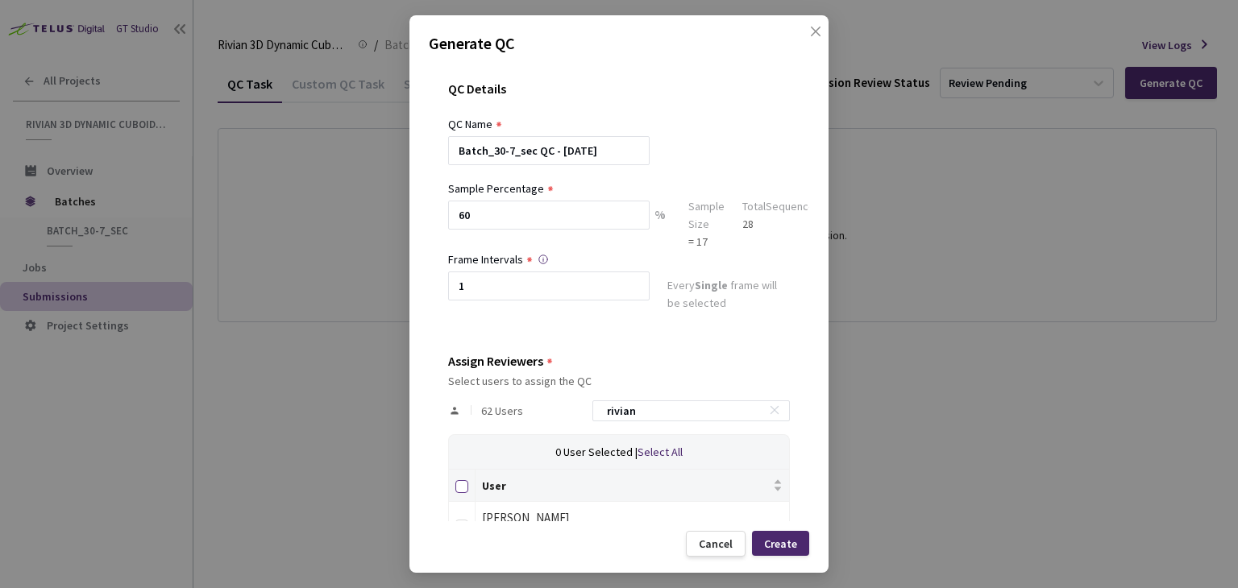
checkbox input "true"
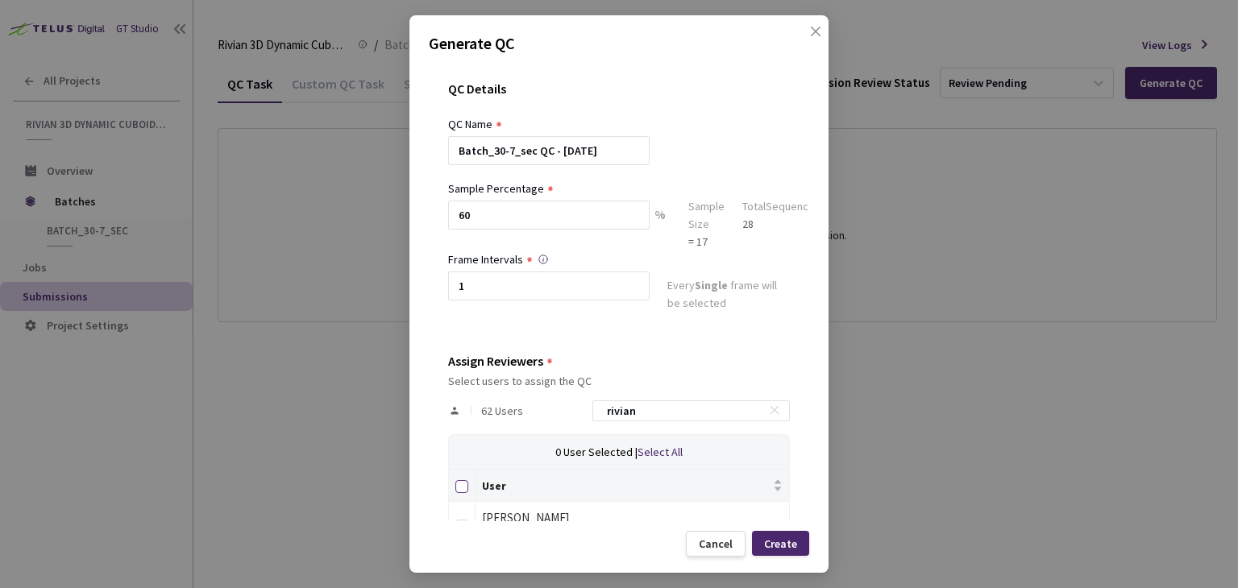
checkbox input "true"
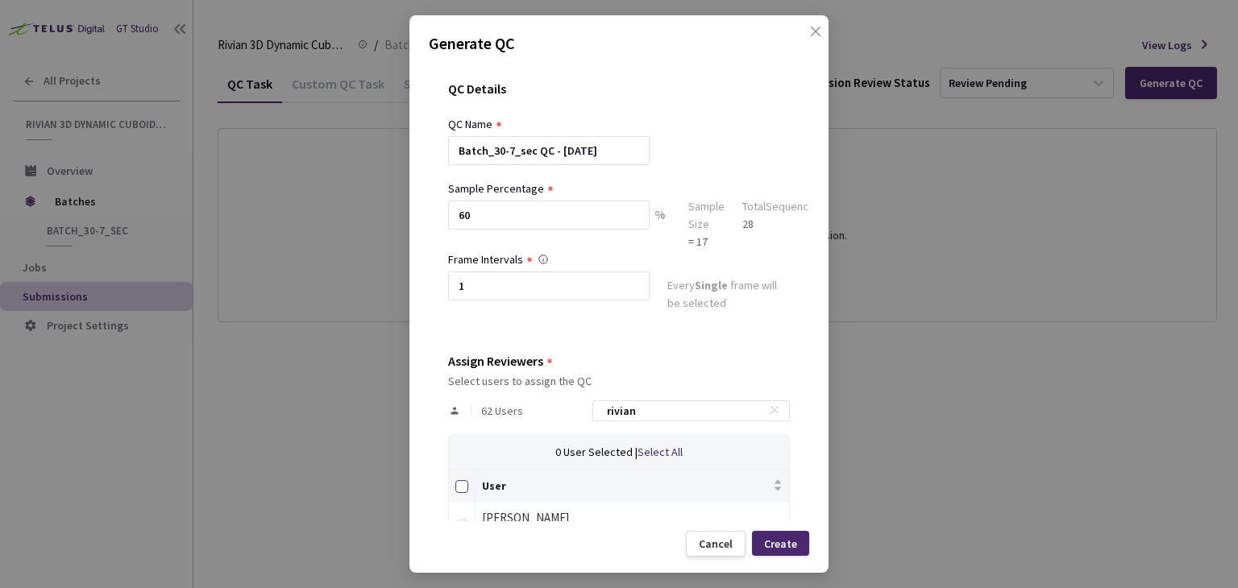
checkbox input "true"
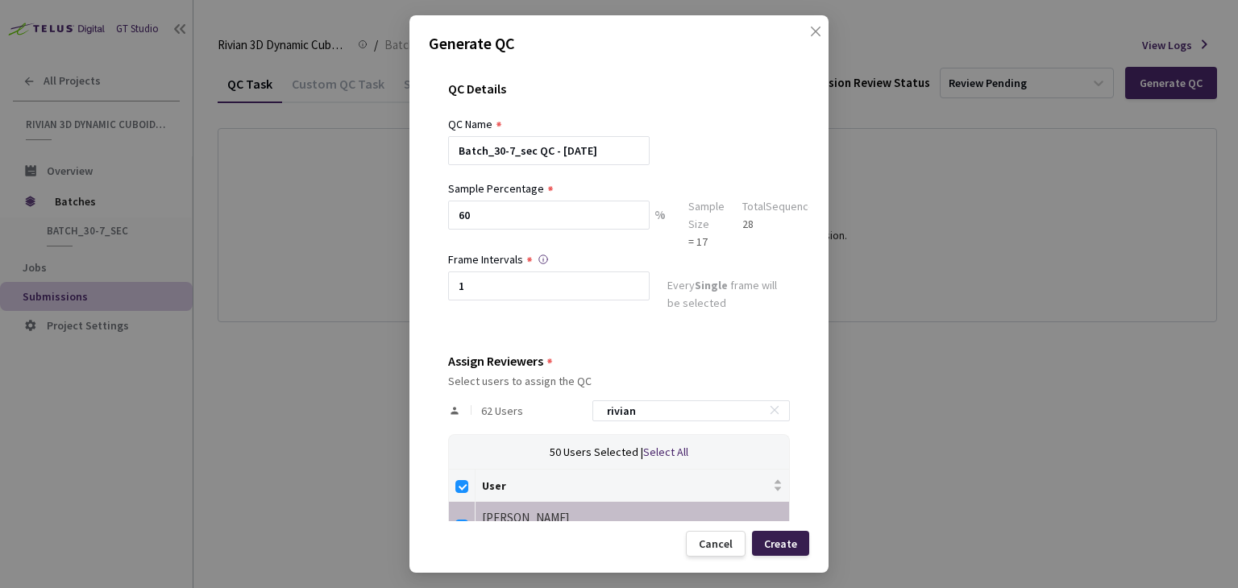
click at [790, 541] on div "Create" at bounding box center [780, 543] width 33 height 13
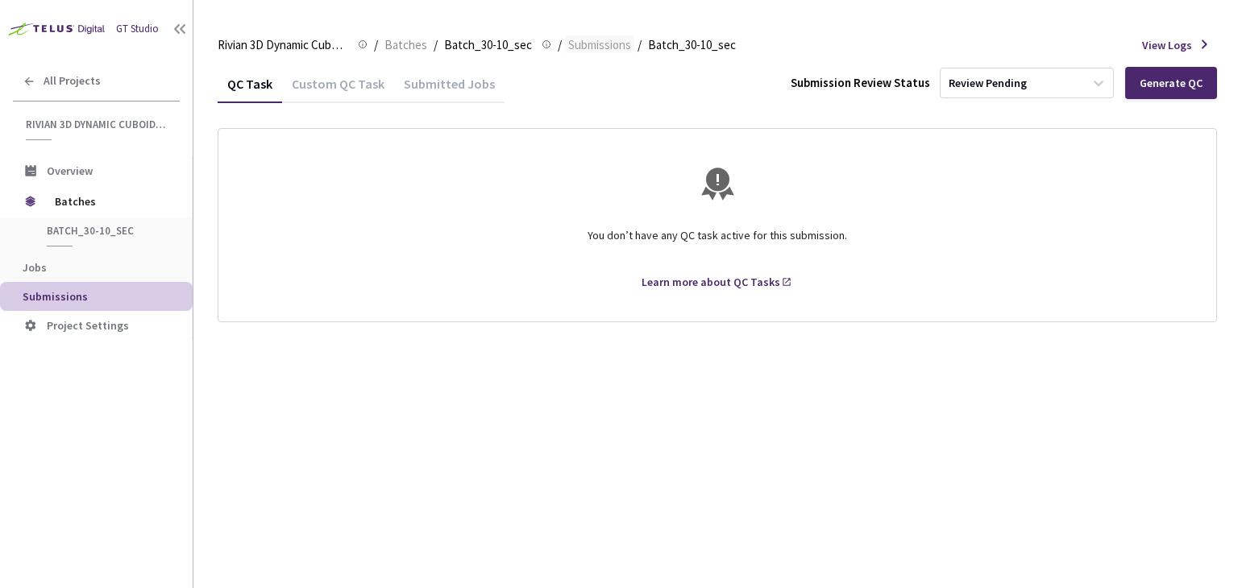
click at [602, 40] on span "Submissions" at bounding box center [599, 44] width 63 height 19
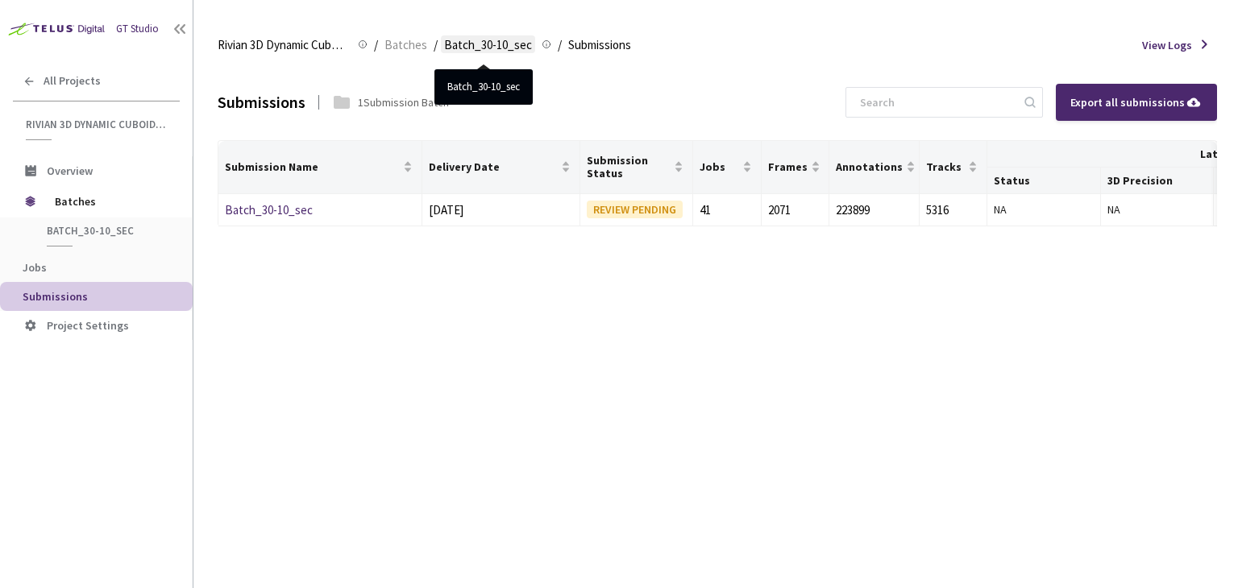
click at [483, 48] on span "Batch_30-10_sec" at bounding box center [488, 44] width 88 height 19
click at [413, 43] on span "Batches" at bounding box center [405, 44] width 43 height 19
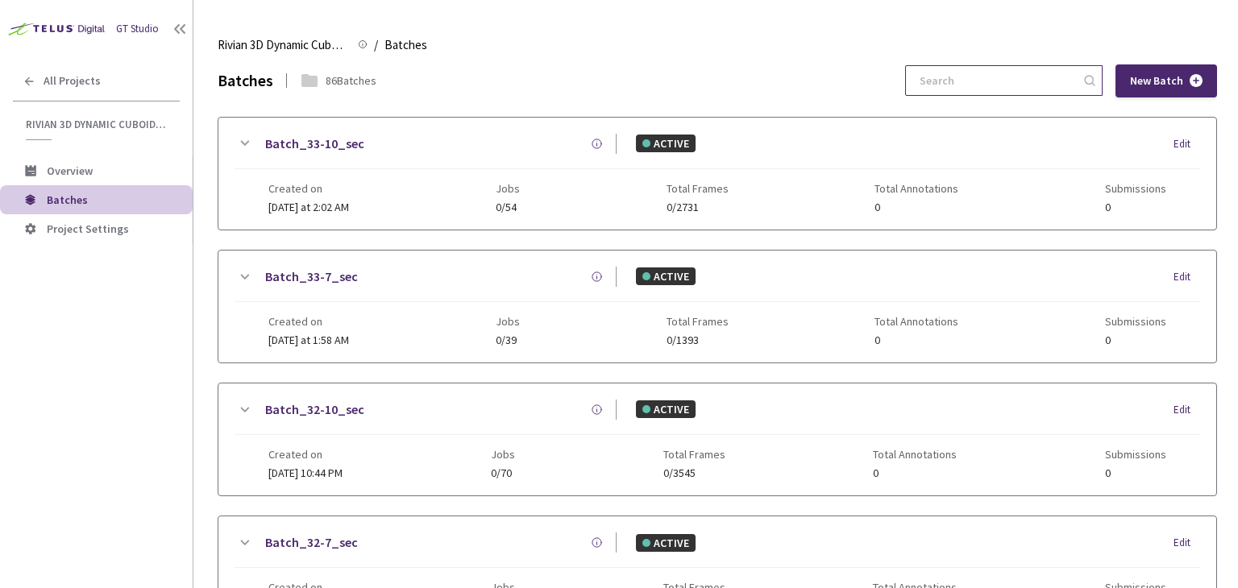
click at [1047, 78] on input at bounding box center [996, 80] width 172 height 29
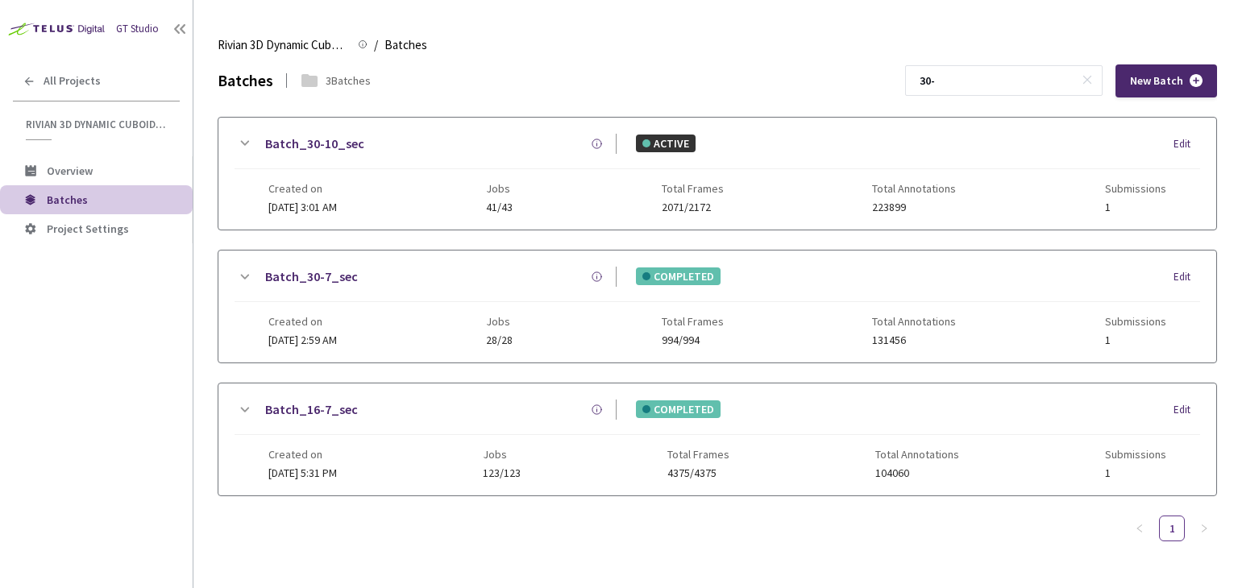
type input "30-"
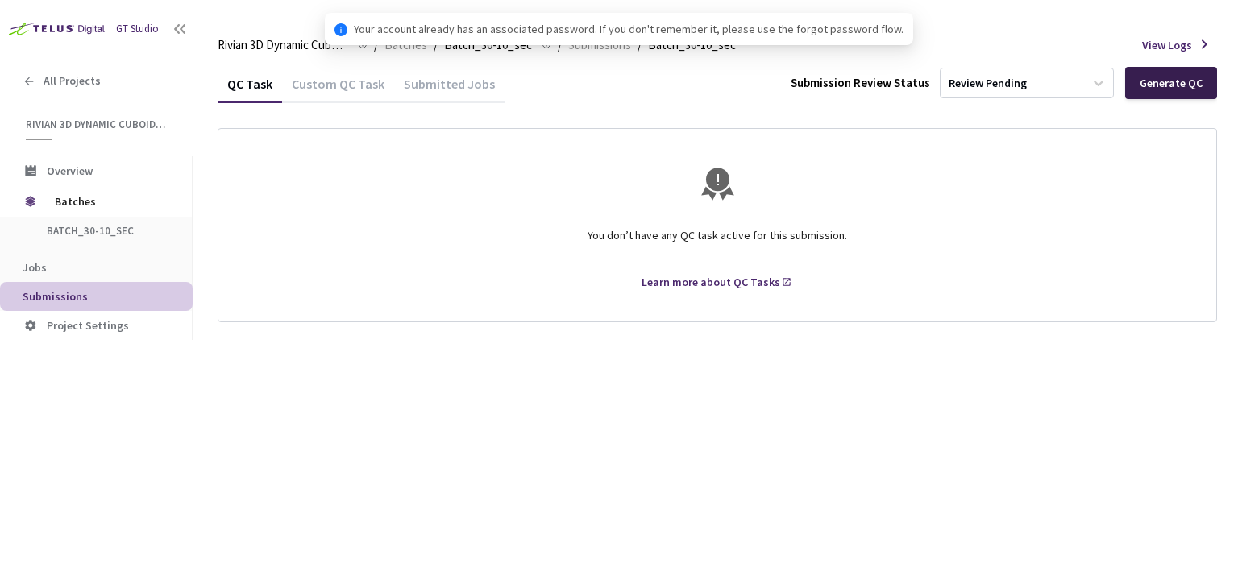
click at [1139, 84] on div "Generate QC" at bounding box center [1171, 83] width 92 height 32
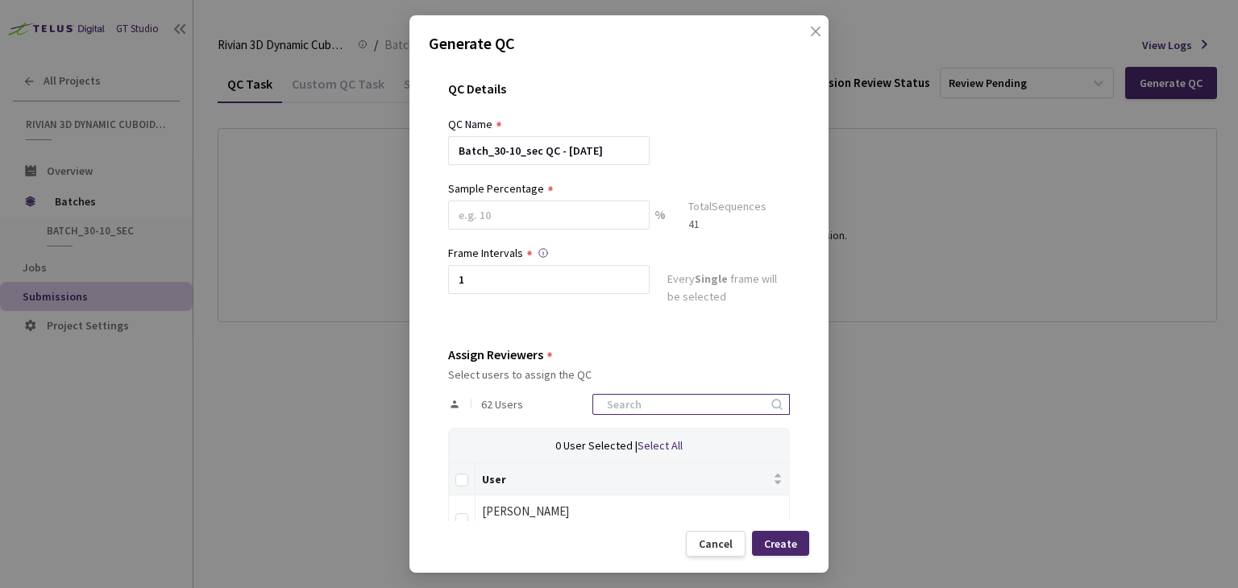
click at [628, 404] on input at bounding box center [683, 404] width 172 height 19
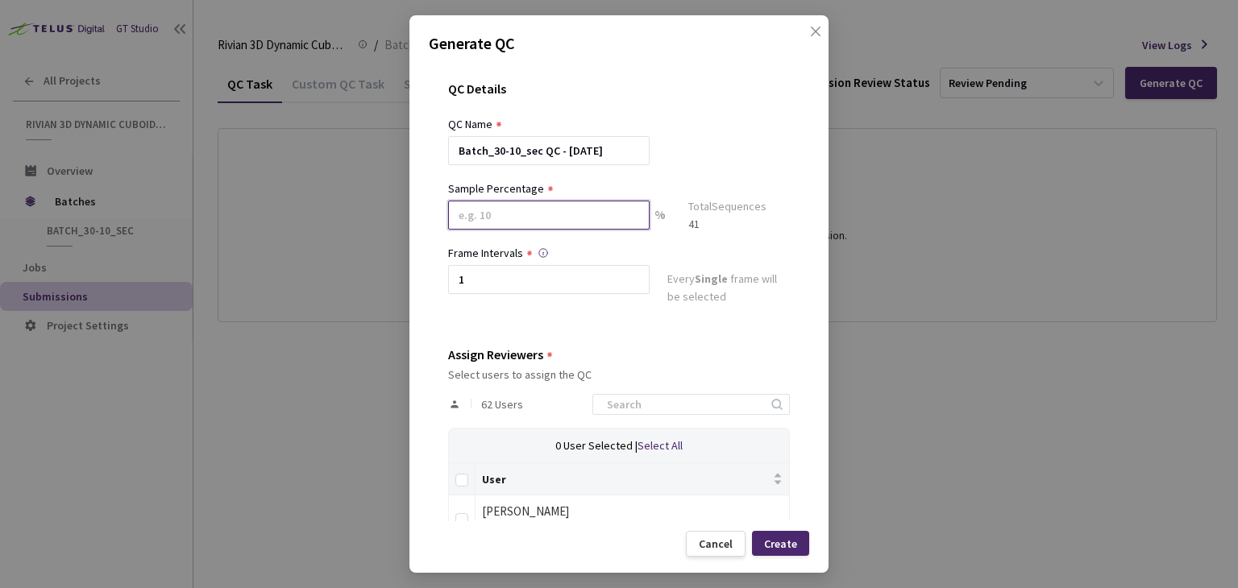
click at [566, 229] on input at bounding box center [548, 215] width 201 height 29
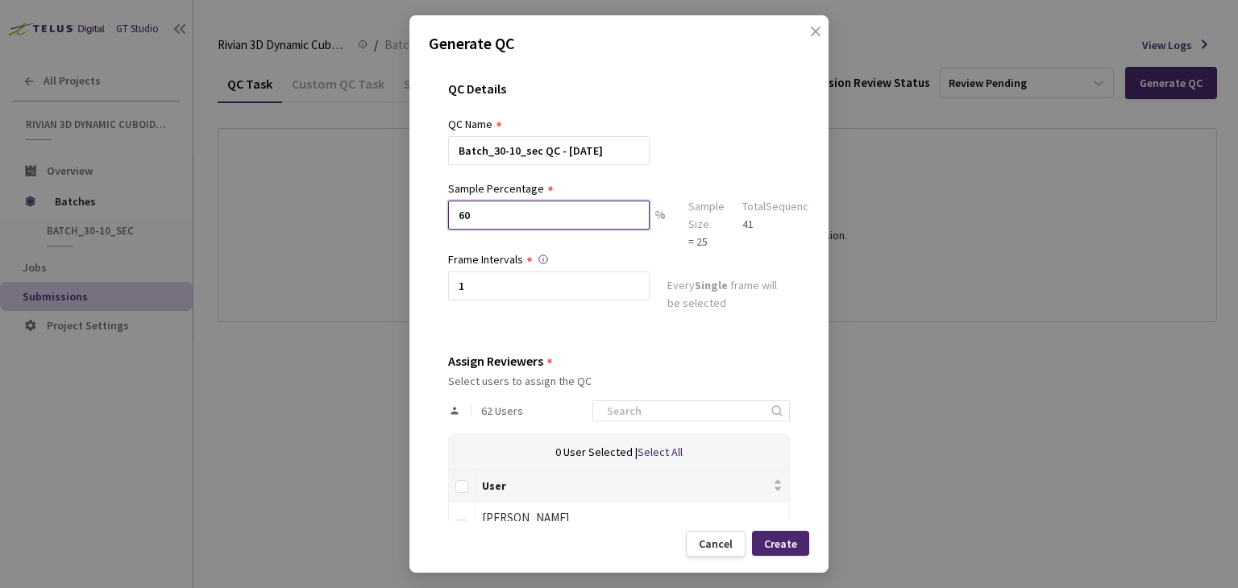
scroll to position [81, 0]
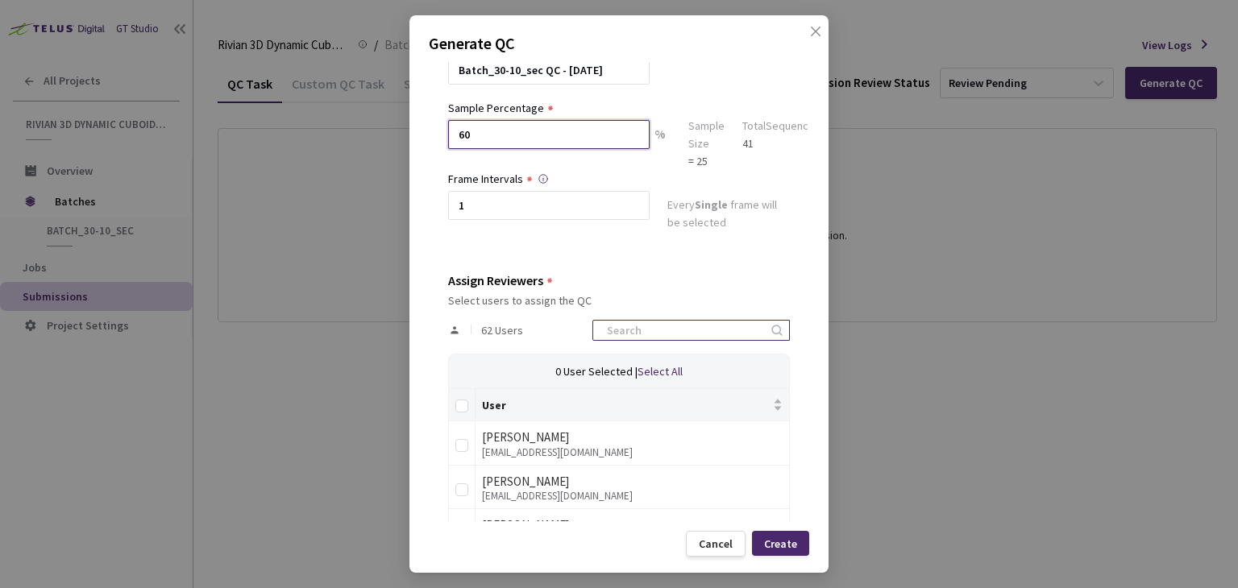
type input "60"
click at [699, 333] on input at bounding box center [683, 330] width 172 height 19
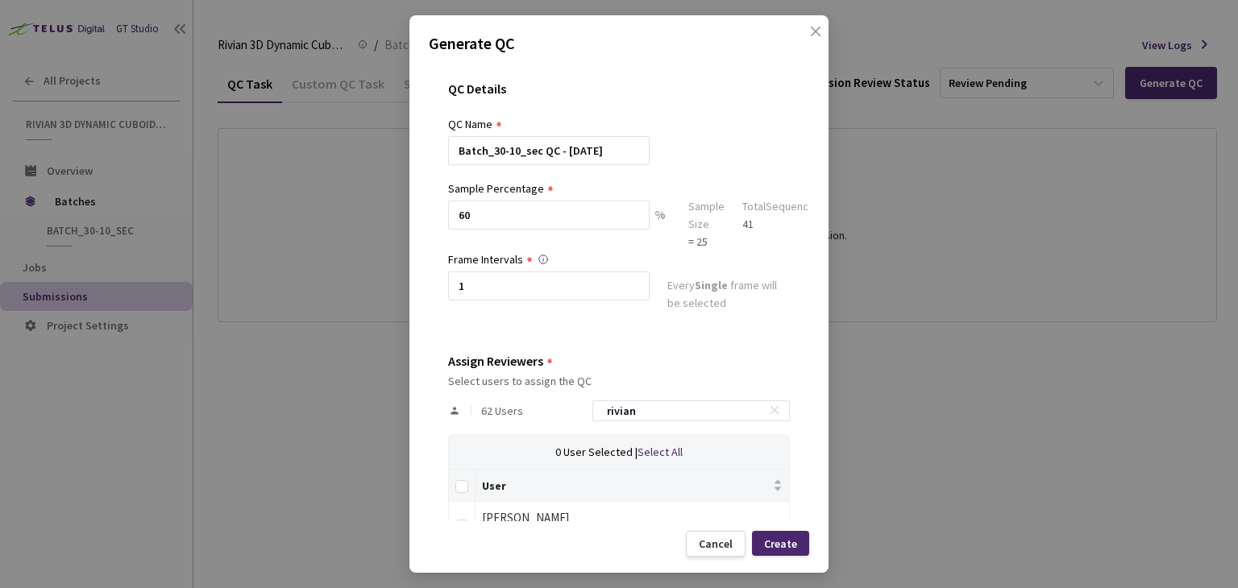
type input "rivian"
click at [460, 488] on input "Select all" at bounding box center [461, 486] width 13 height 13
checkbox input "true"
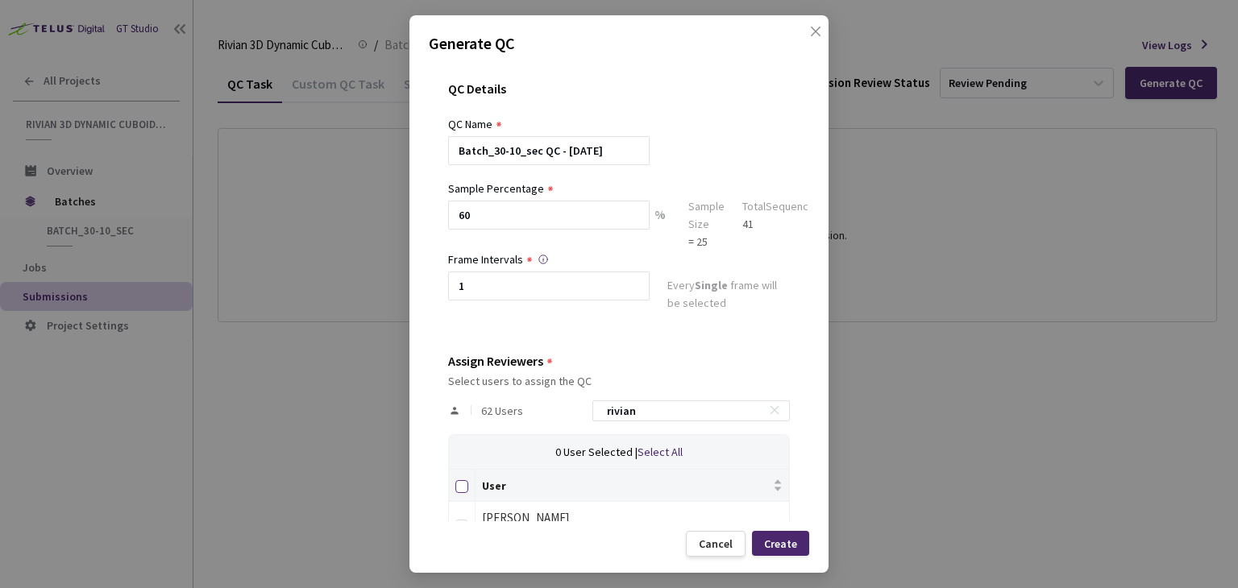
checkbox input "true"
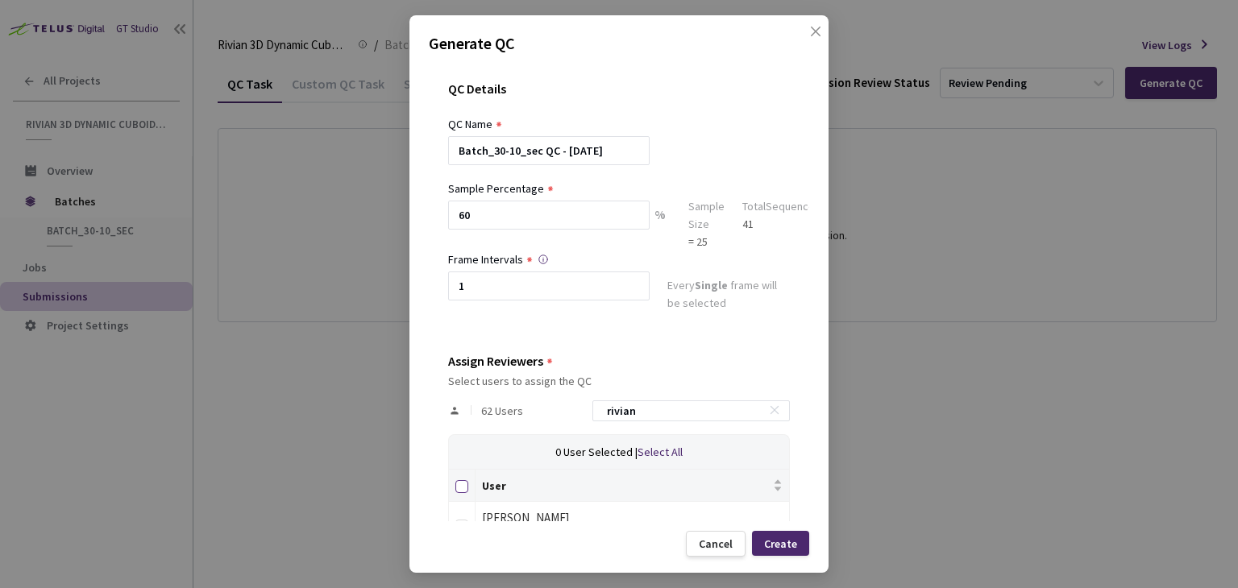
checkbox input "true"
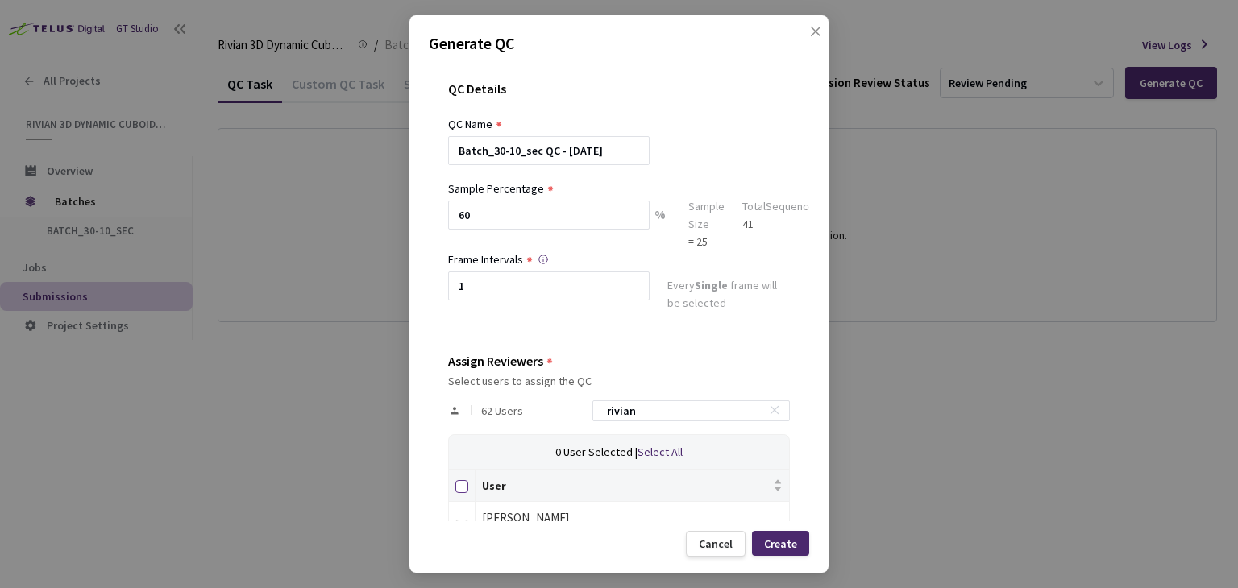
checkbox input "true"
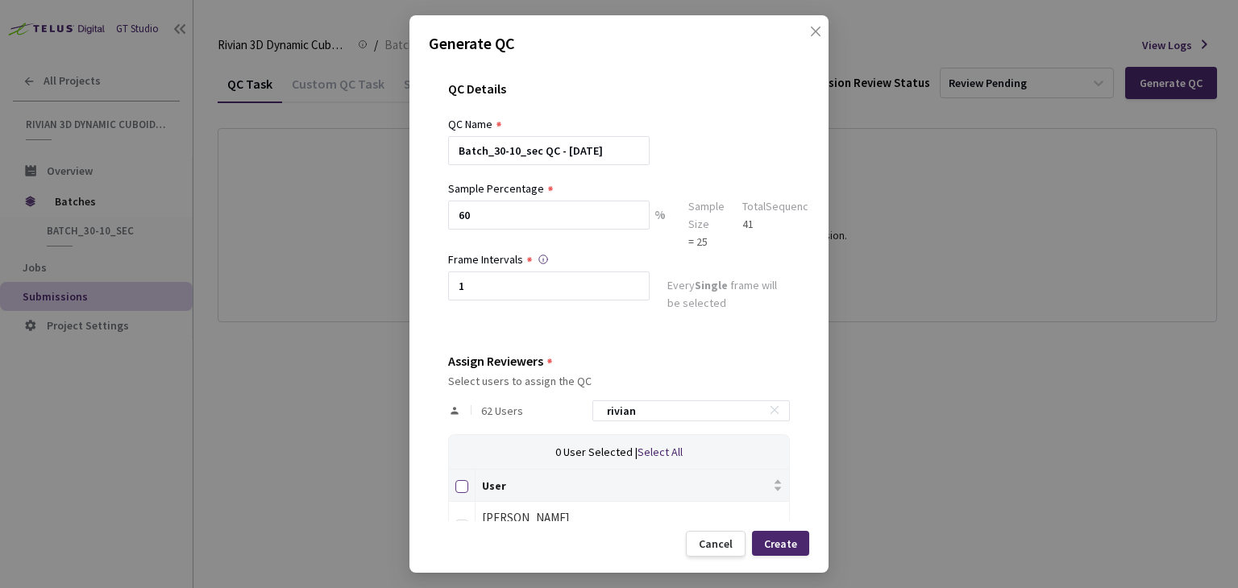
checkbox input "true"
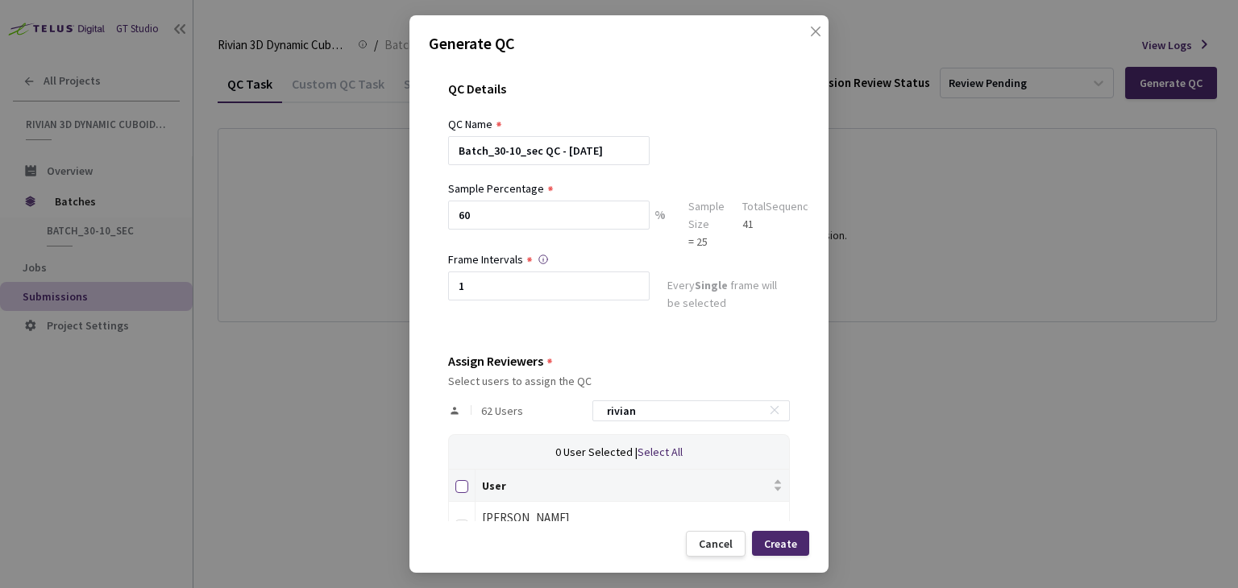
checkbox input "true"
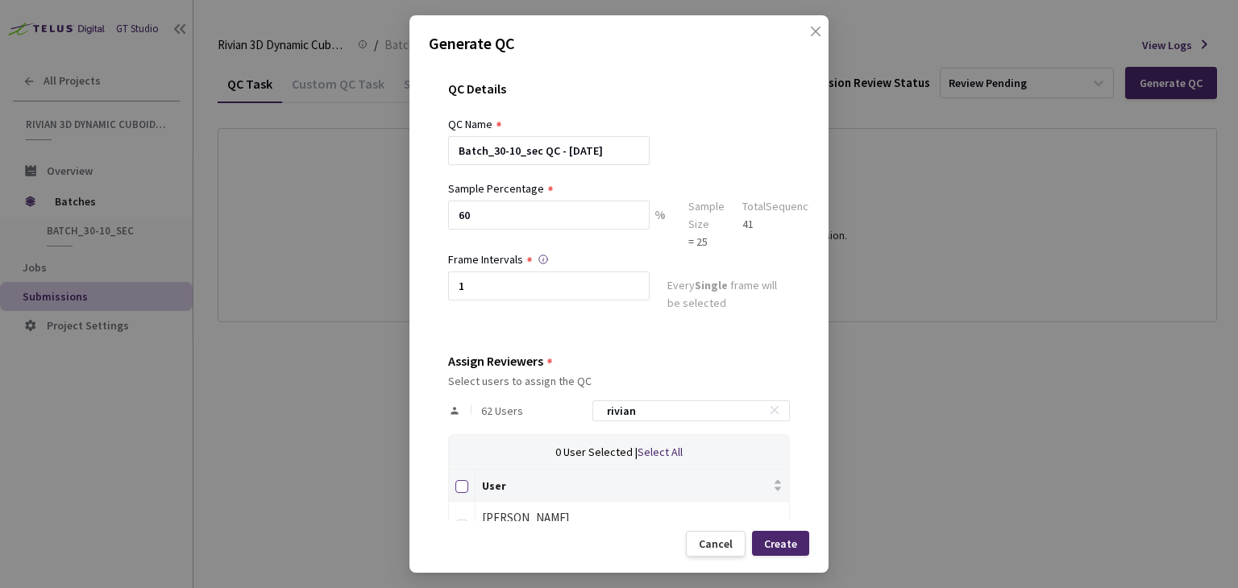
checkbox input "true"
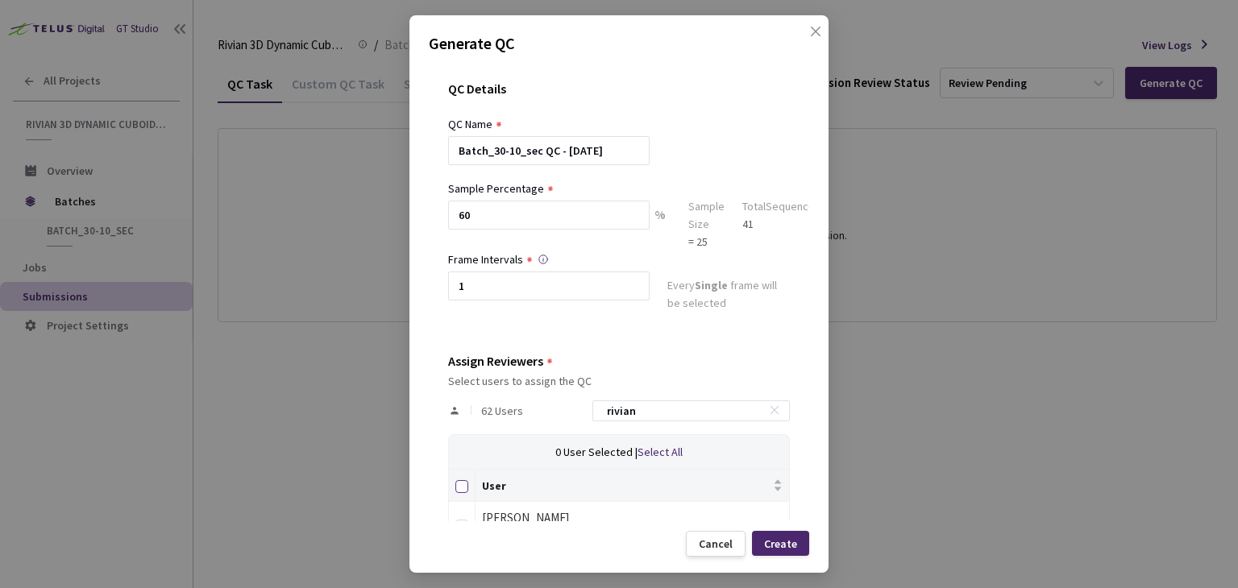
checkbox input "true"
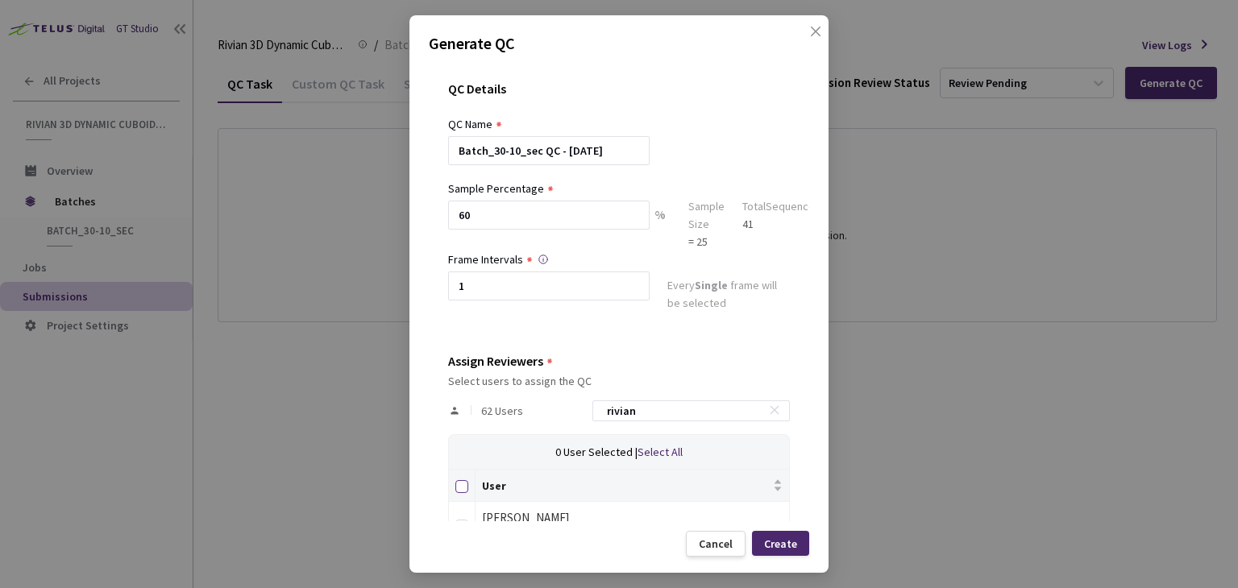
checkbox input "true"
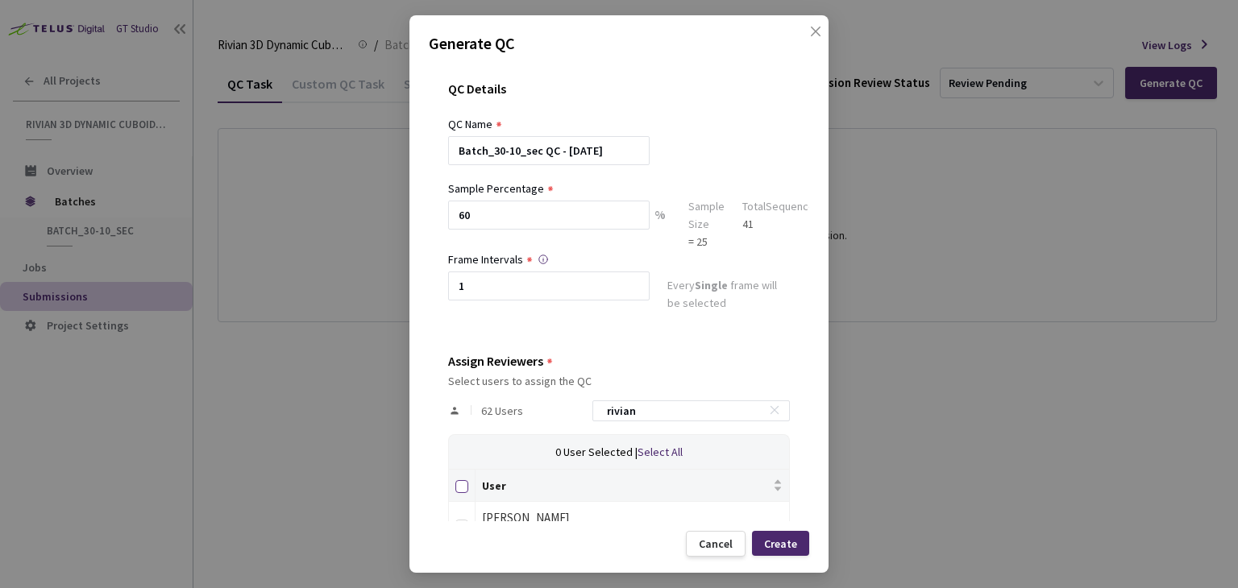
checkbox input "true"
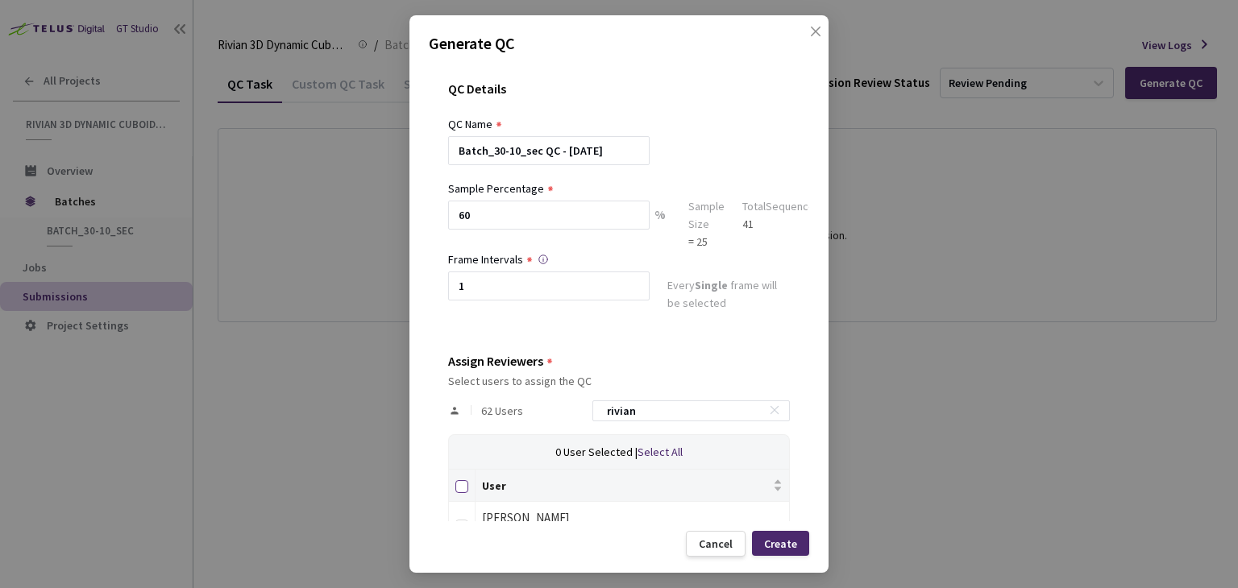
checkbox input "true"
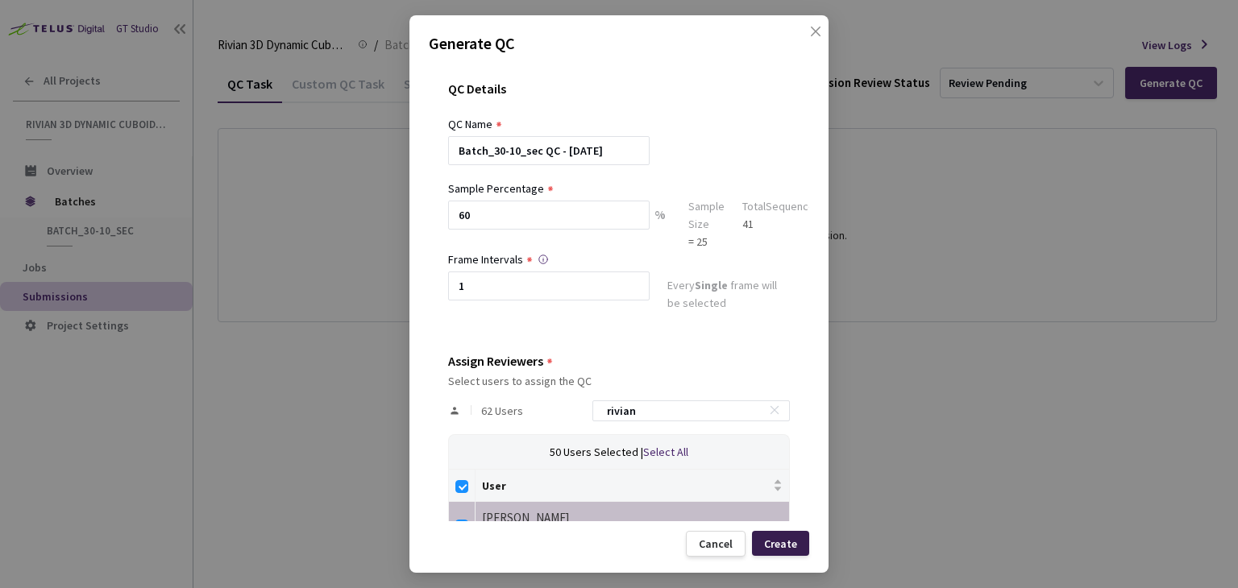
click at [798, 544] on div "Create" at bounding box center [780, 543] width 57 height 25
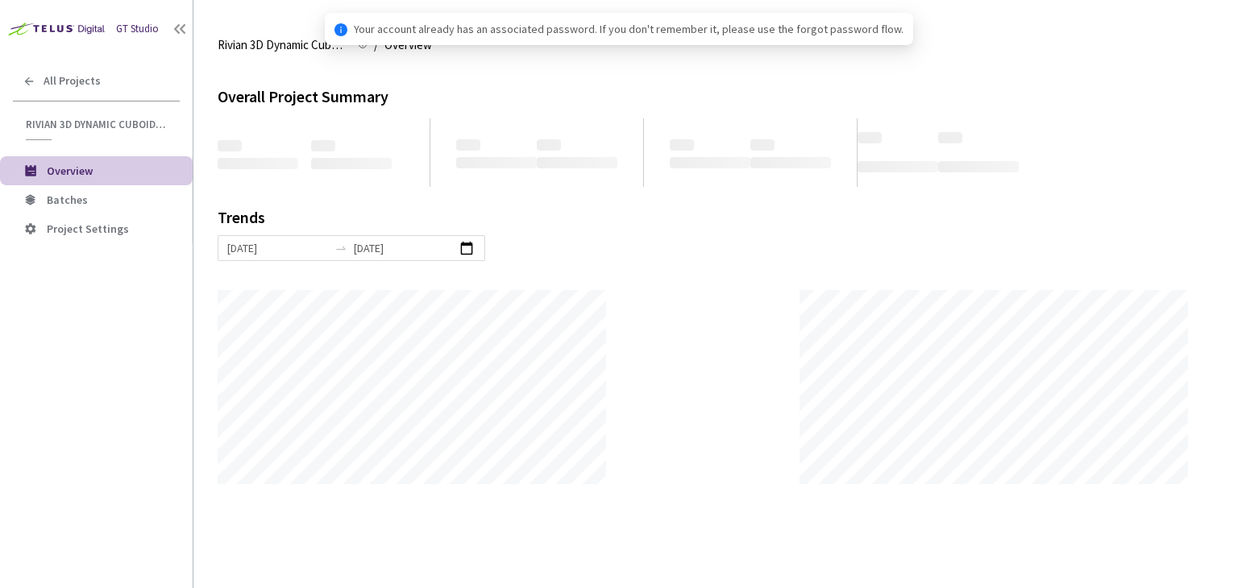
scroll to position [587, 1238]
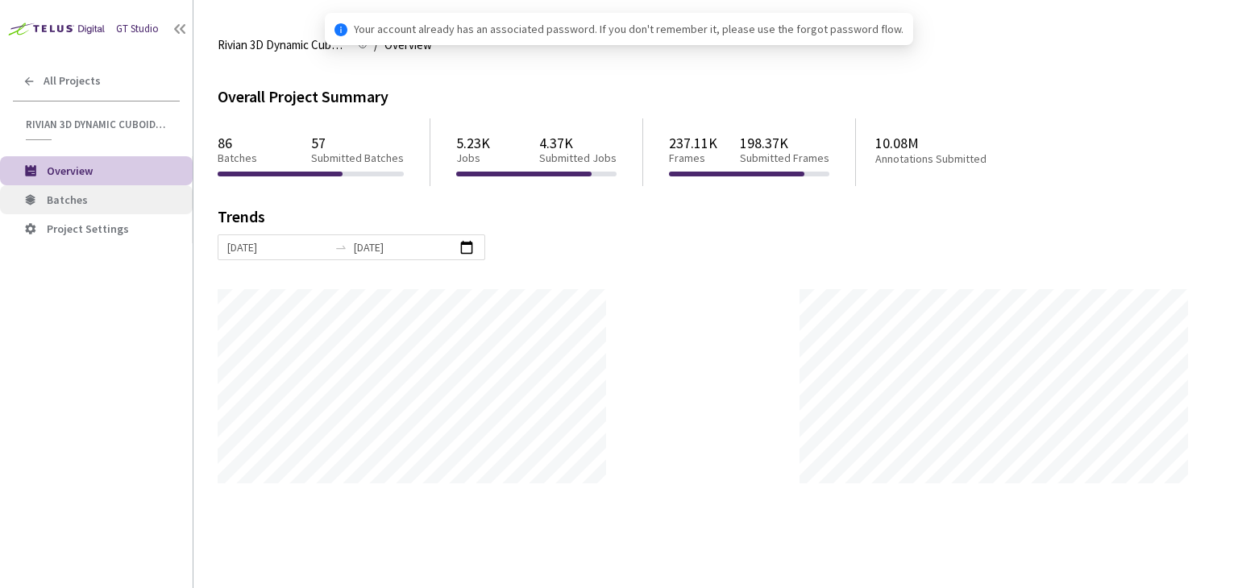
click at [77, 205] on span "Batches" at bounding box center [67, 200] width 41 height 15
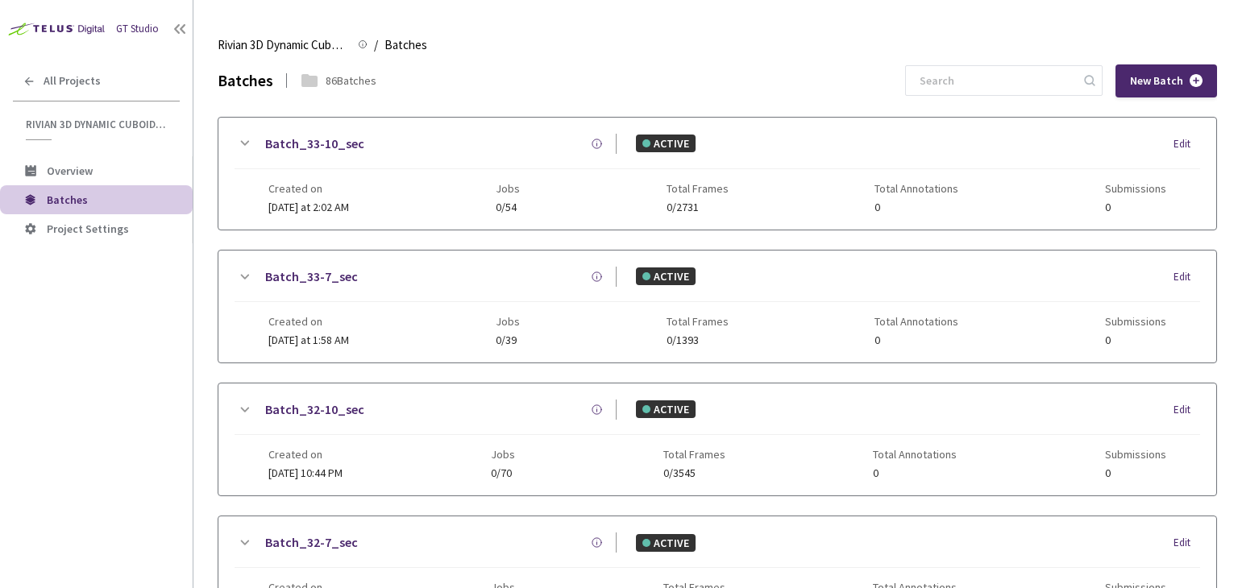
click at [37, 403] on div "GT Studio All Projects Rivian 3D Dynamic Cuboids[2024-25] Rivian 3D Dynamic Cub…" at bounding box center [96, 276] width 193 height 553
click at [996, 77] on input at bounding box center [996, 80] width 172 height 29
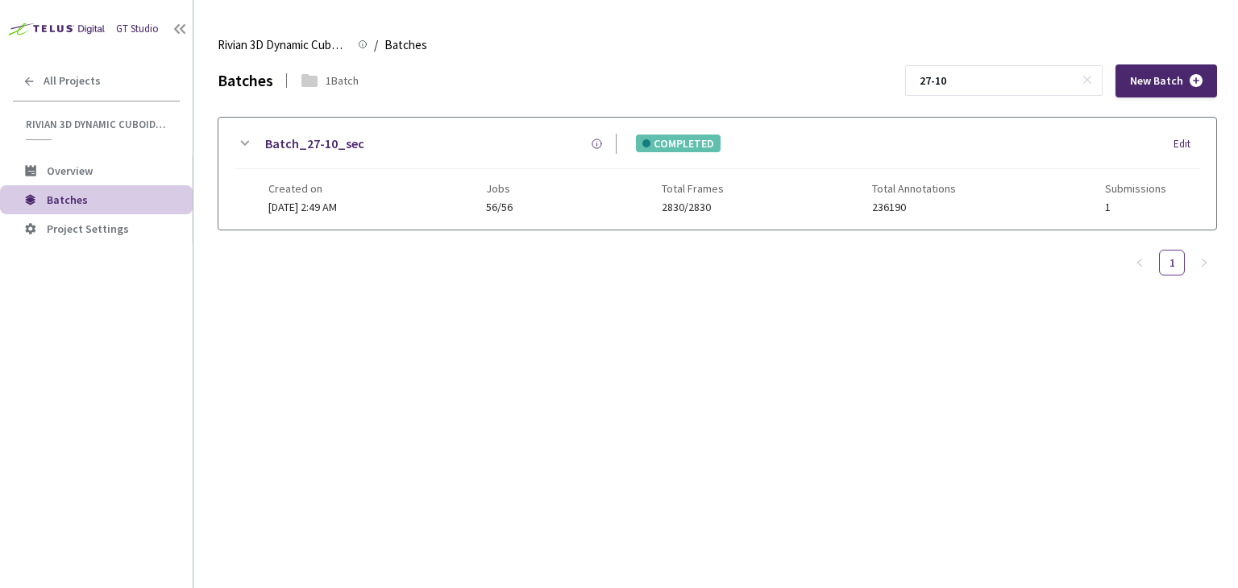
type input "27-10"
click at [329, 149] on link "Batch_27-10_sec" at bounding box center [314, 144] width 99 height 20
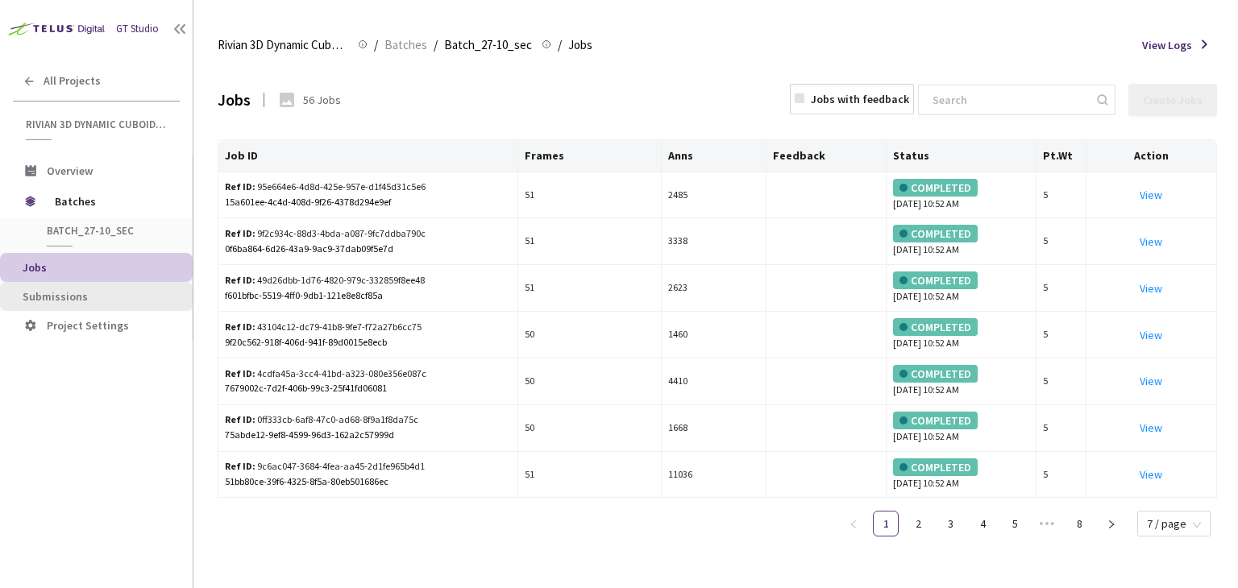
click at [52, 300] on span "Submissions" at bounding box center [55, 296] width 65 height 15
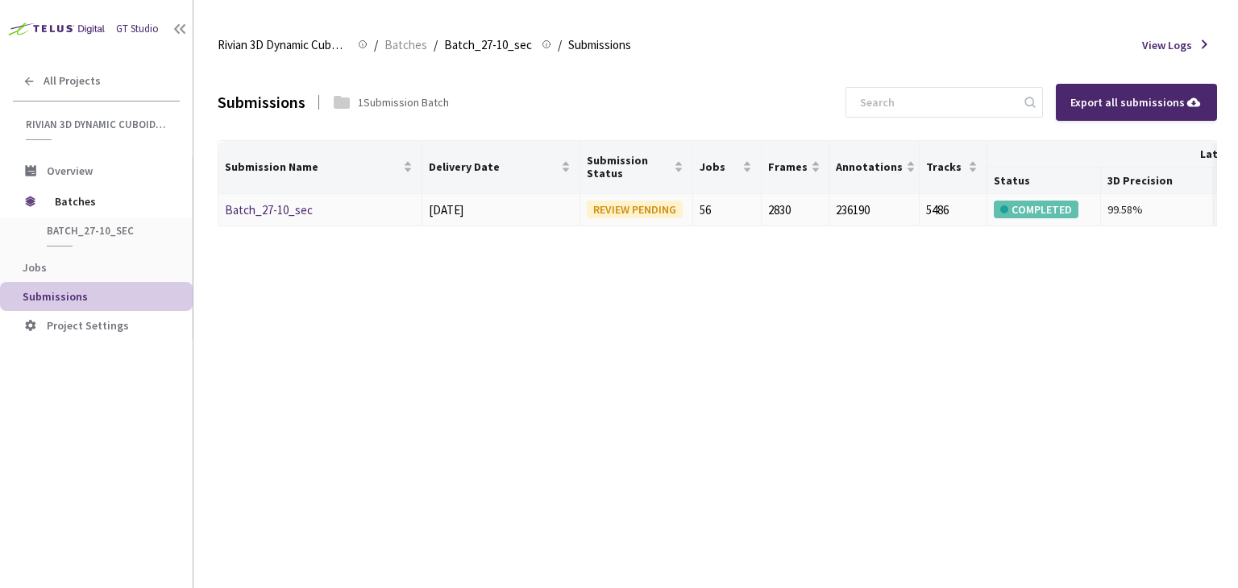
click at [284, 201] on div "Batch_27-10_sec" at bounding box center [310, 210] width 171 height 19
click at [282, 205] on link "Batch_27-10_sec" at bounding box center [269, 209] width 88 height 15
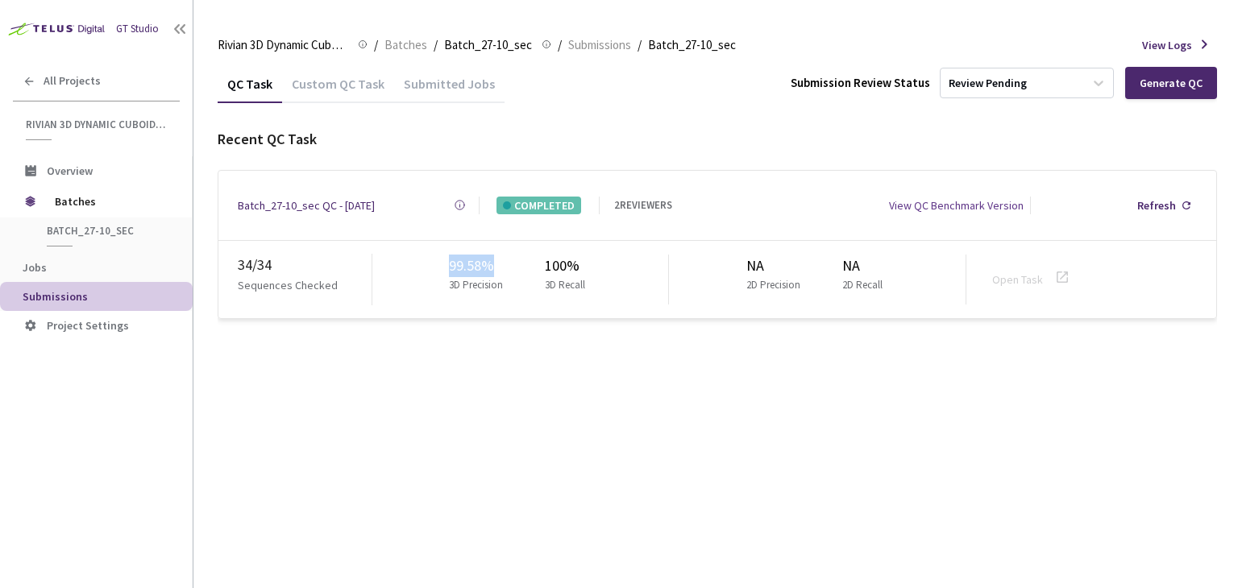
drag, startPoint x: 447, startPoint y: 255, endPoint x: 508, endPoint y: 255, distance: 61.2
click at [508, 255] on div "99.58% 3D Precision 100% 3D Recall" at bounding box center [520, 280] width 297 height 50
copy div "99.58%"
click at [66, 417] on div "GT Studio All Projects Rivian 3D Dynamic Cuboids[2024-25] Rivian 3D Dynamic Cub…" at bounding box center [96, 276] width 193 height 553
click at [51, 388] on div "GT Studio All Projects Rivian 3D Dynamic Cuboids[2024-25] Rivian 3D Dynamic Cub…" at bounding box center [96, 276] width 193 height 553
